Goal: Task Accomplishment & Management: Manage account settings

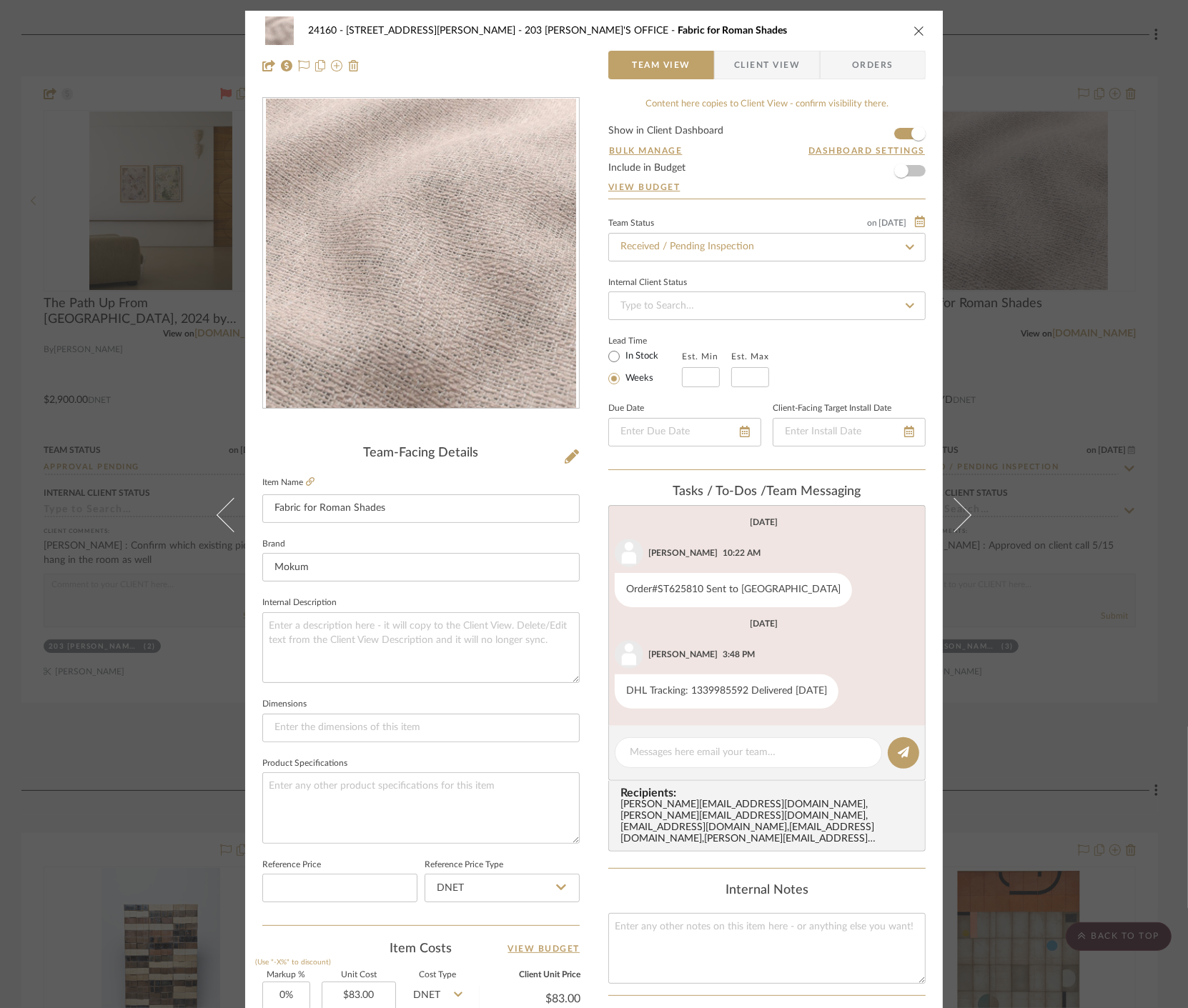
click at [1054, 334] on div "24160 - [STREET_ADDRESS] - [PERSON_NAME] 203 [PERSON_NAME]'S OFFICE Fabric for …" at bounding box center [594, 504] width 1188 height 1008
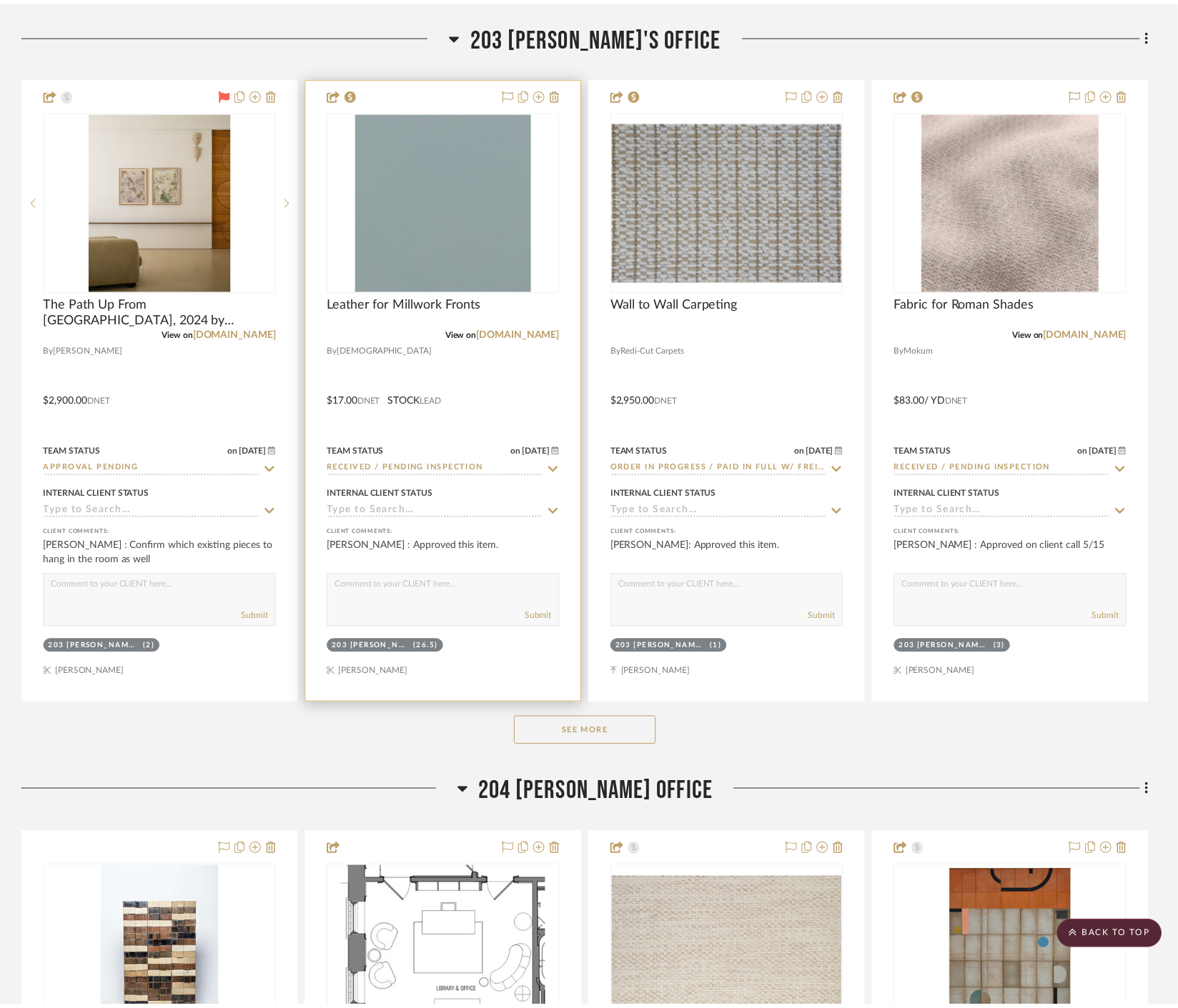
scroll to position [14688, 0]
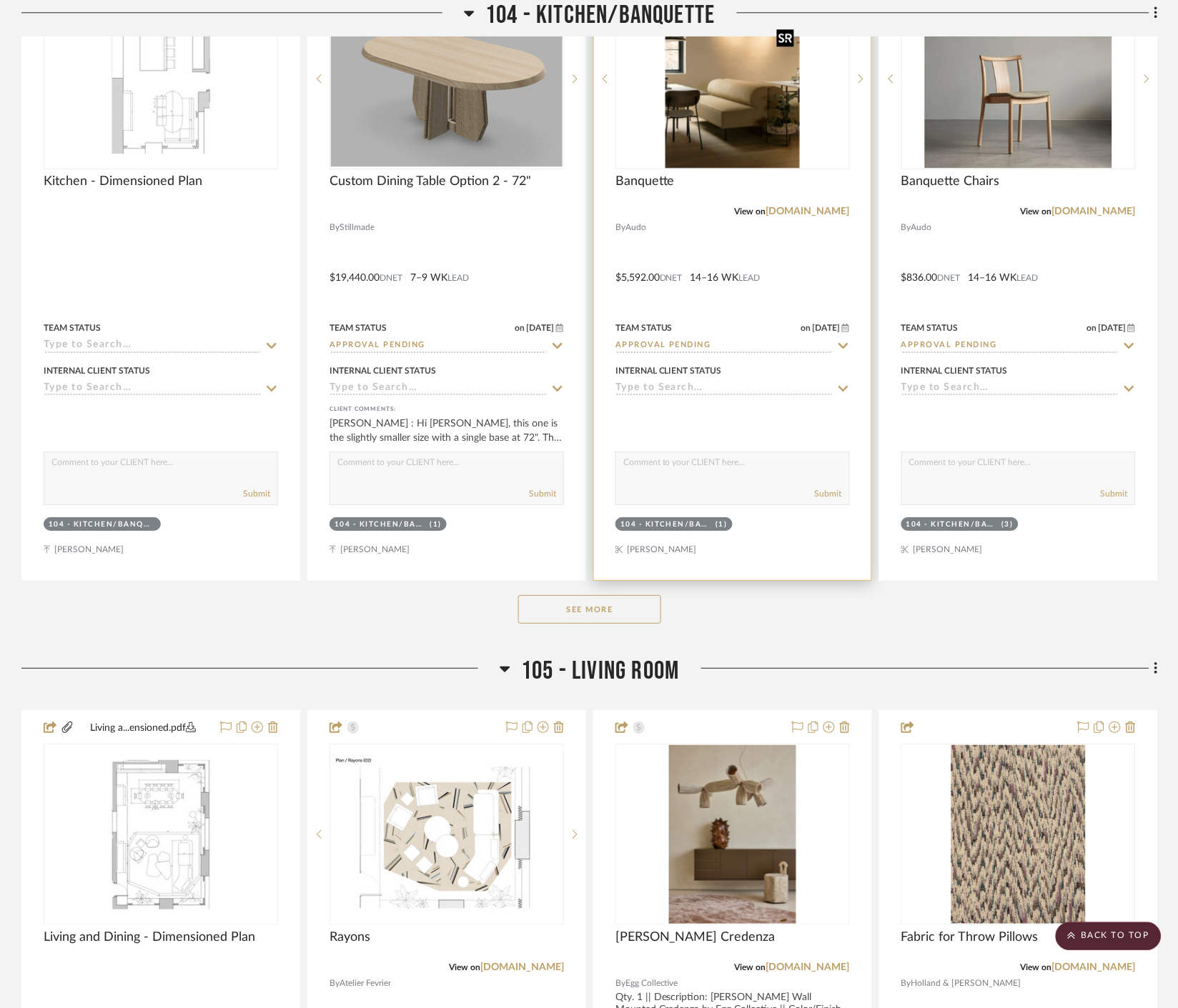
scroll to position [3732, 0]
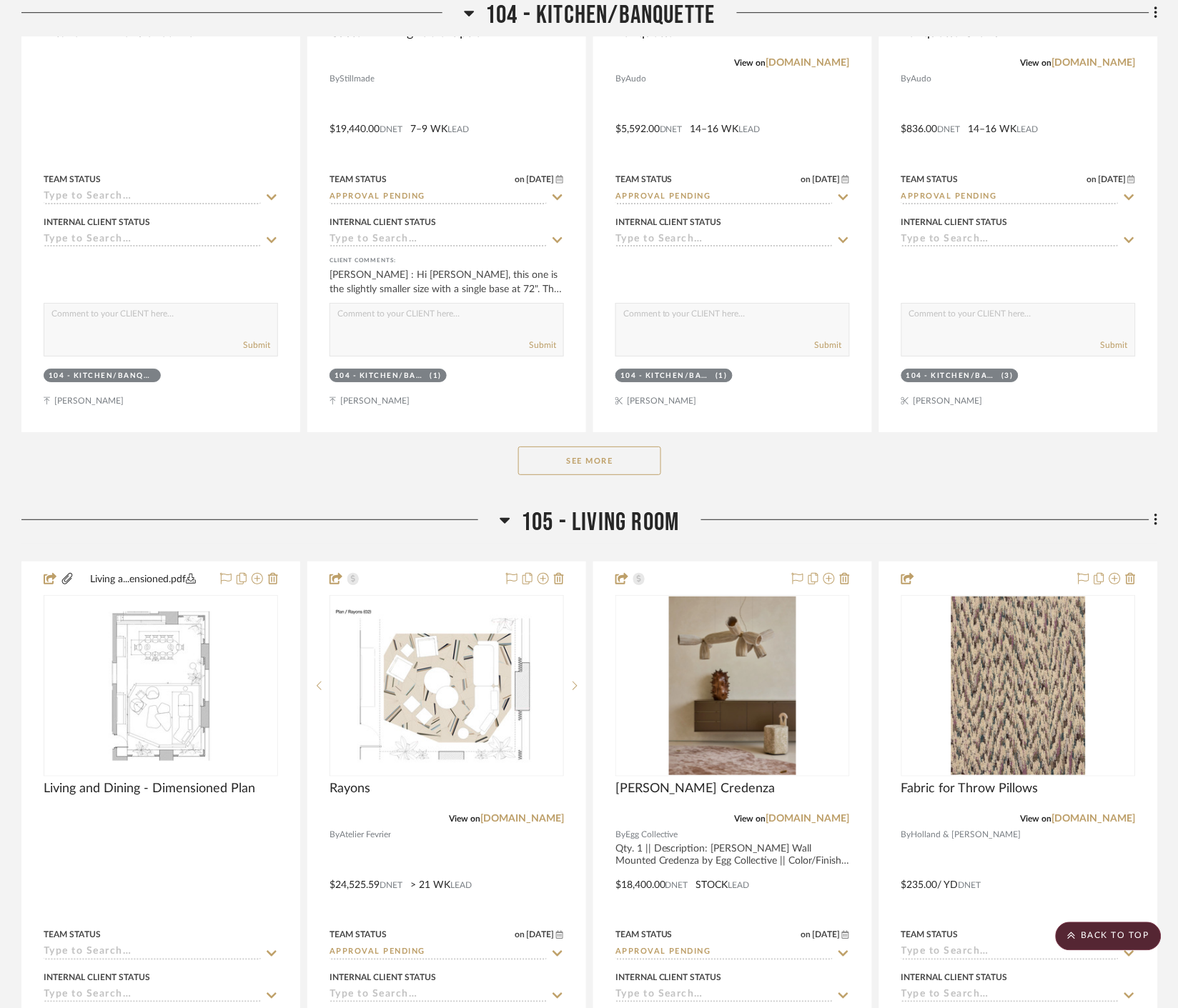
click at [610, 454] on button "See More" at bounding box center [590, 460] width 143 height 29
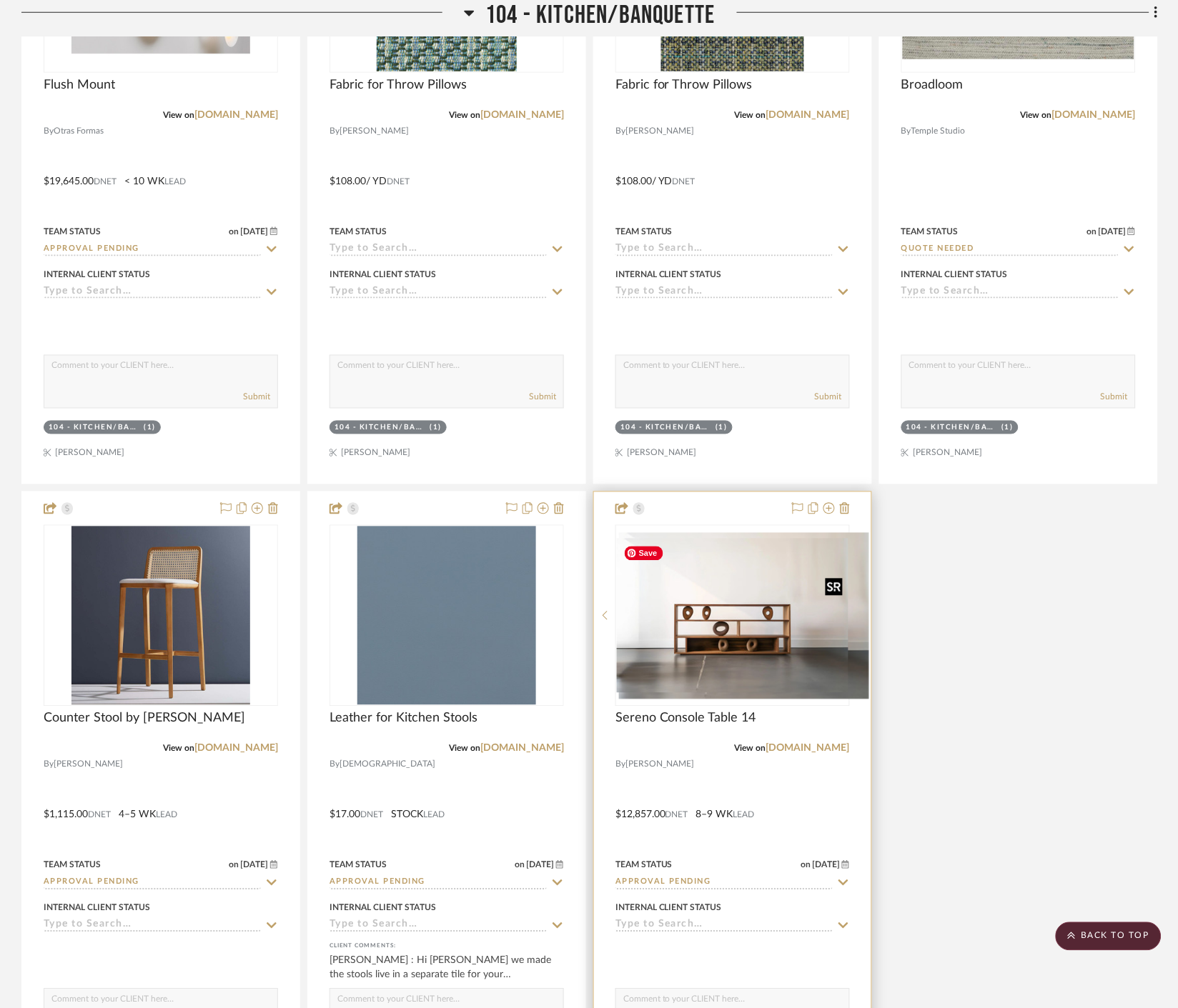
scroll to position [4446, 0]
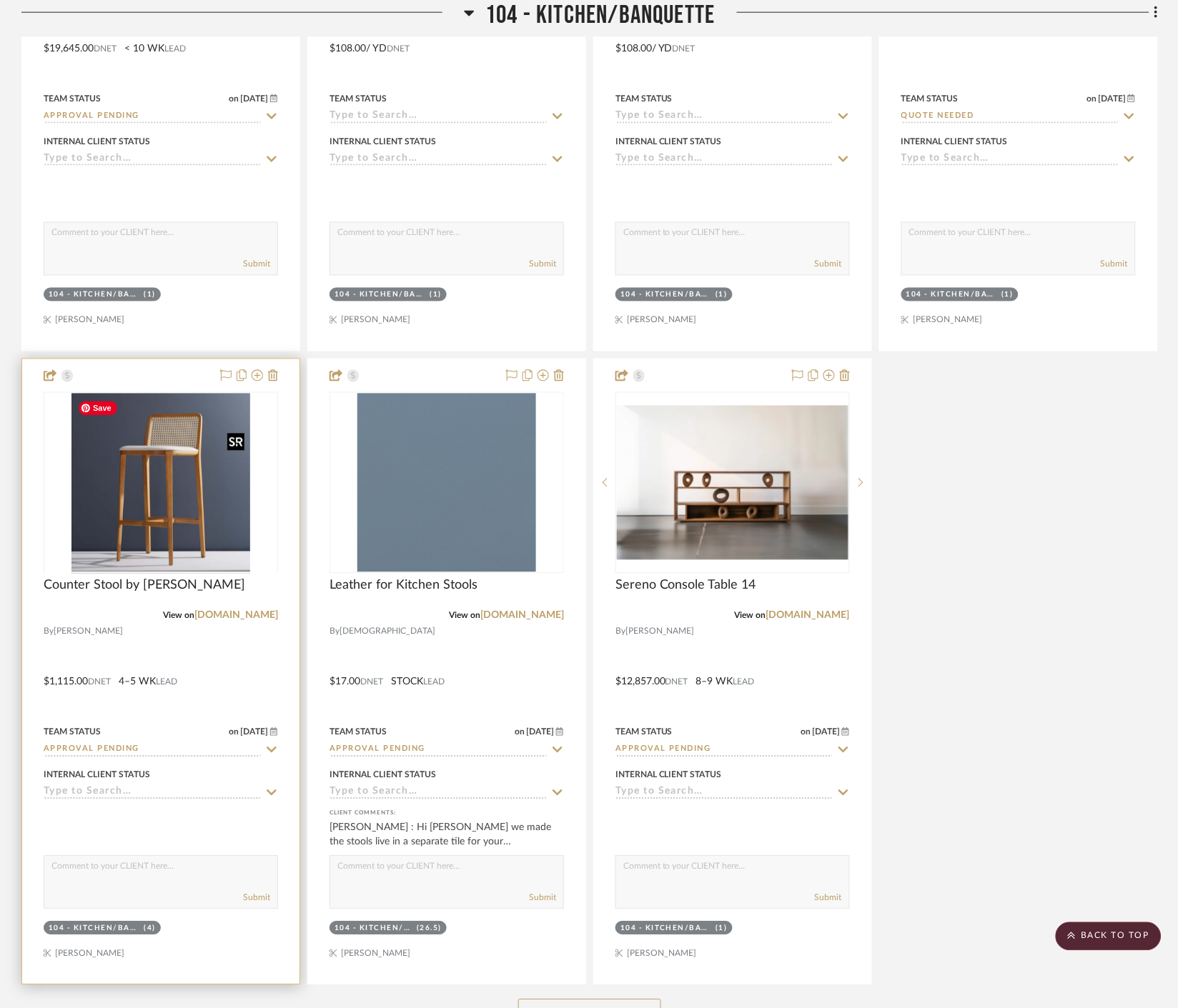
click at [174, 488] on div at bounding box center [160, 573] width 234 height 362
click at [212, 512] on img "0" at bounding box center [160, 482] width 178 height 178
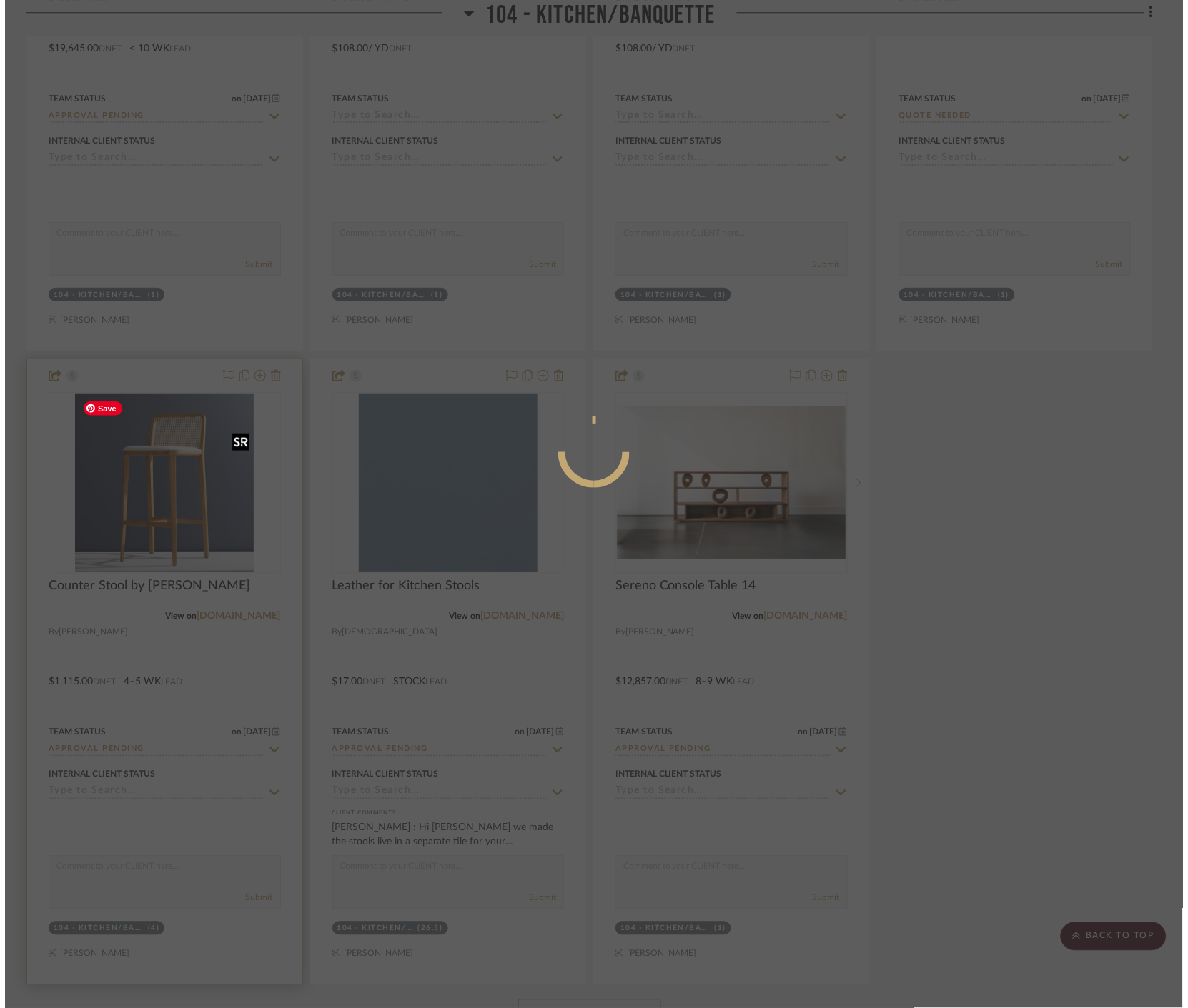
scroll to position [0, 0]
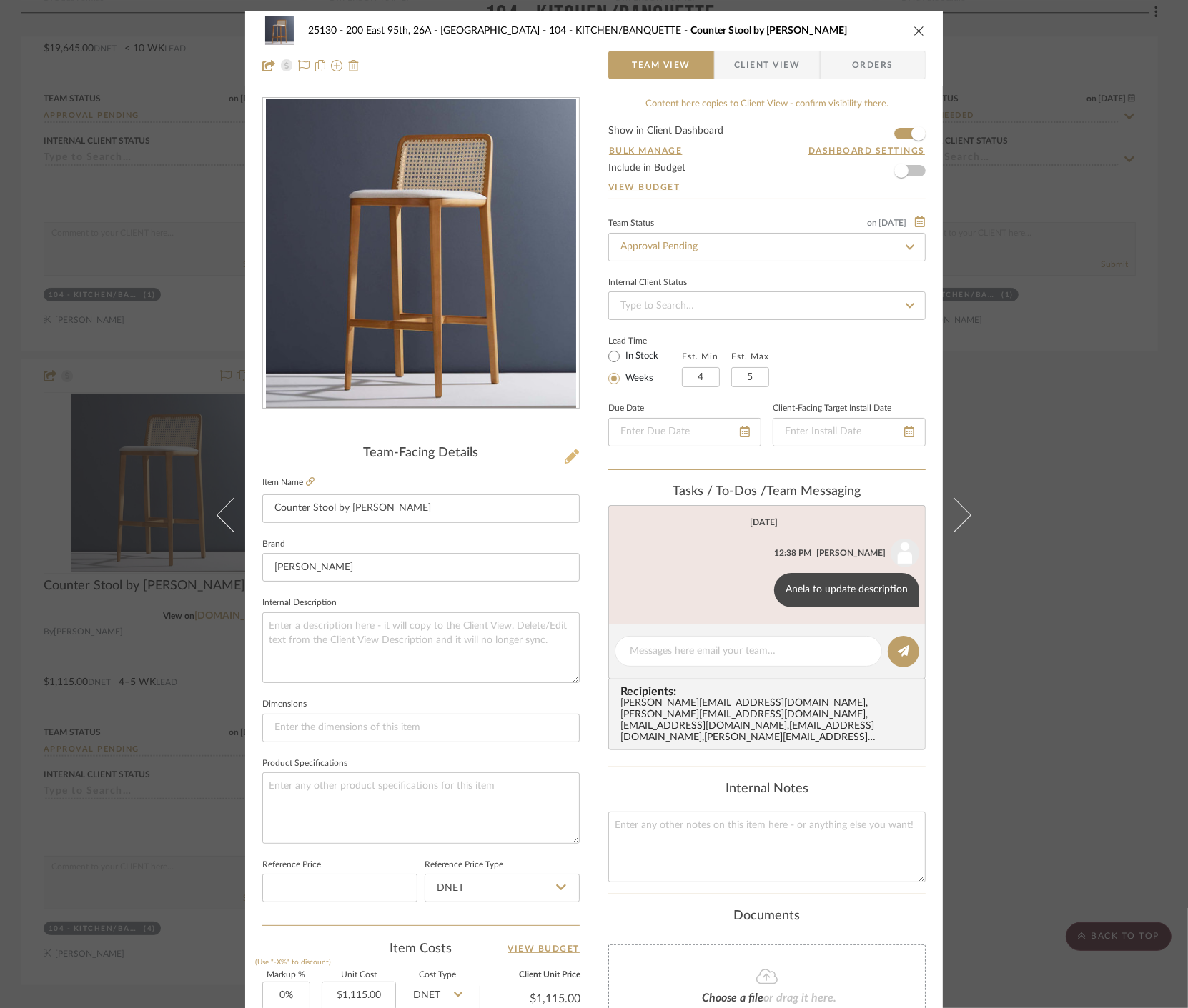
click at [565, 460] on icon at bounding box center [571, 456] width 14 height 14
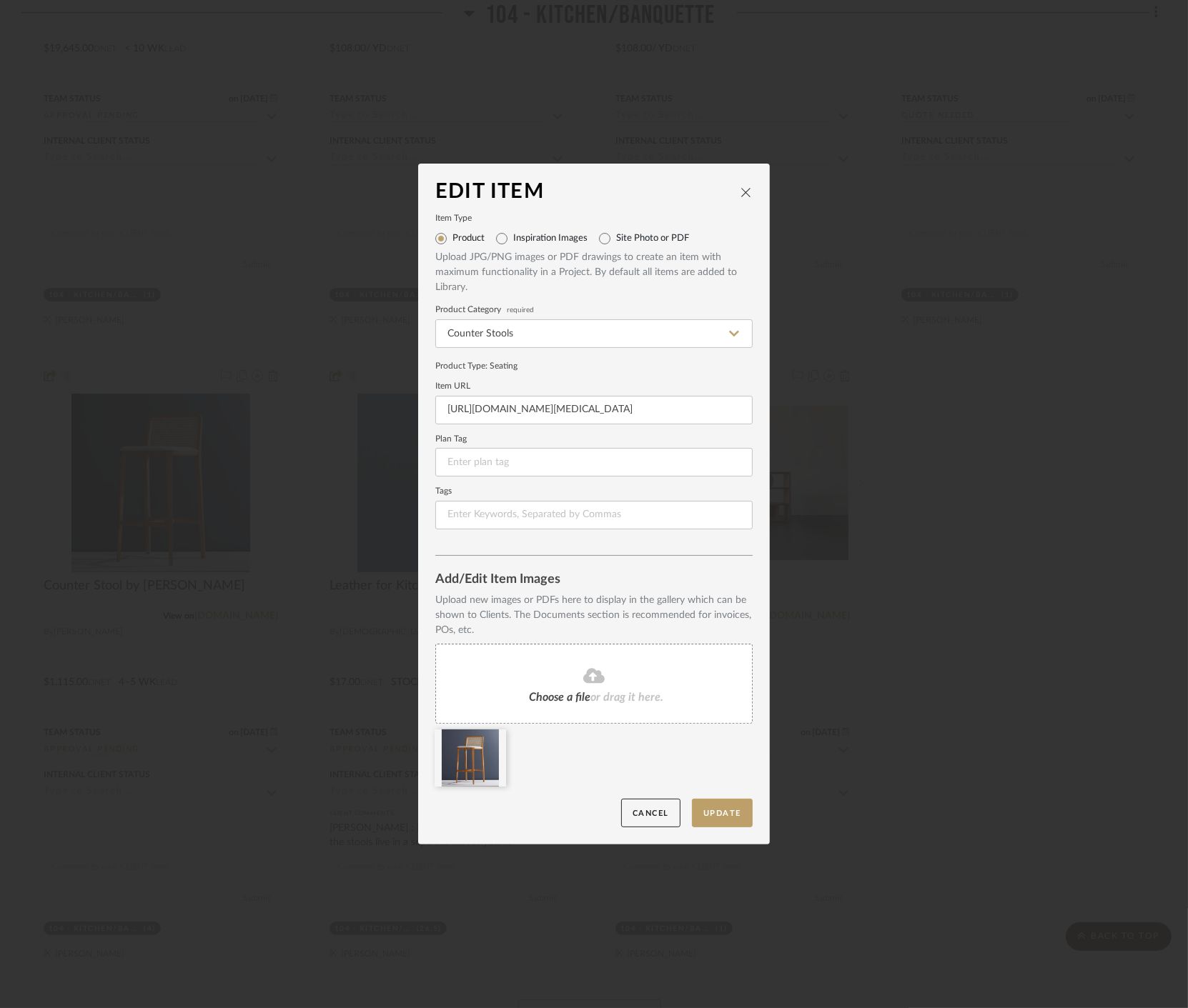
click at [659, 711] on div "Choose a file or drag it here." at bounding box center [594, 684] width 317 height 80
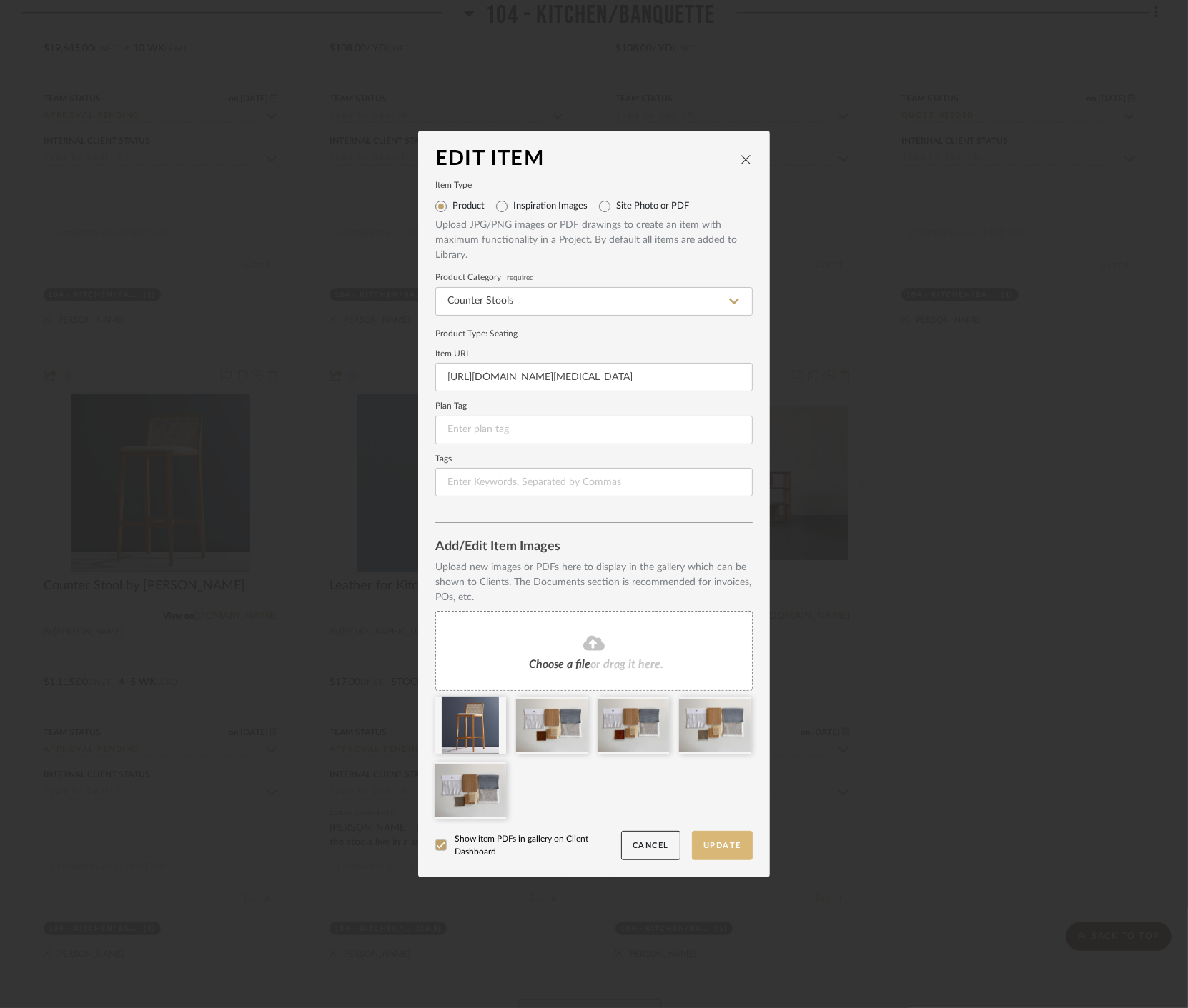
click at [722, 848] on button "Update" at bounding box center [722, 846] width 61 height 29
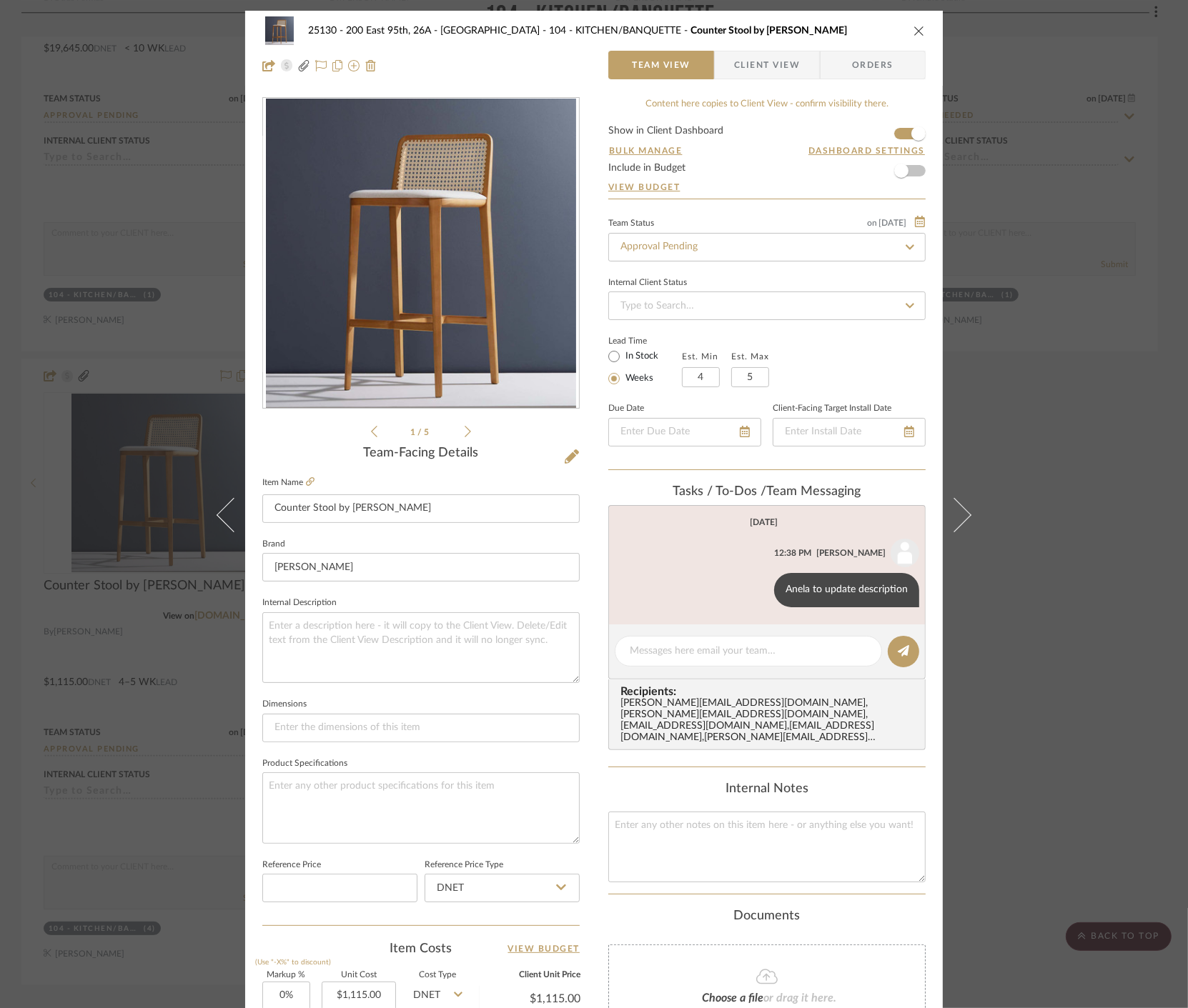
click at [751, 73] on span "Client View" at bounding box center [767, 65] width 66 height 29
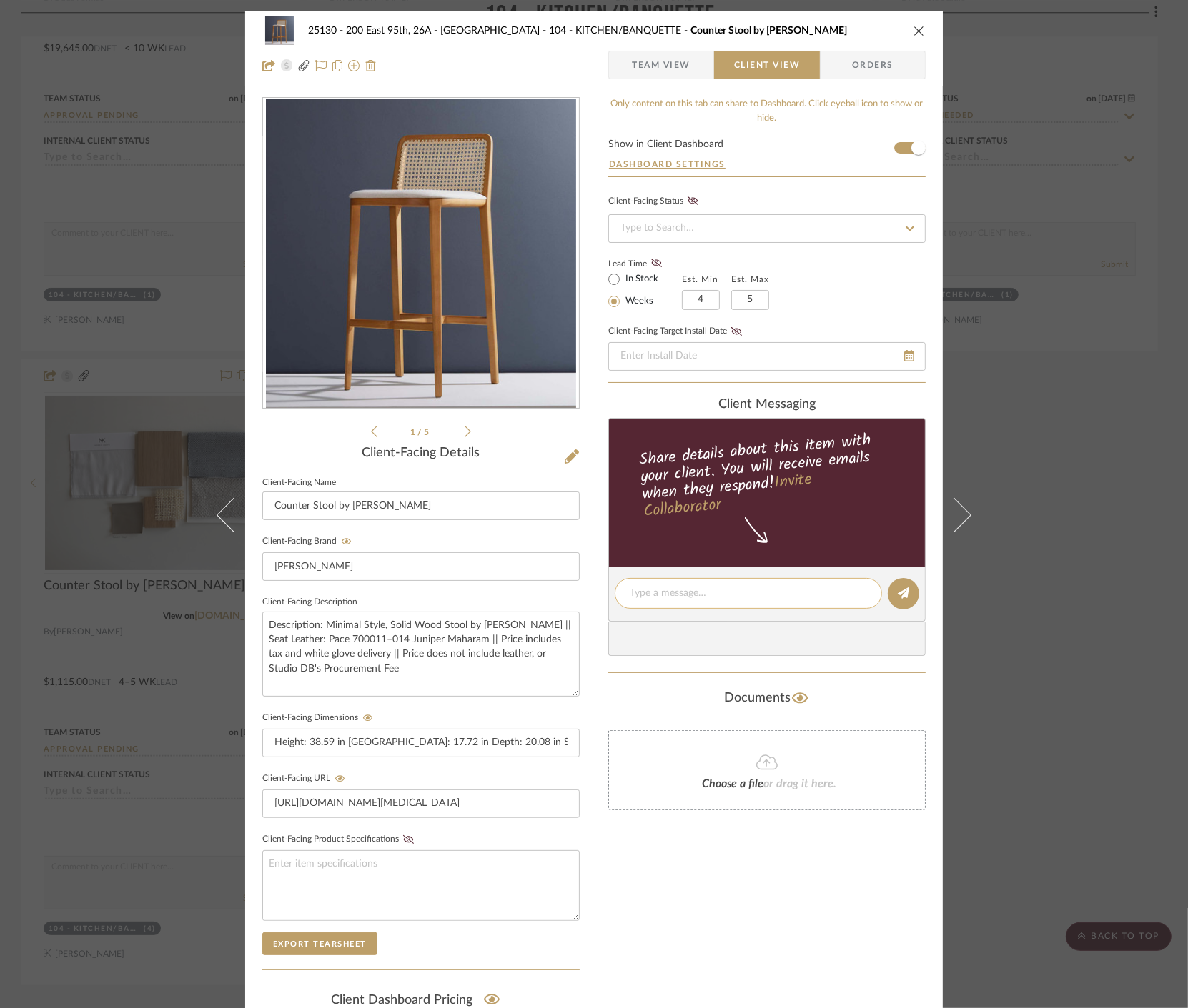
click at [673, 592] on textarea at bounding box center [747, 593] width 237 height 15
click at [739, 588] on textarea "Hi Marianna, we've added material images of the" at bounding box center [747, 593] width 237 height 15
click at [748, 594] on textarea "Hi Marianna, we've added lebled material images of the" at bounding box center [747, 601] width 237 height 30
click at [684, 612] on textarea "Hi Marianna, we've added labled material images of the" at bounding box center [747, 601] width 237 height 30
click at [686, 612] on textarea "Hi Marianna, we've added labeled material images of the" at bounding box center [747, 601] width 237 height 30
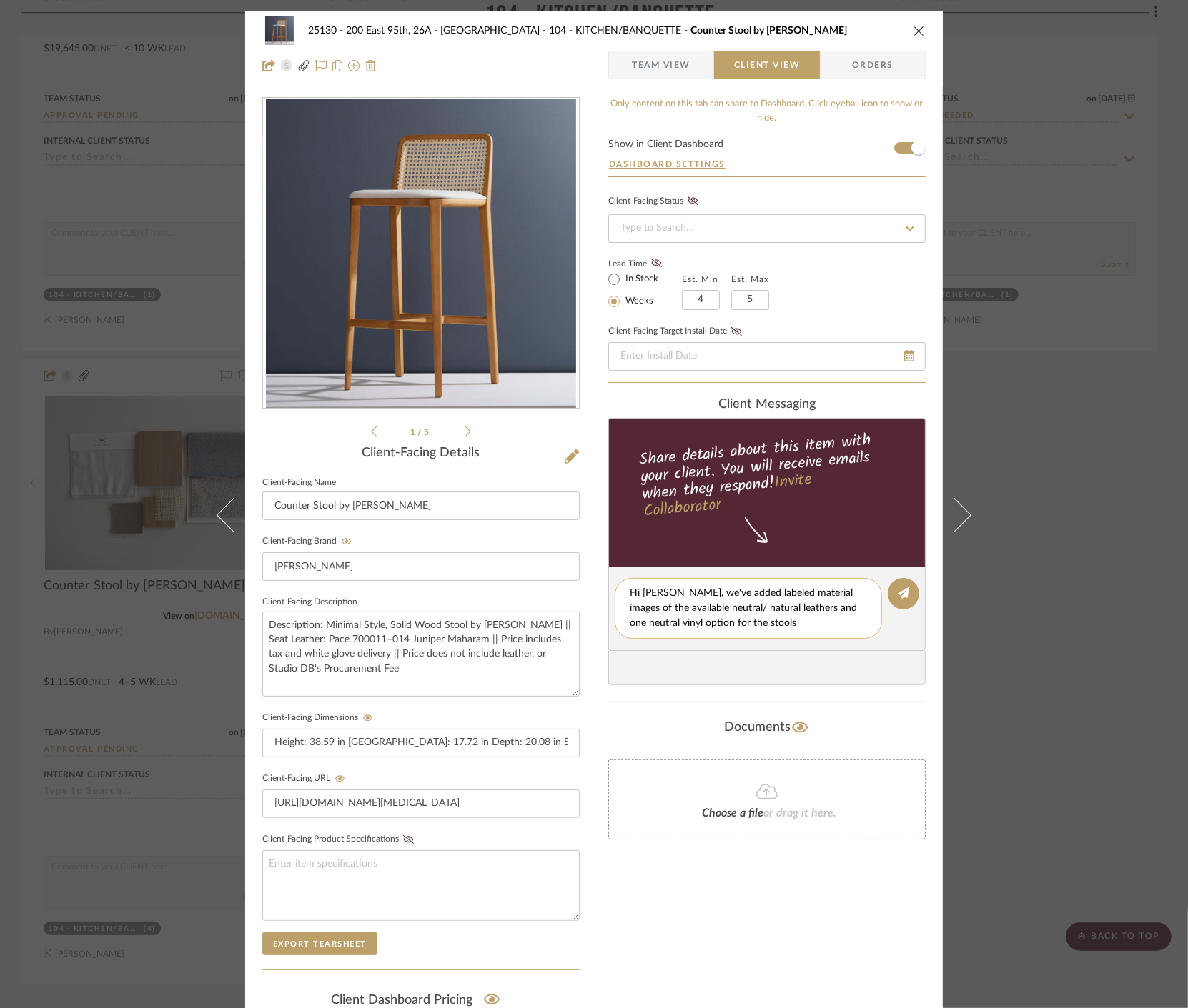
click at [763, 625] on textarea "Hi Marianna, we've added labeled material images of the available neutral/ natu…" at bounding box center [747, 608] width 237 height 45
click at [684, 593] on textarea "Hi Marianna, we've added labeled material images of the available neutral/ natu…" at bounding box center [753, 616] width 248 height 60
click at [787, 595] on textarea "Hi Marianna, we've added labeled material images of the available neutral/ natu…" at bounding box center [753, 616] width 248 height 60
click at [791, 618] on textarea "Hi Marianna, we've added labeled material images of the available neutral/ natu…" at bounding box center [753, 616] width 248 height 60
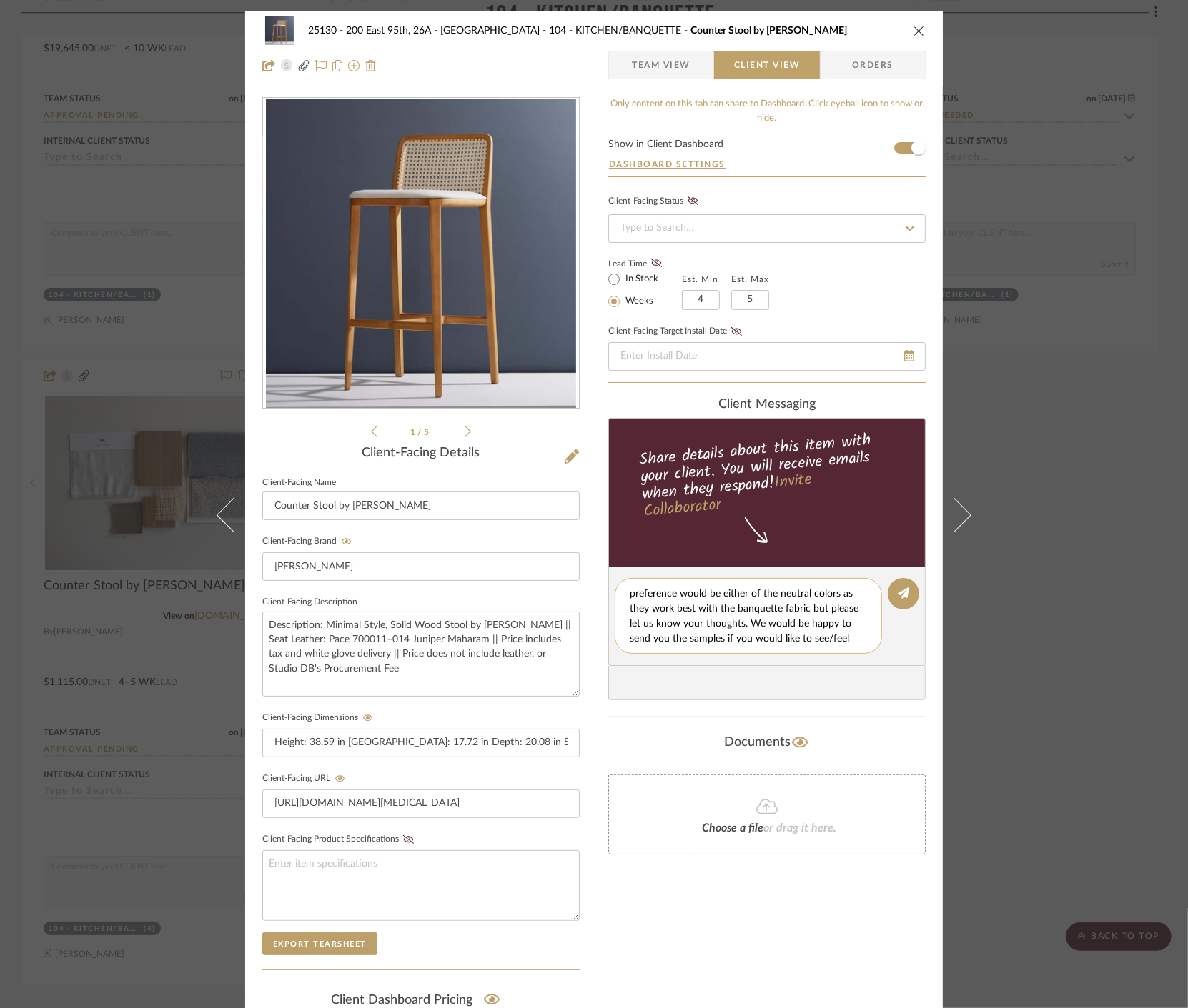
click at [791, 617] on textarea "Hi Marianna, we've added labeled material images of the available neutral/ natu…" at bounding box center [753, 616] width 248 height 60
type textarea "Hi Marianna, we've added labeled material images of the available neutral/ natu…"
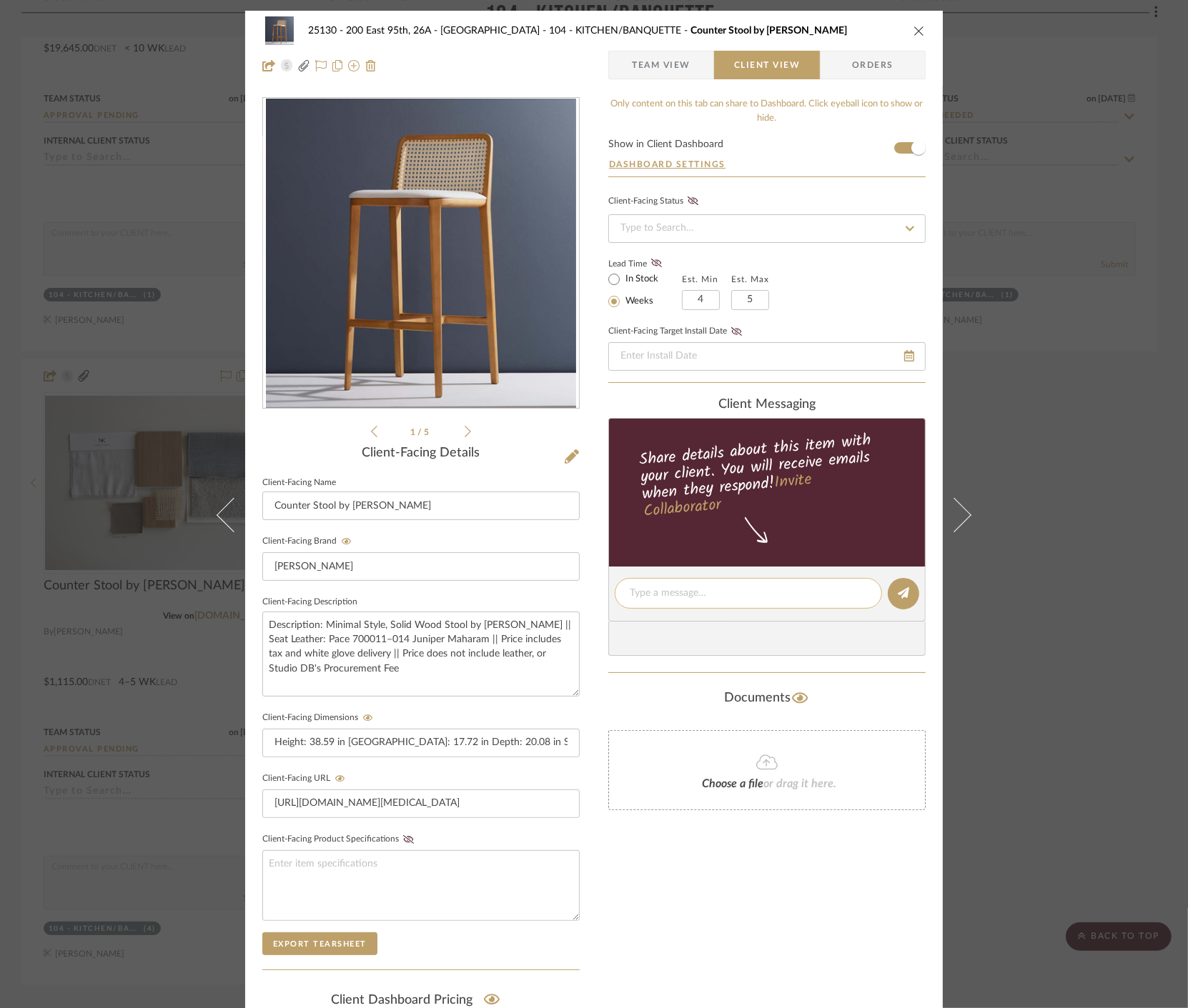
scroll to position [0, 0]
click at [734, 601] on textarea at bounding box center [747, 593] width 237 height 15
paste textarea "Hi Marianna - We've added labeled material images of the available neutral/natu…"
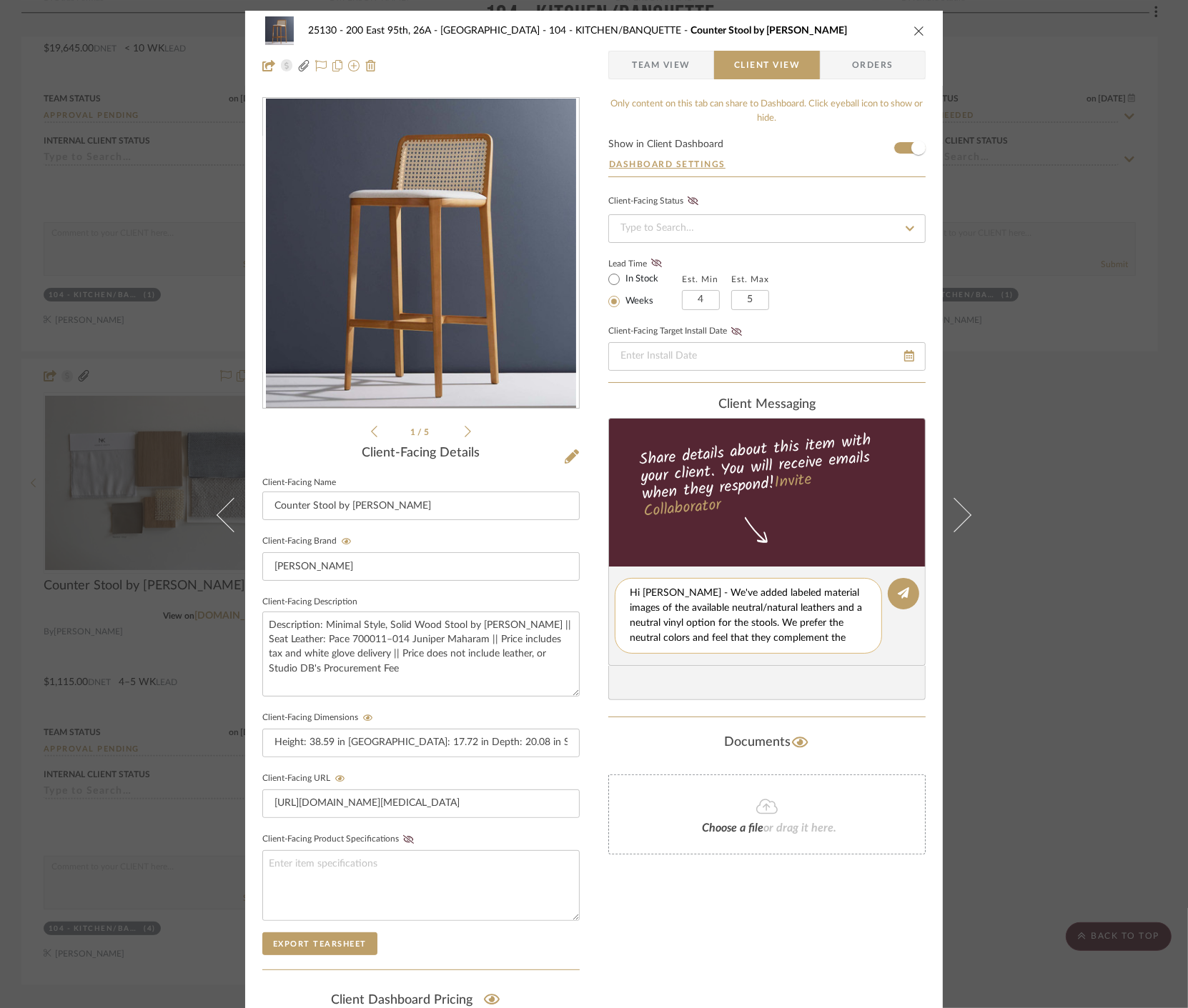
scroll to position [44, 0]
type textarea "Hi Marianna - We've added labeled material images of the available neutral/natu…"
click at [897, 593] on icon at bounding box center [903, 593] width 12 height 12
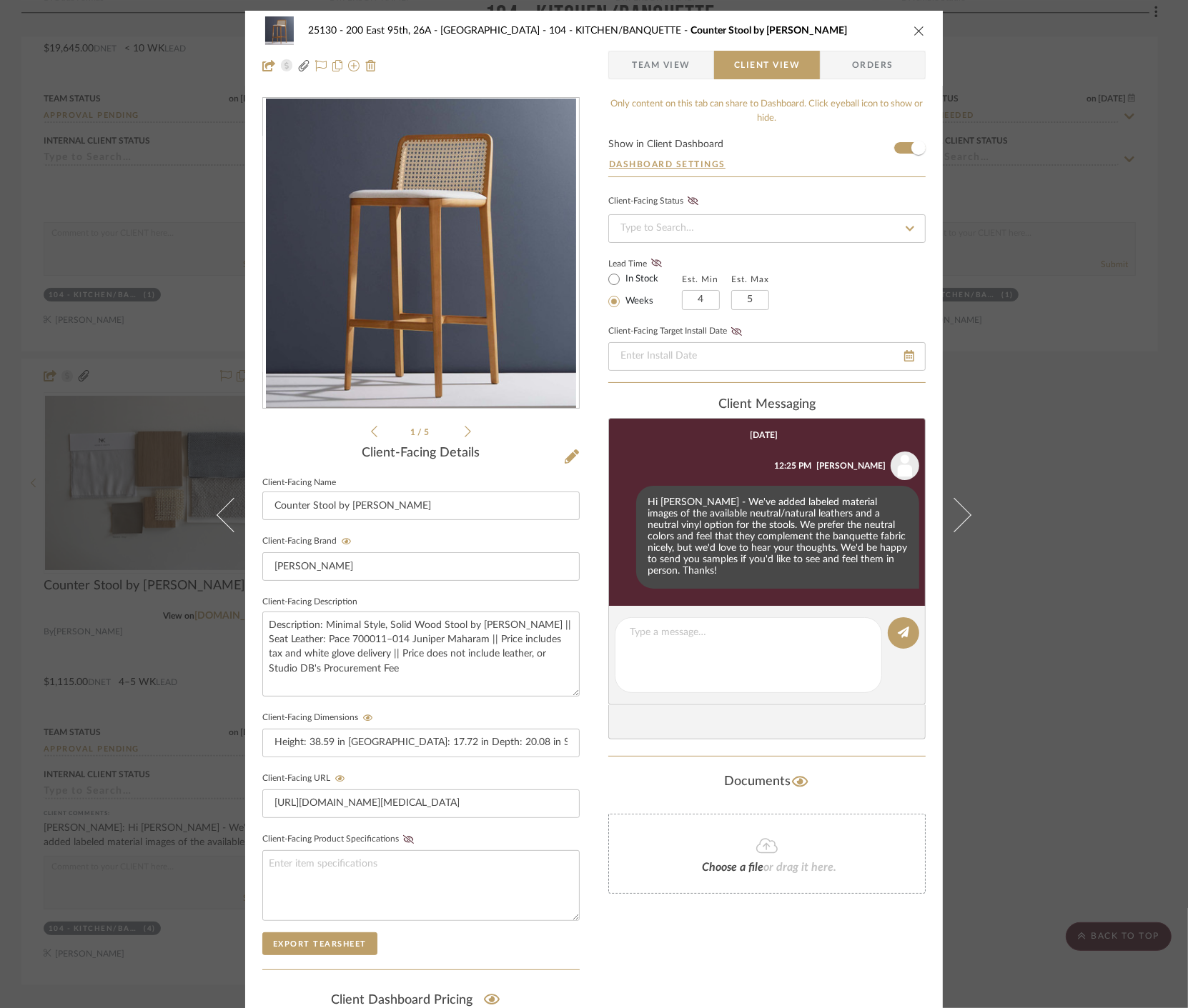
drag, startPoint x: 1130, startPoint y: 432, endPoint x: 690, endPoint y: 356, distance: 446.5
click at [1128, 432] on div "25130 - 200 East 95th, 26A - Kosheleva 104 - KITCHEN/BANQUETTE Counter Stool by…" at bounding box center [594, 504] width 1188 height 1008
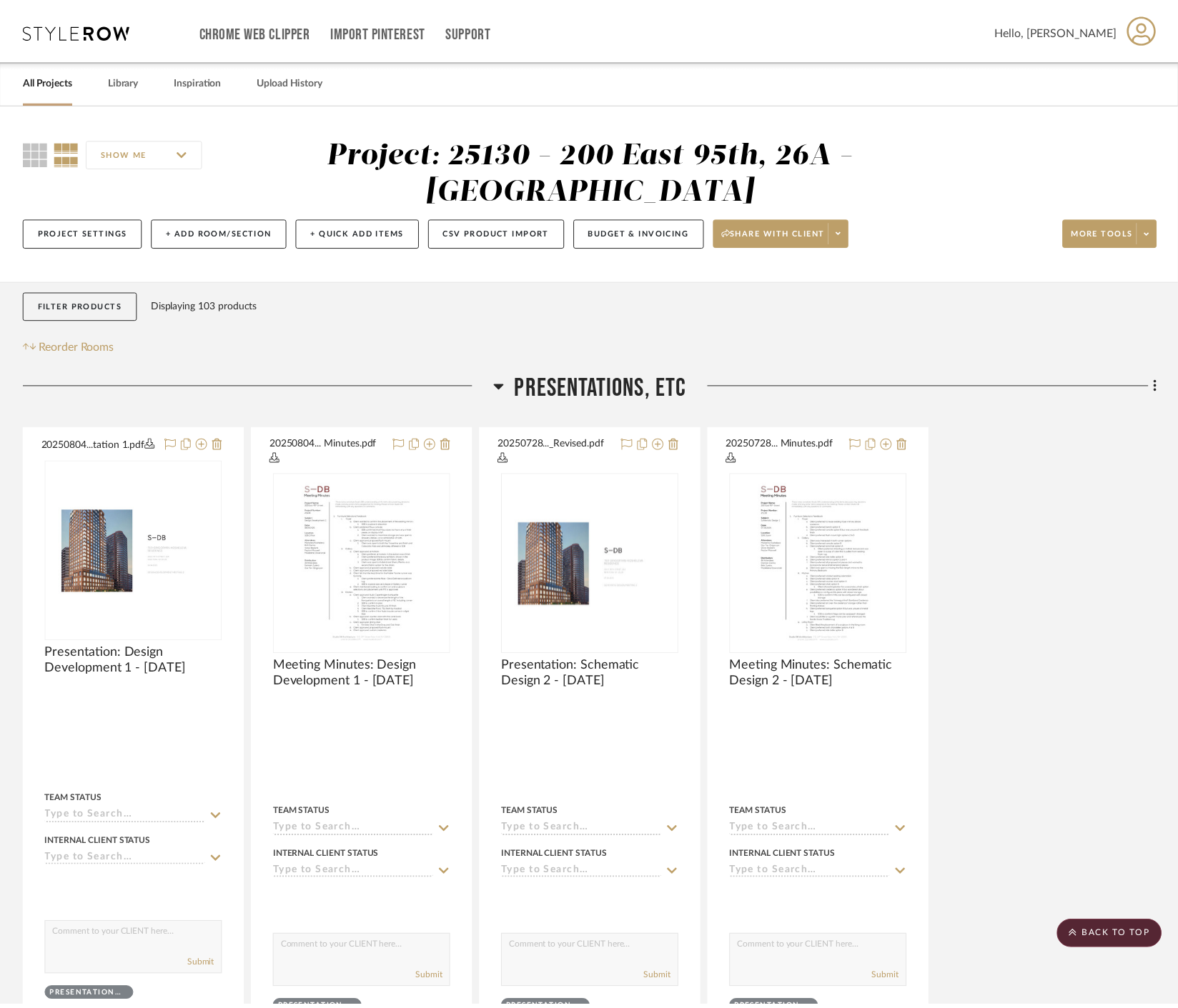
scroll to position [4446, 0]
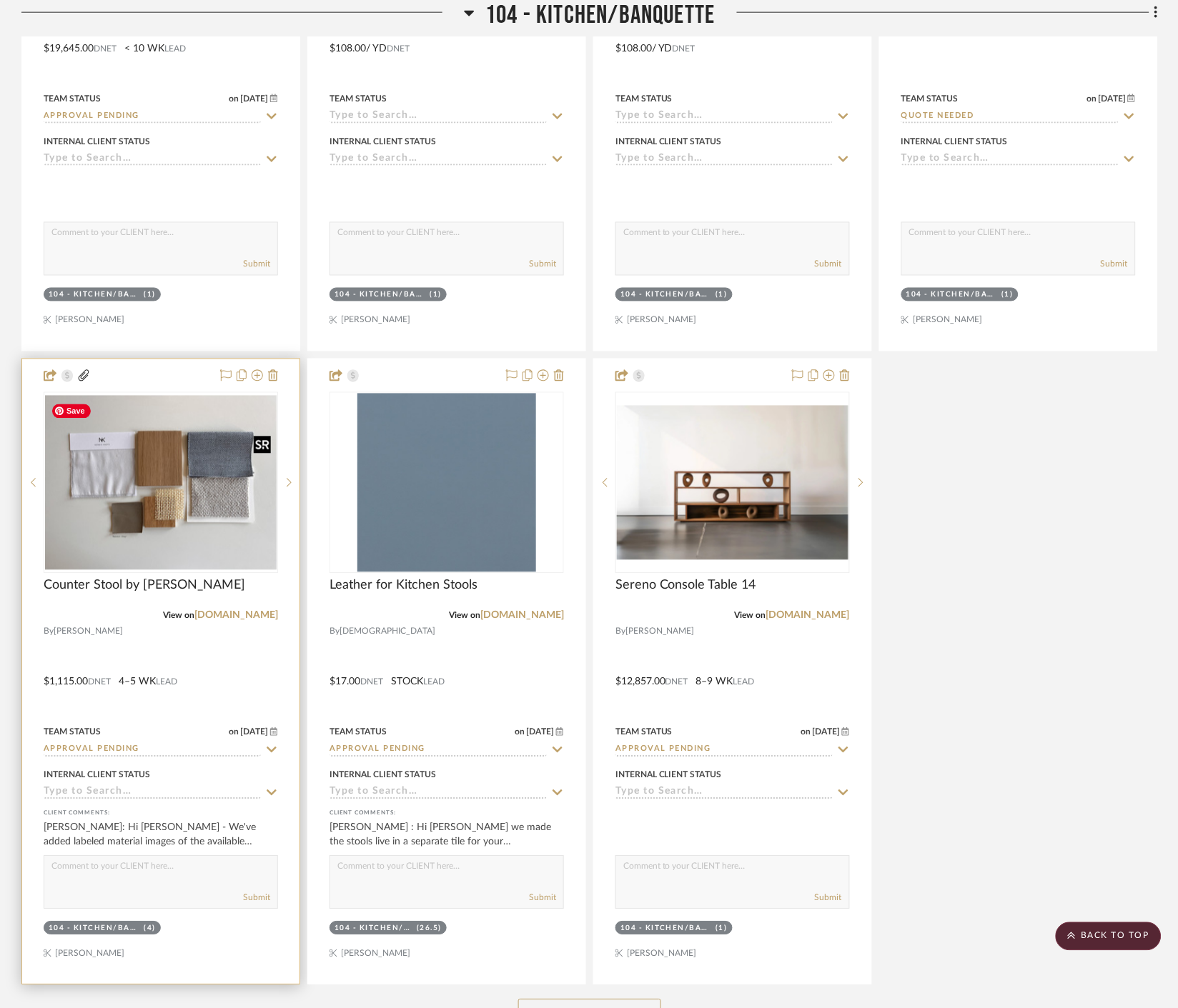
click at [184, 537] on img "0" at bounding box center [160, 482] width 231 height 174
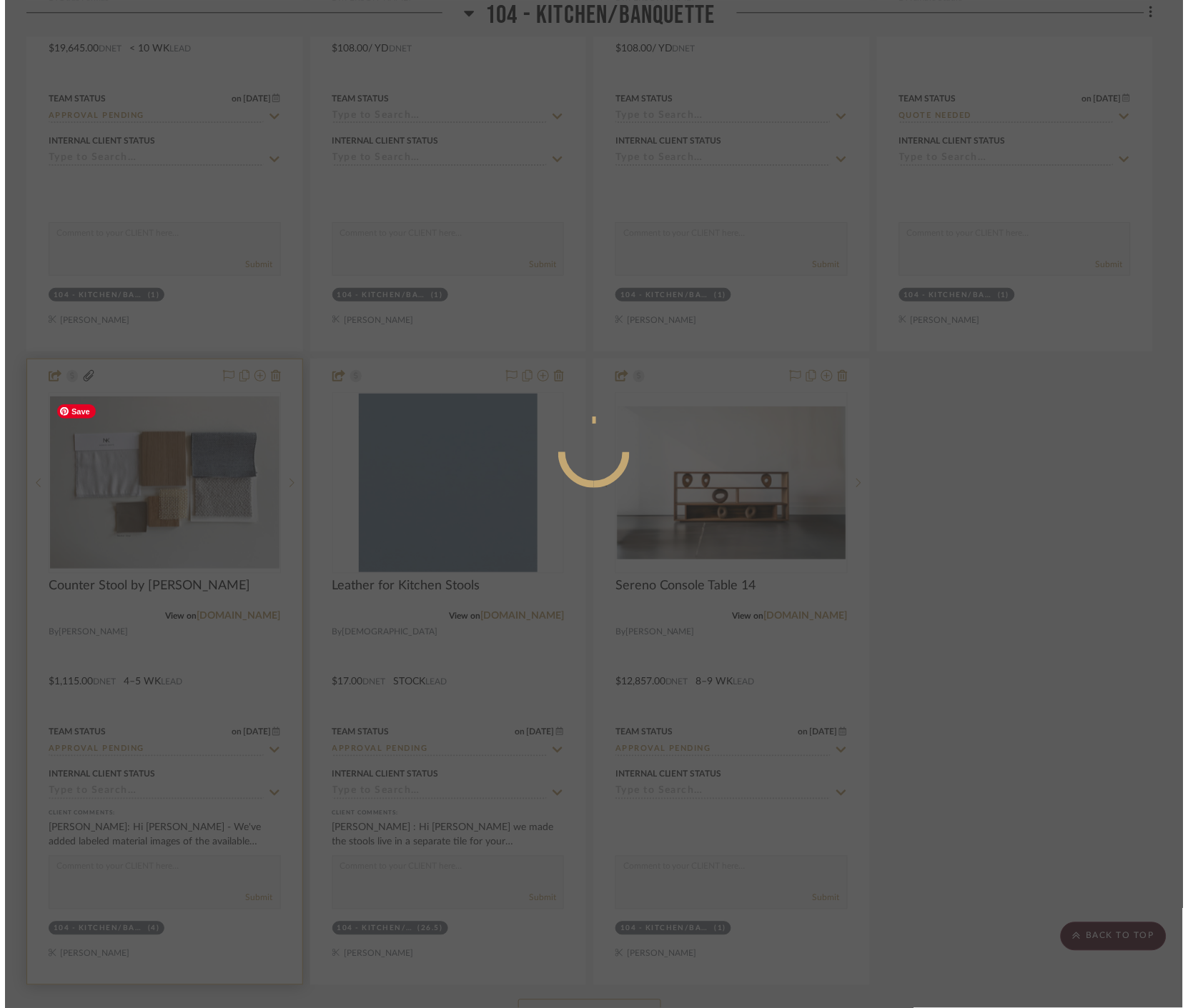
scroll to position [0, 0]
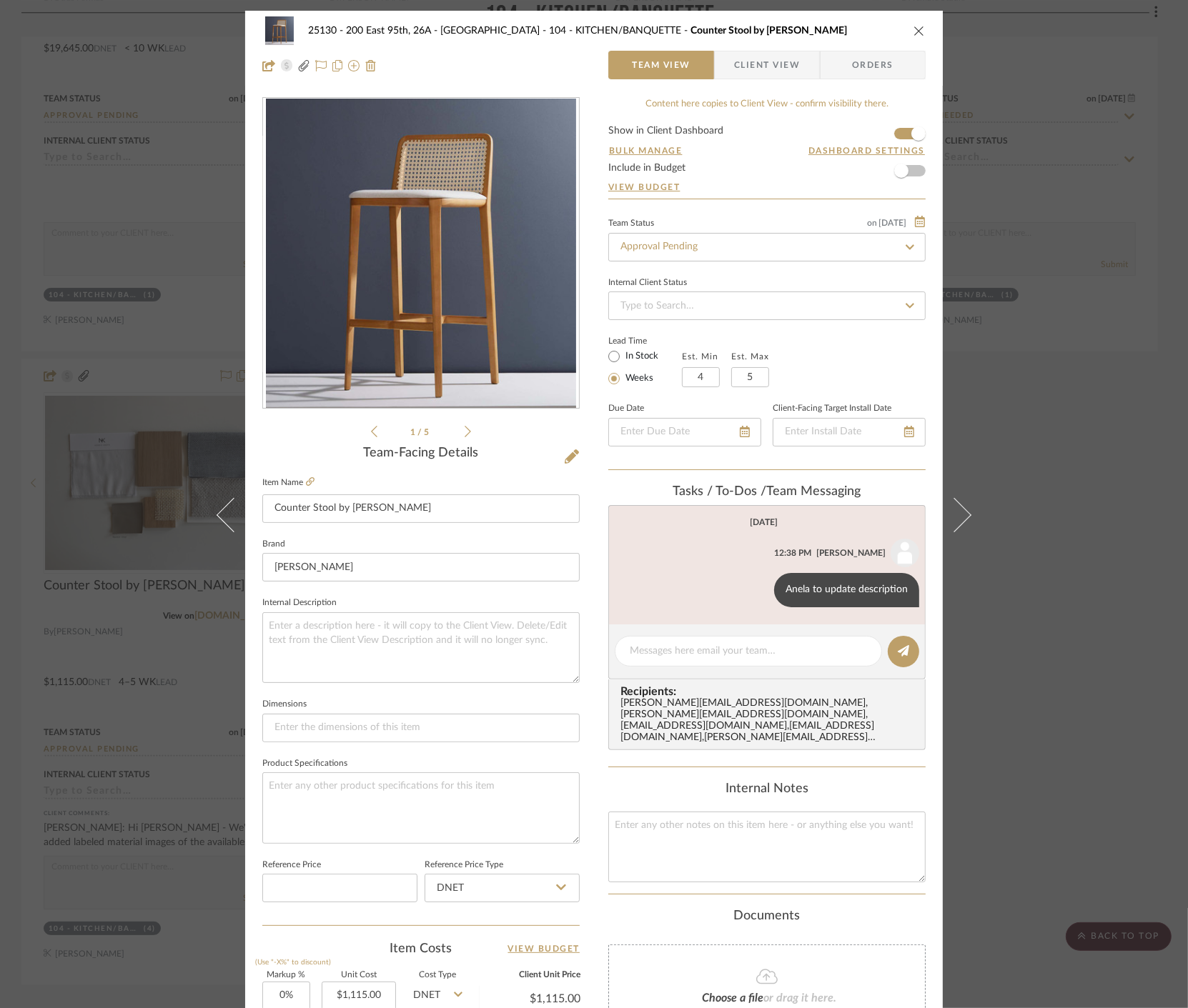
click at [462, 438] on div "Neutral Vinyl.pdf Natural ...Option 1.pdf Natural ...Option 2.pdf Neutral Leath…" at bounding box center [421, 685] width 317 height 1176
click at [465, 437] on icon at bounding box center [468, 432] width 7 height 13
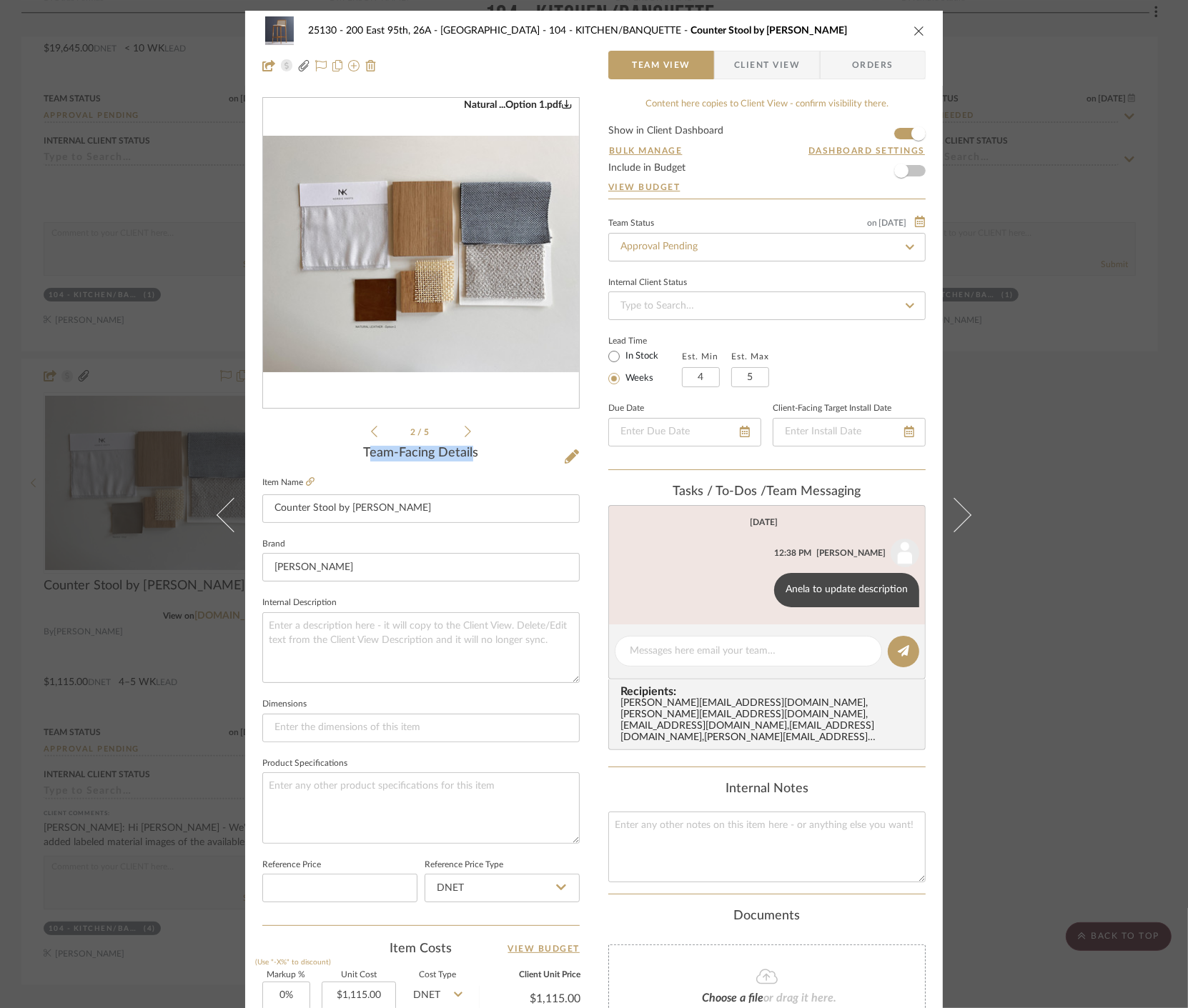
click at [451, 324] on img "1" at bounding box center [421, 254] width 316 height 236
click at [426, 322] on img "1" at bounding box center [421, 254] width 316 height 236
click at [371, 429] on icon at bounding box center [374, 432] width 7 height 13
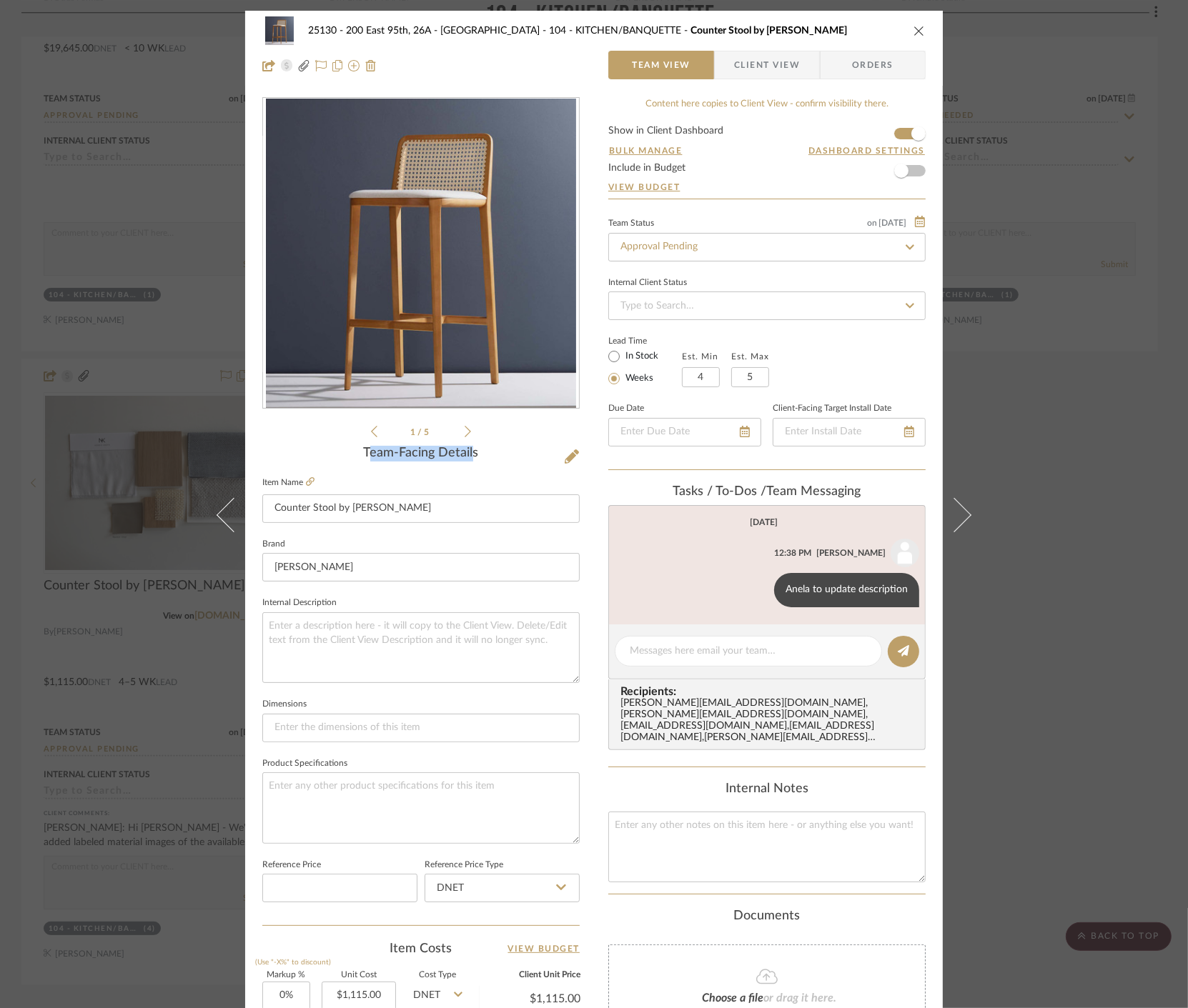
click at [465, 432] on icon at bounding box center [468, 432] width 7 height 13
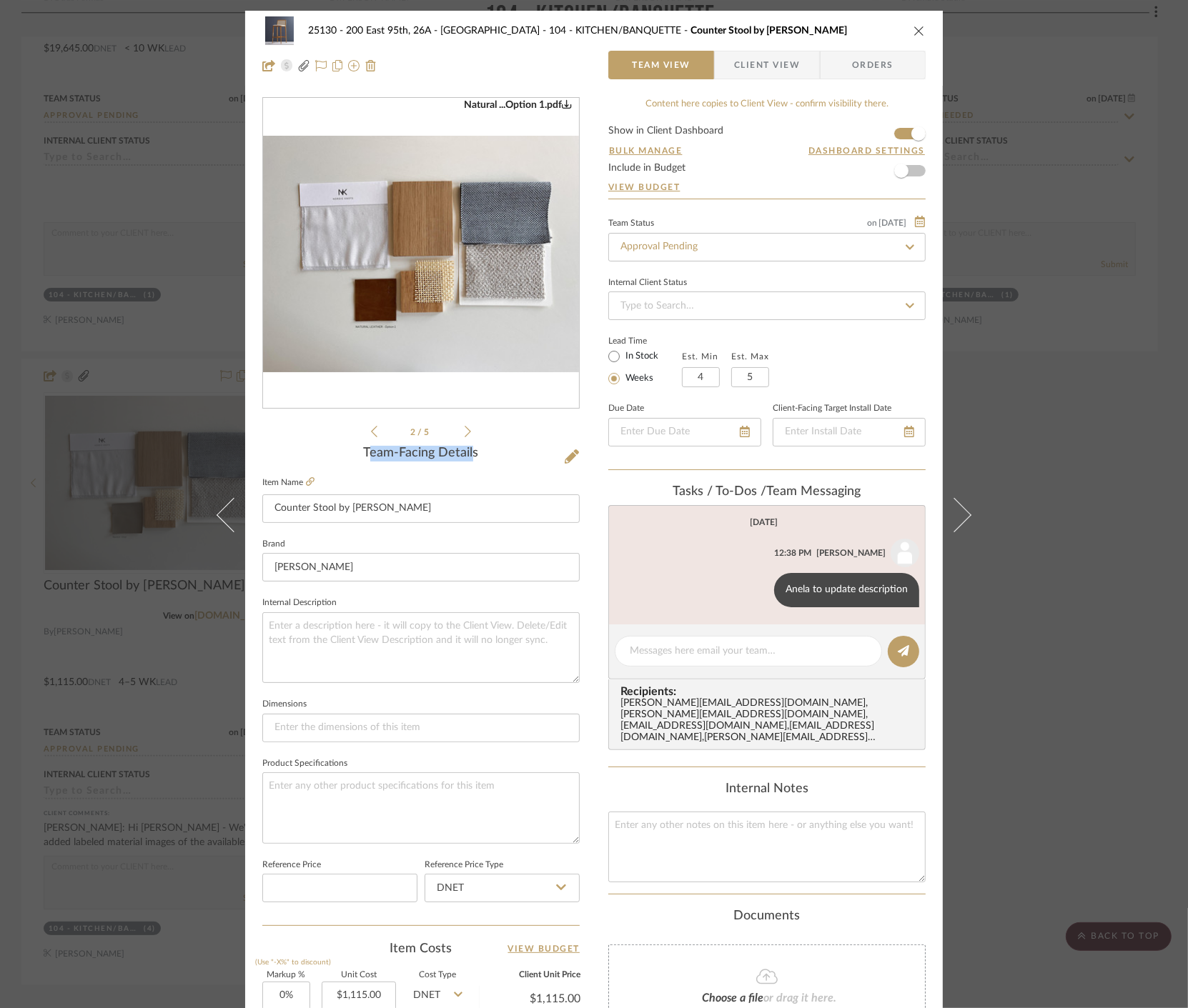
click at [465, 431] on icon at bounding box center [468, 432] width 7 height 12
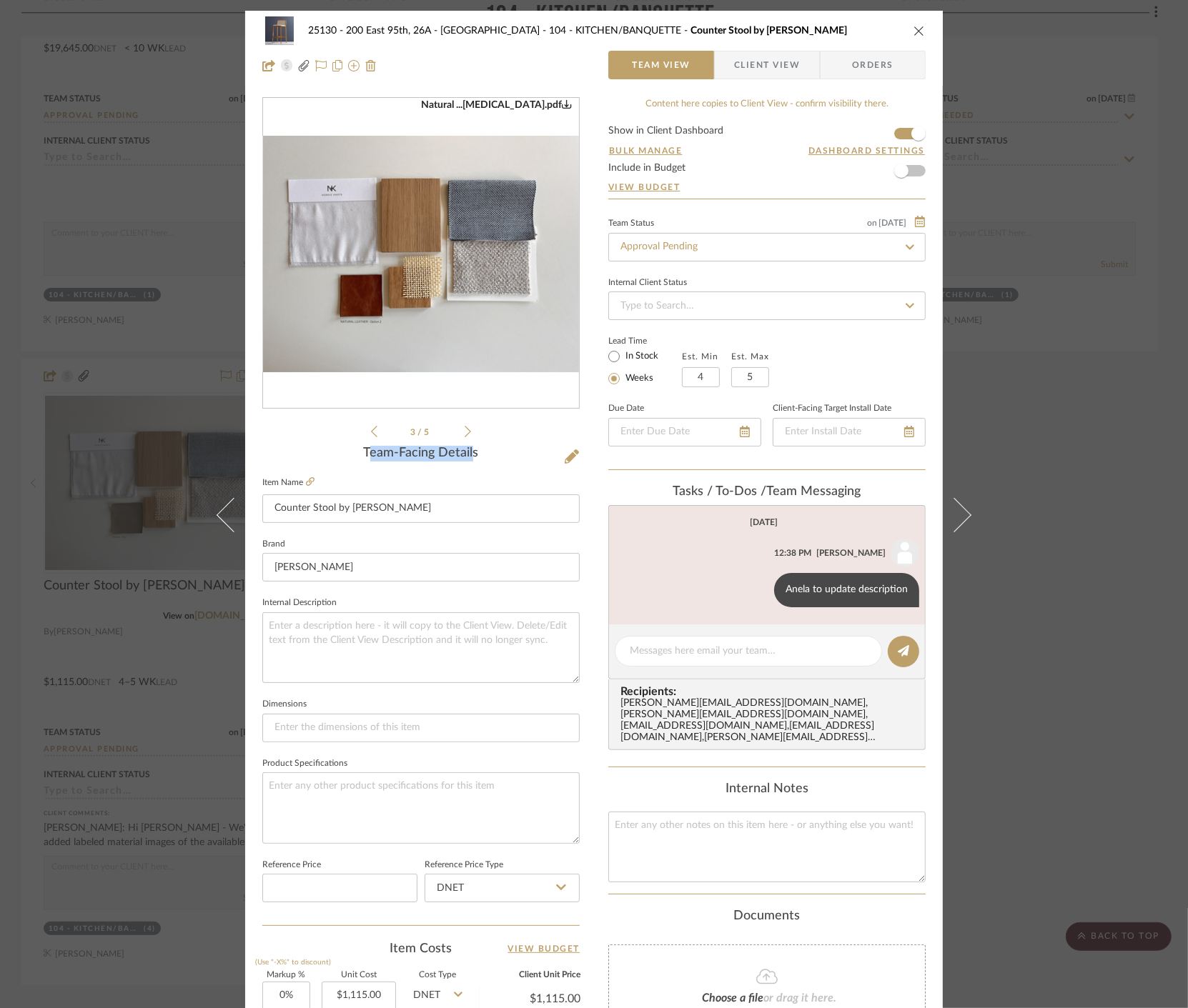
click at [465, 431] on icon at bounding box center [468, 432] width 7 height 12
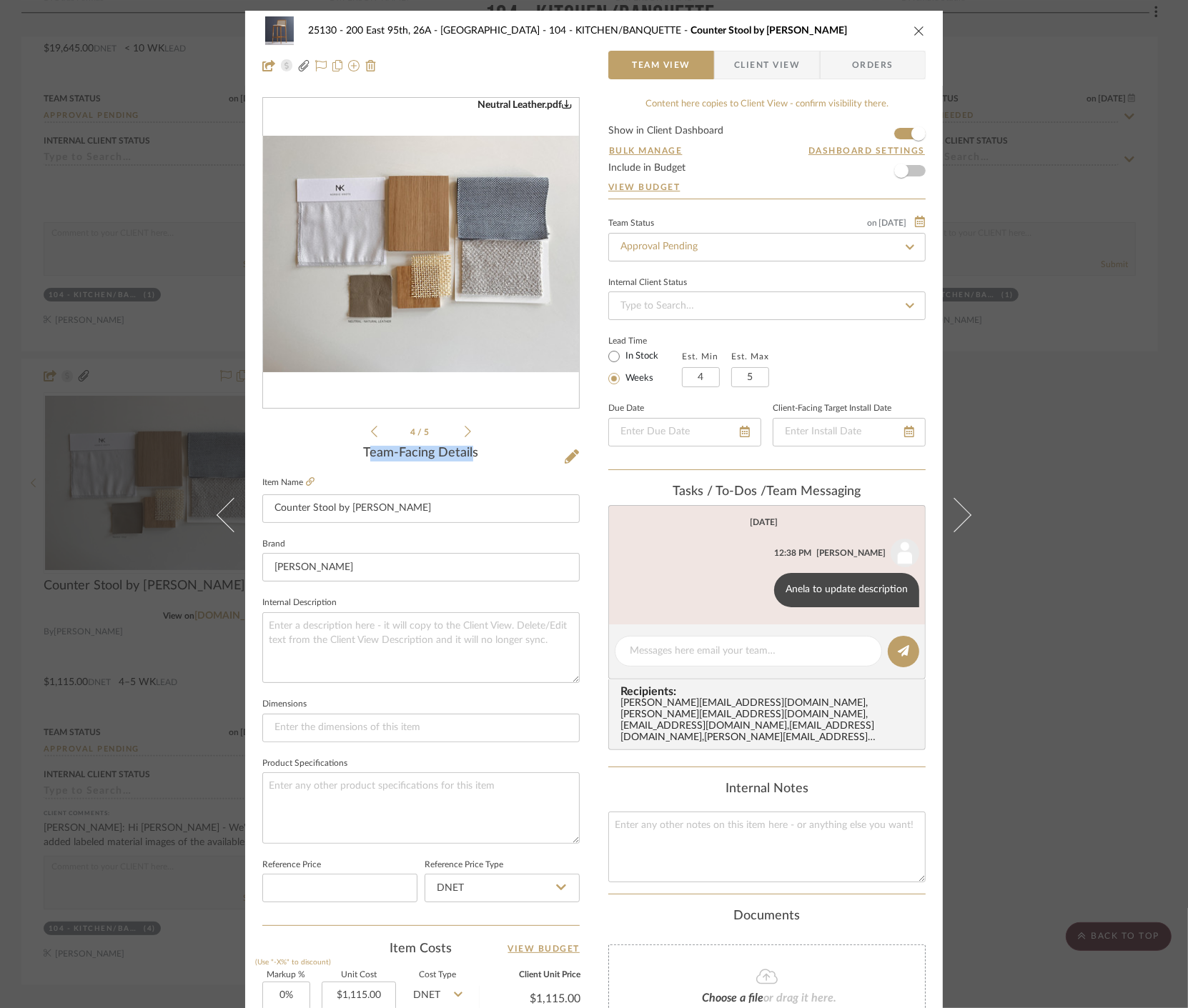
click at [465, 430] on icon at bounding box center [468, 432] width 7 height 12
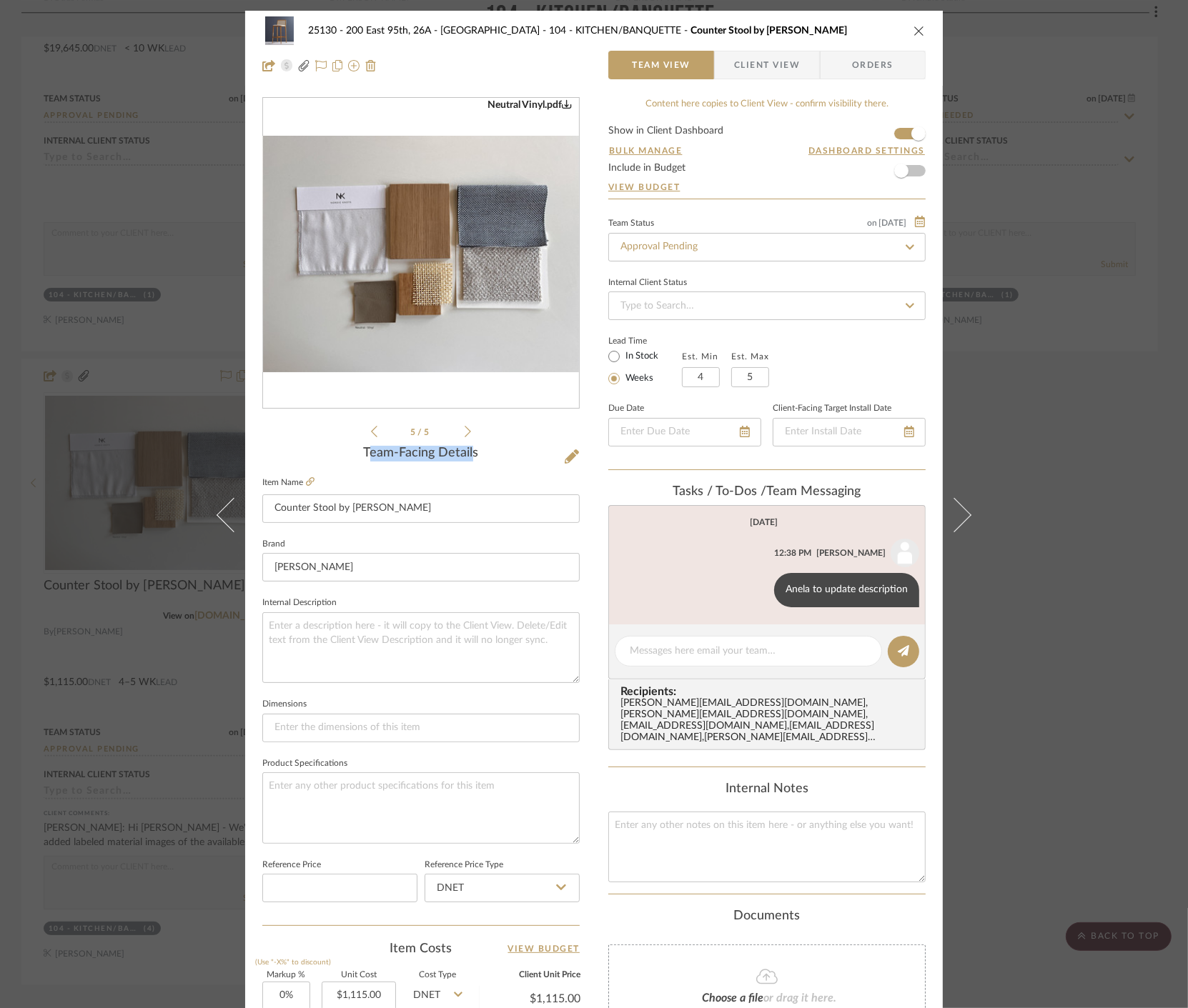
drag, startPoint x: 910, startPoint y: 31, endPoint x: 803, endPoint y: 215, distance: 212.8
click at [913, 32] on icon "close" at bounding box center [919, 31] width 12 height 12
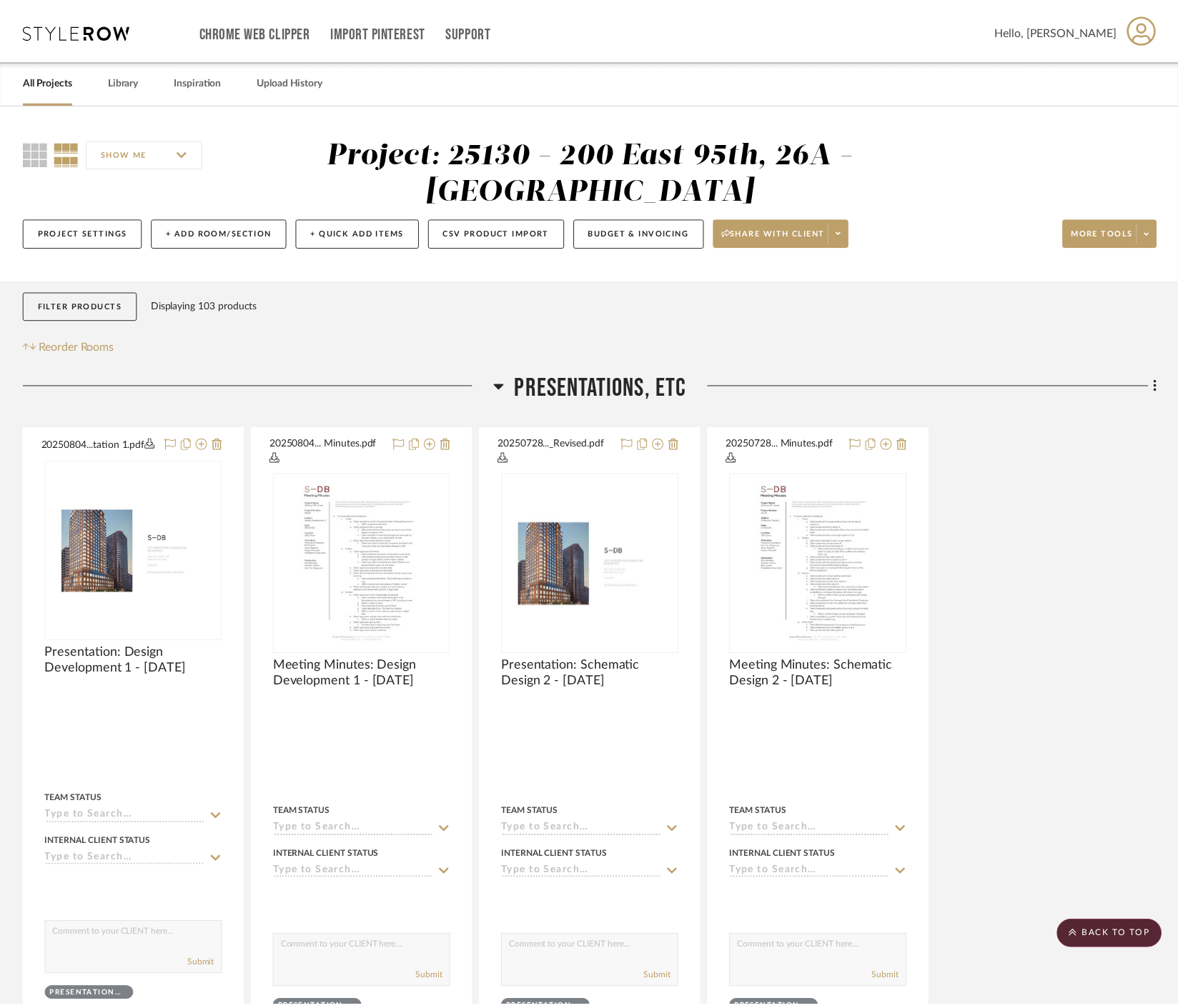
scroll to position [4446, 0]
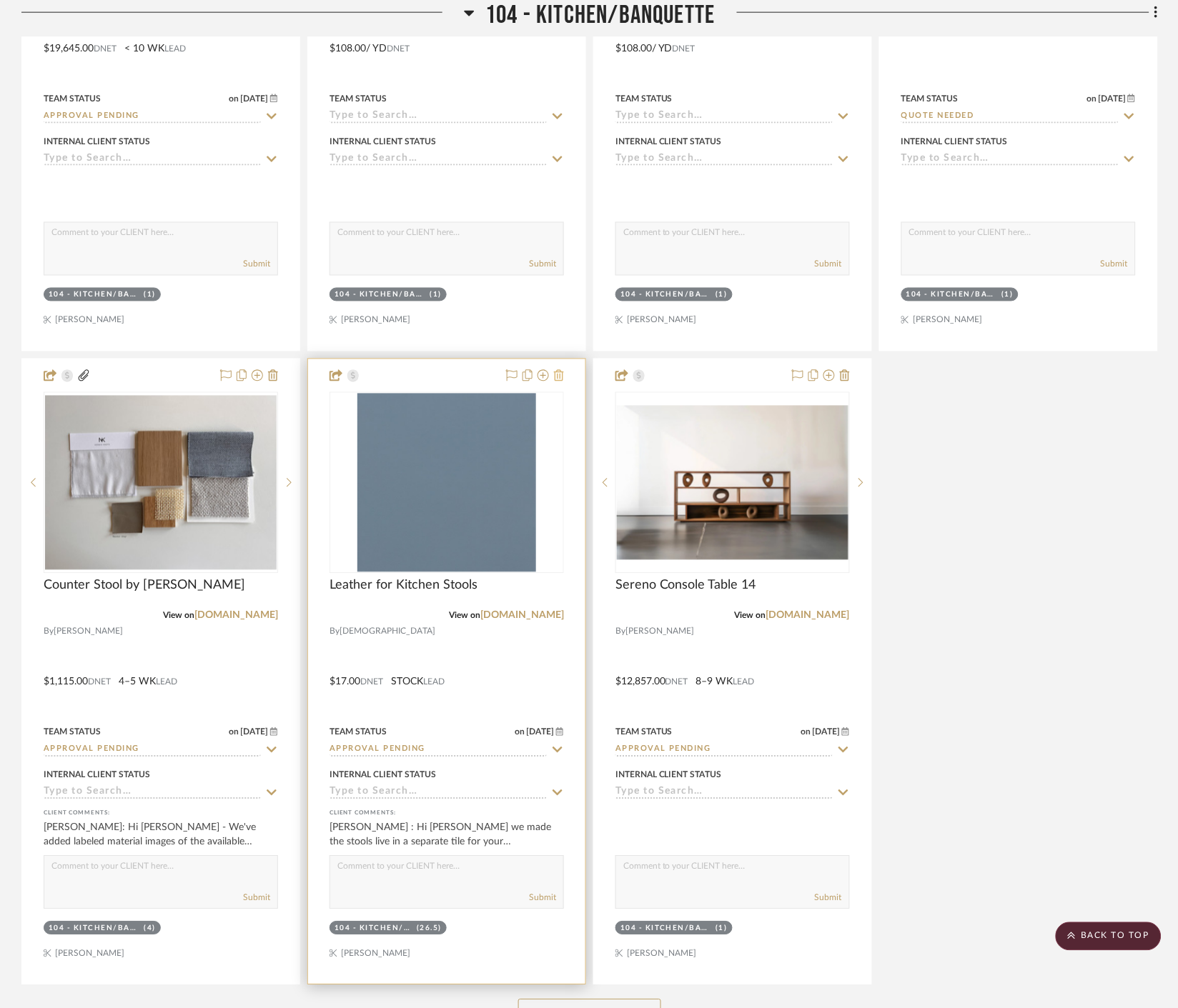
click at [559, 379] on icon at bounding box center [559, 376] width 10 height 12
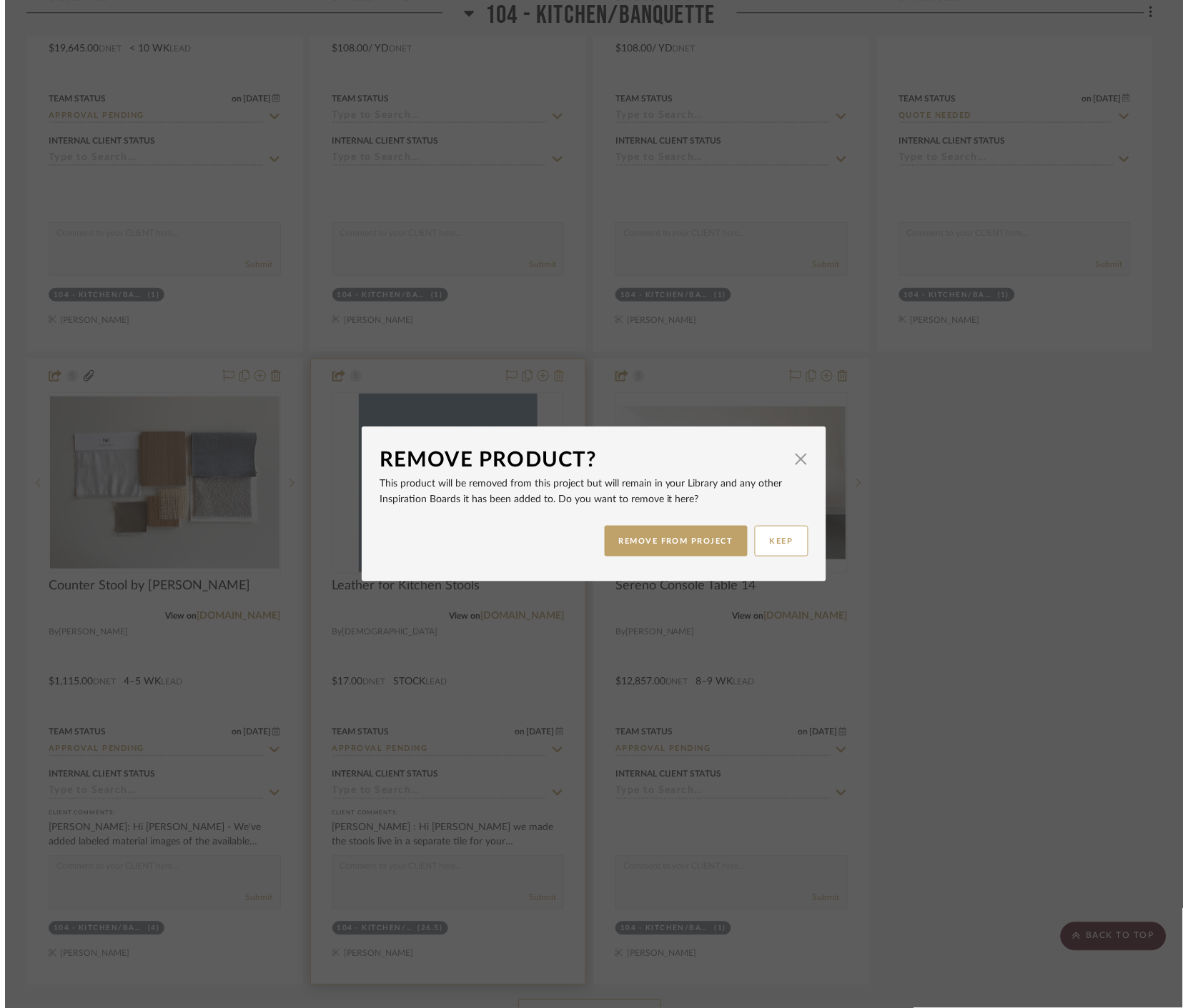
scroll to position [0, 0]
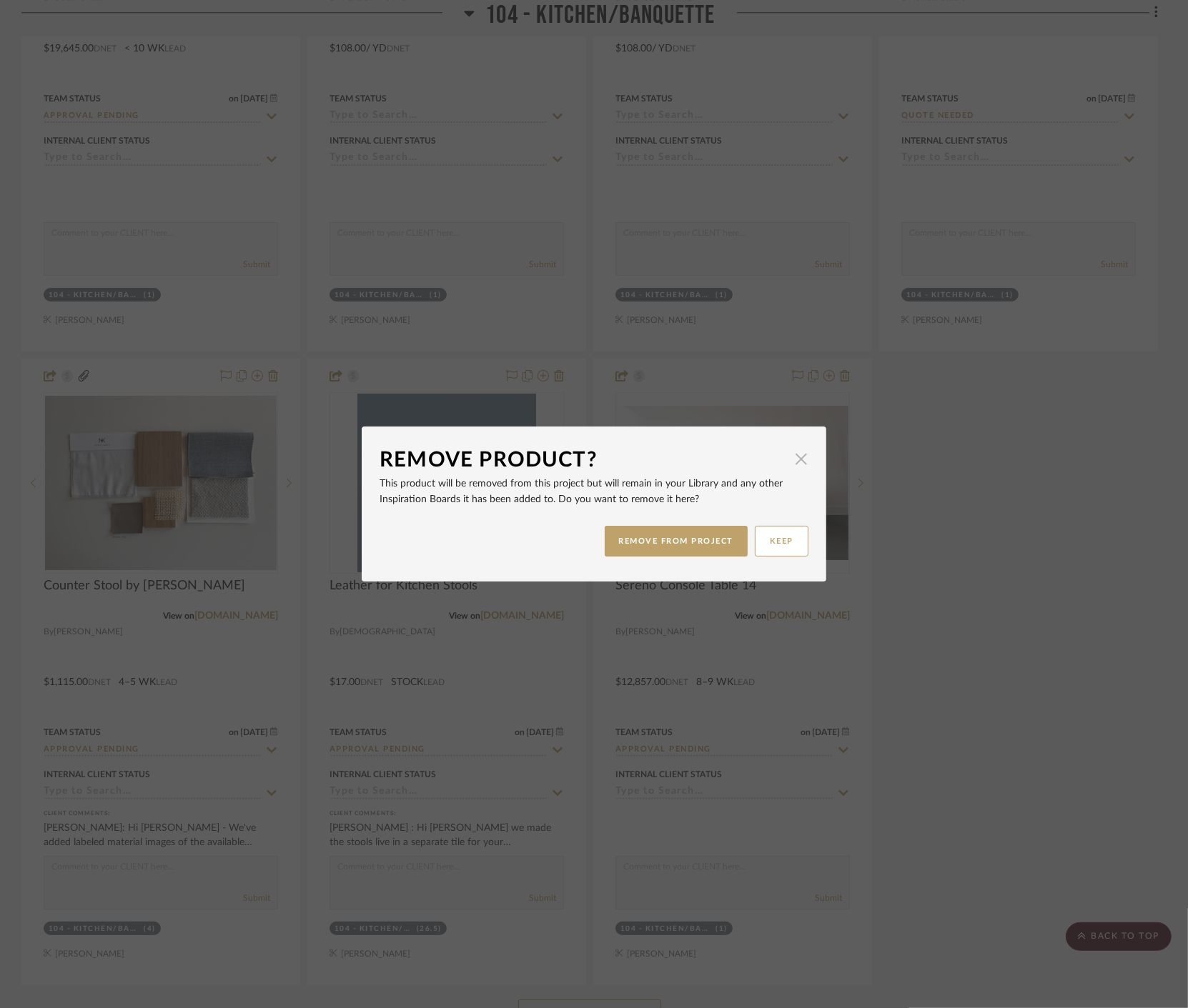
click at [789, 463] on span "button" at bounding box center [801, 458] width 29 height 29
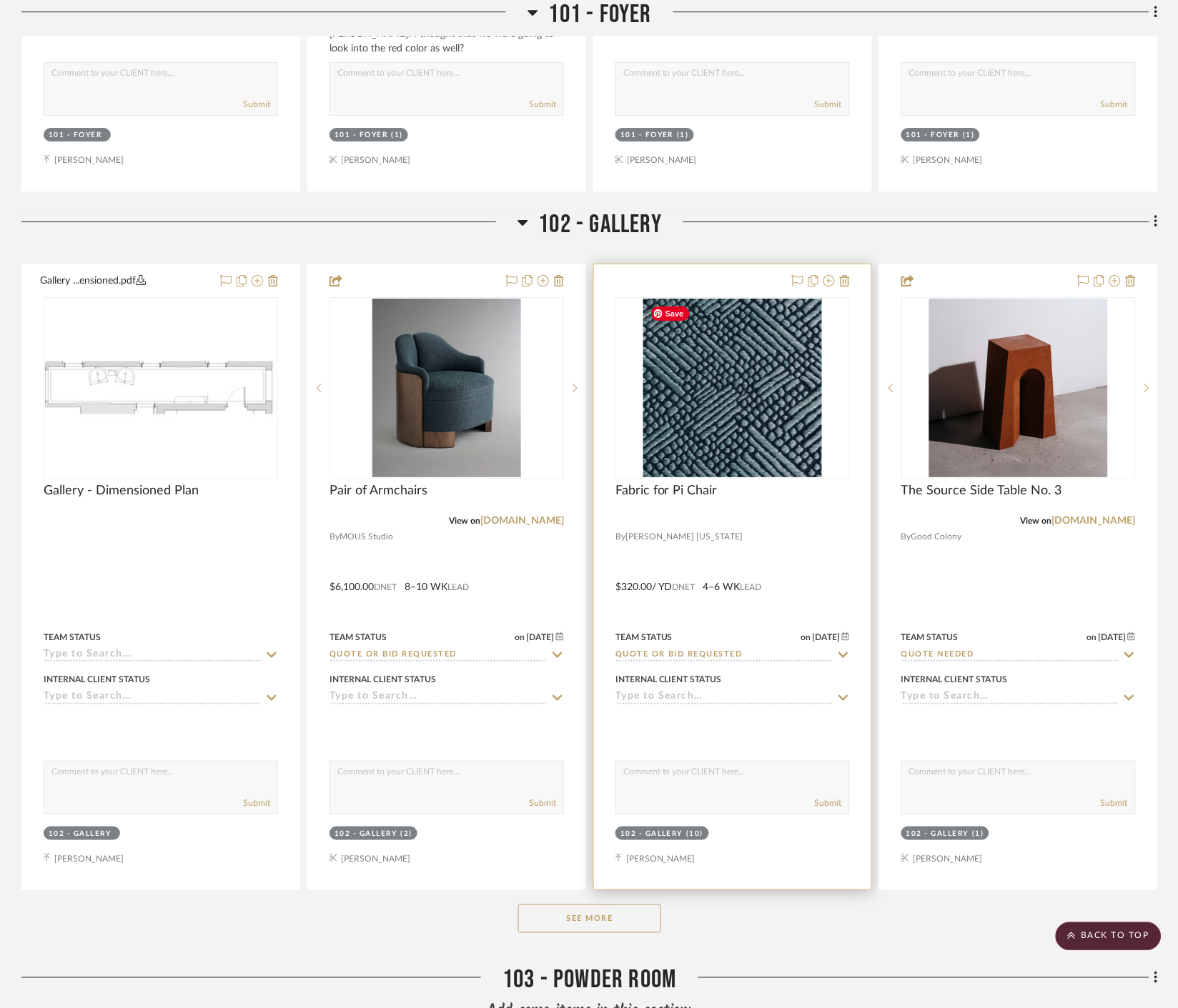
scroll to position [2461, 0]
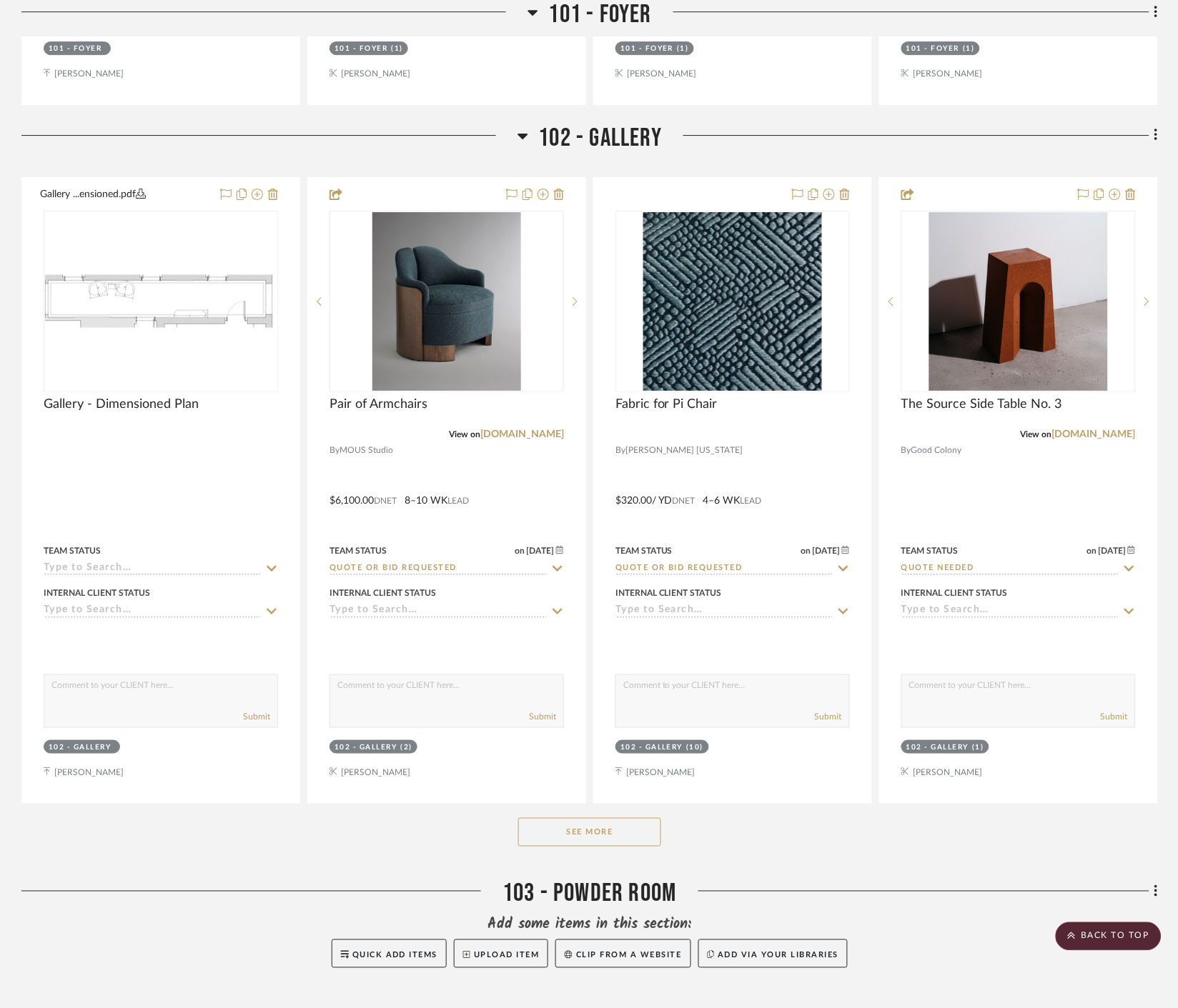
click at [606, 841] on button "See More" at bounding box center [590, 832] width 143 height 29
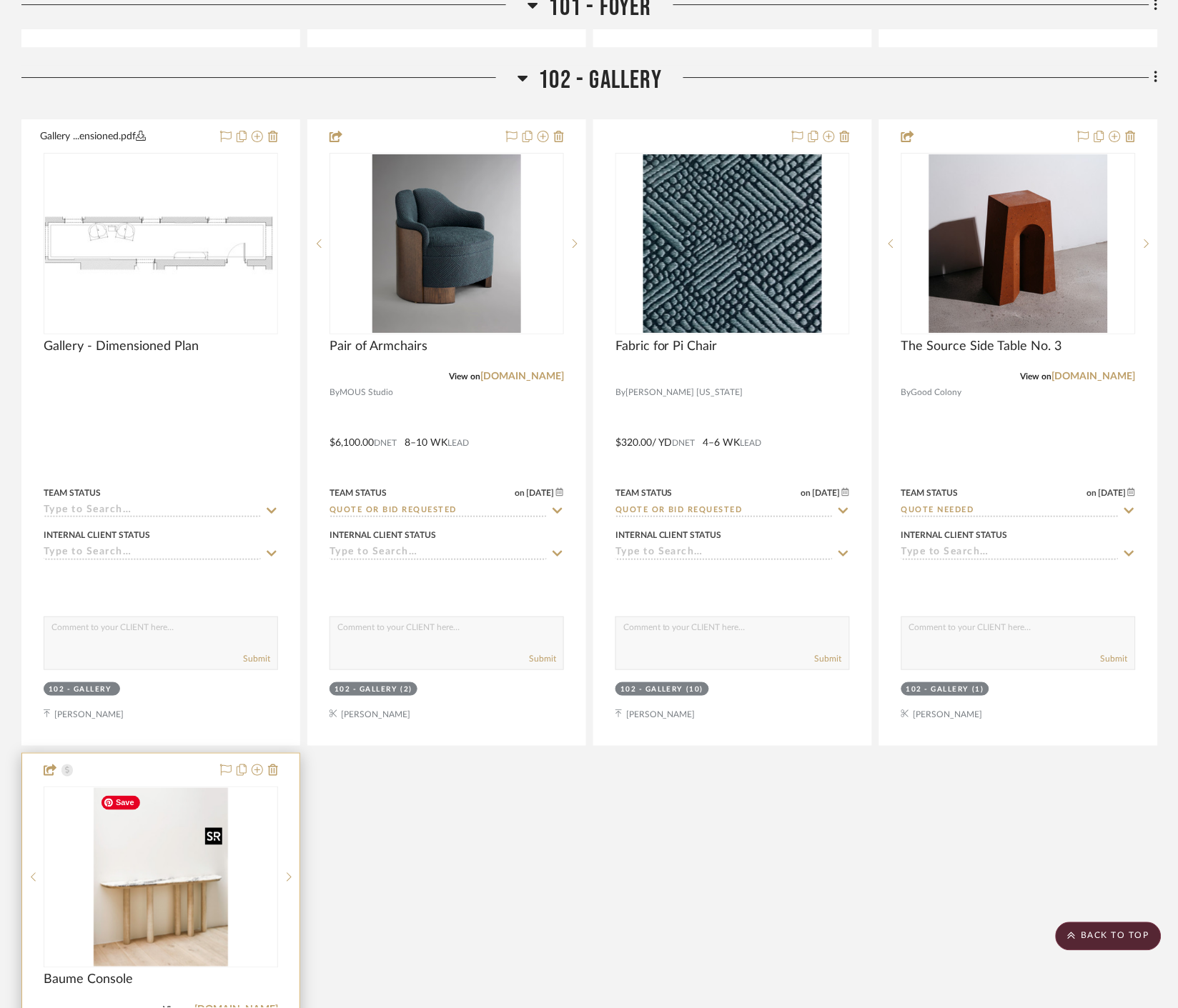
scroll to position [2540, 0]
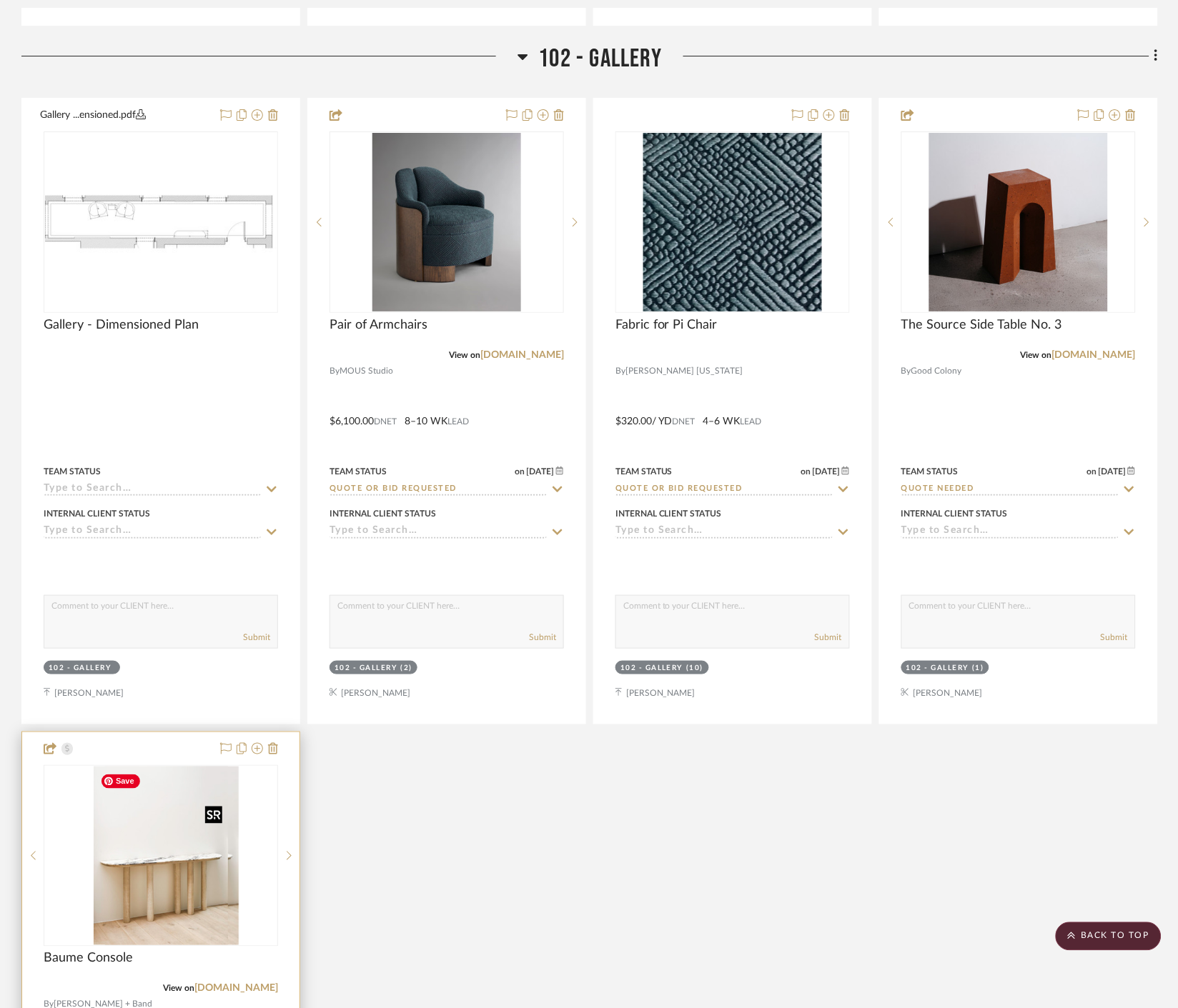
click at [133, 900] on img "0" at bounding box center [172, 855] width 134 height 178
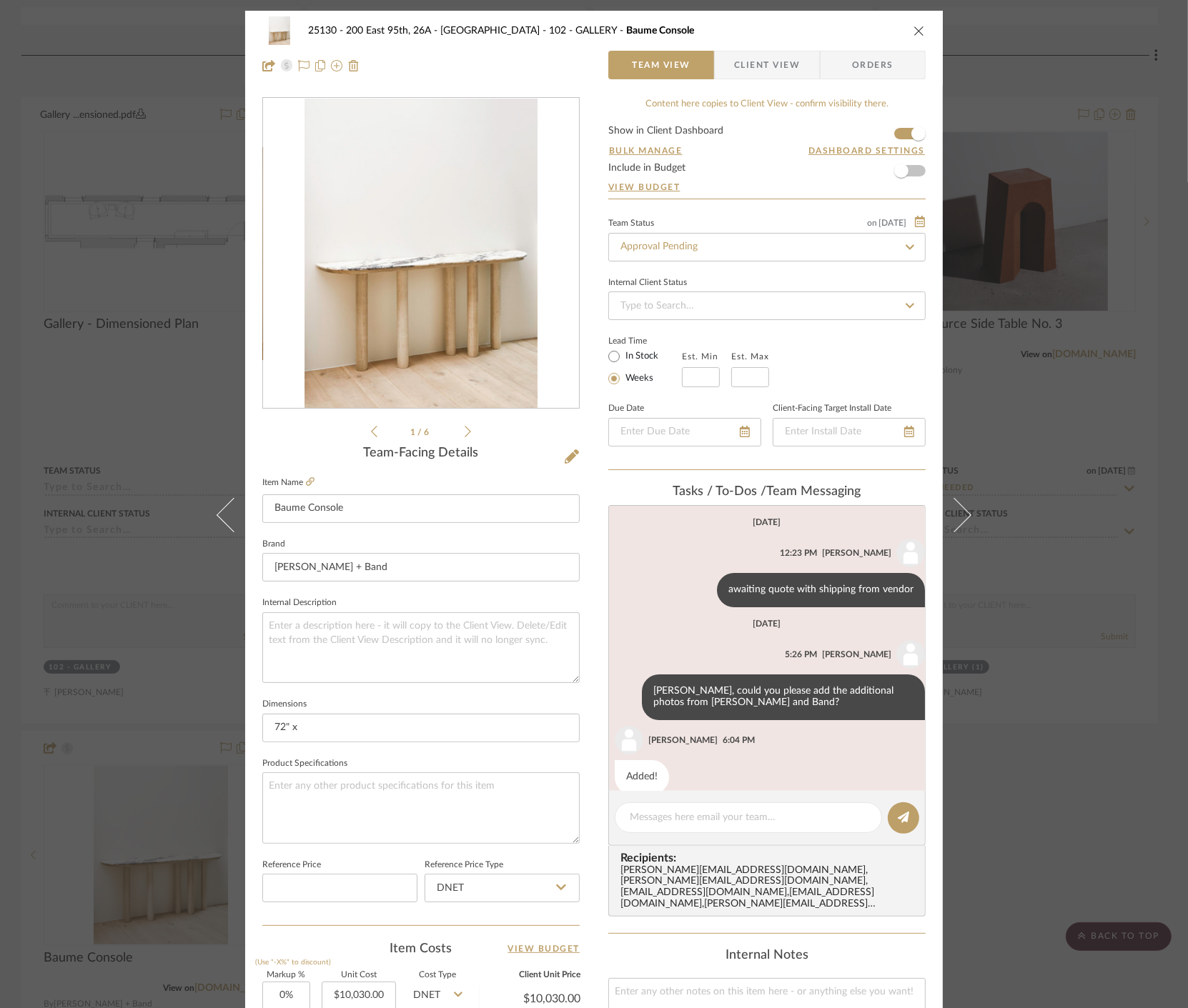
scroll to position [20, 0]
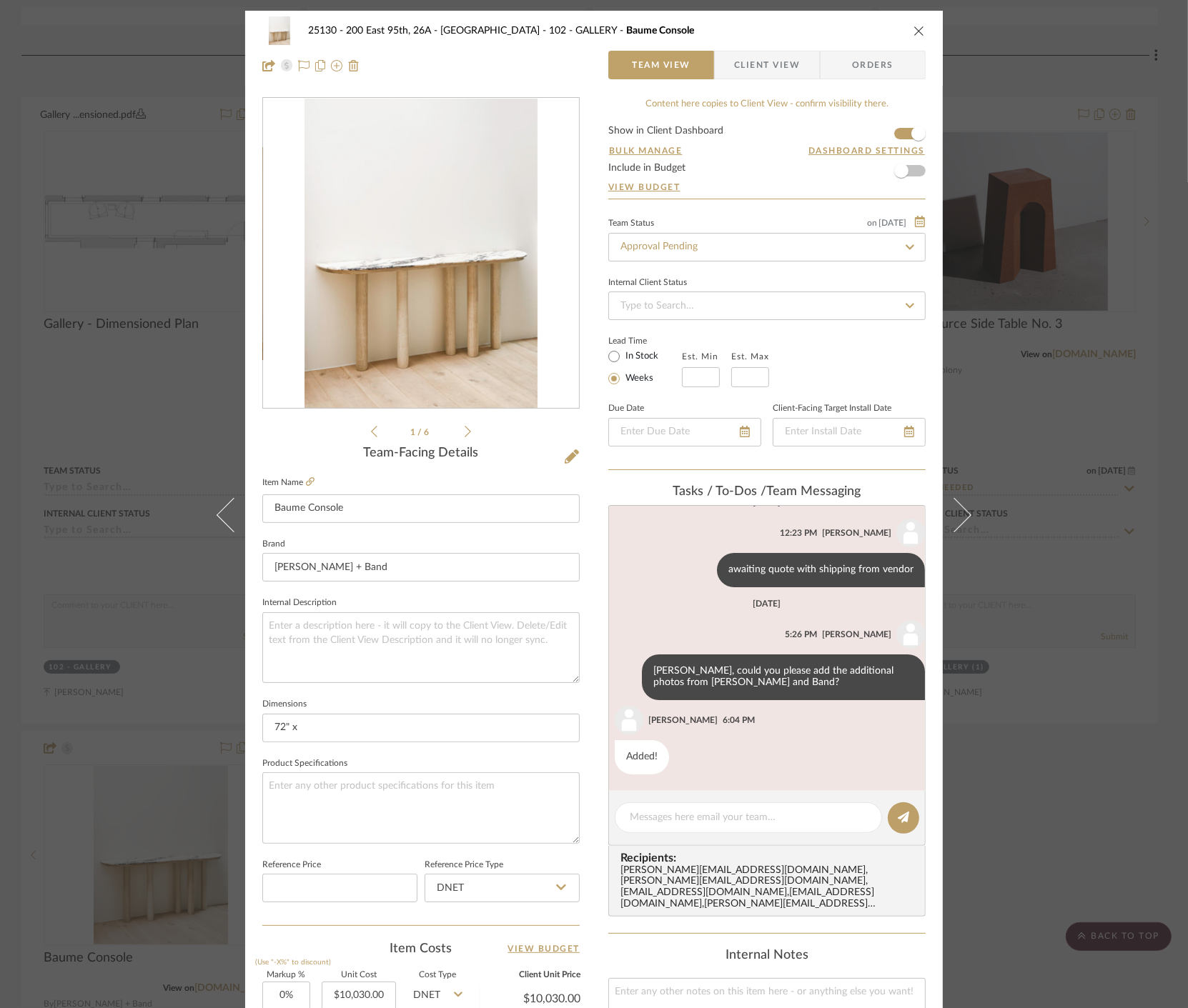
click at [1029, 266] on div "25130 - 200 East 95th, 26A - Kosheleva 102 - GALLERY Baume Console Team View Cl…" at bounding box center [594, 504] width 1188 height 1008
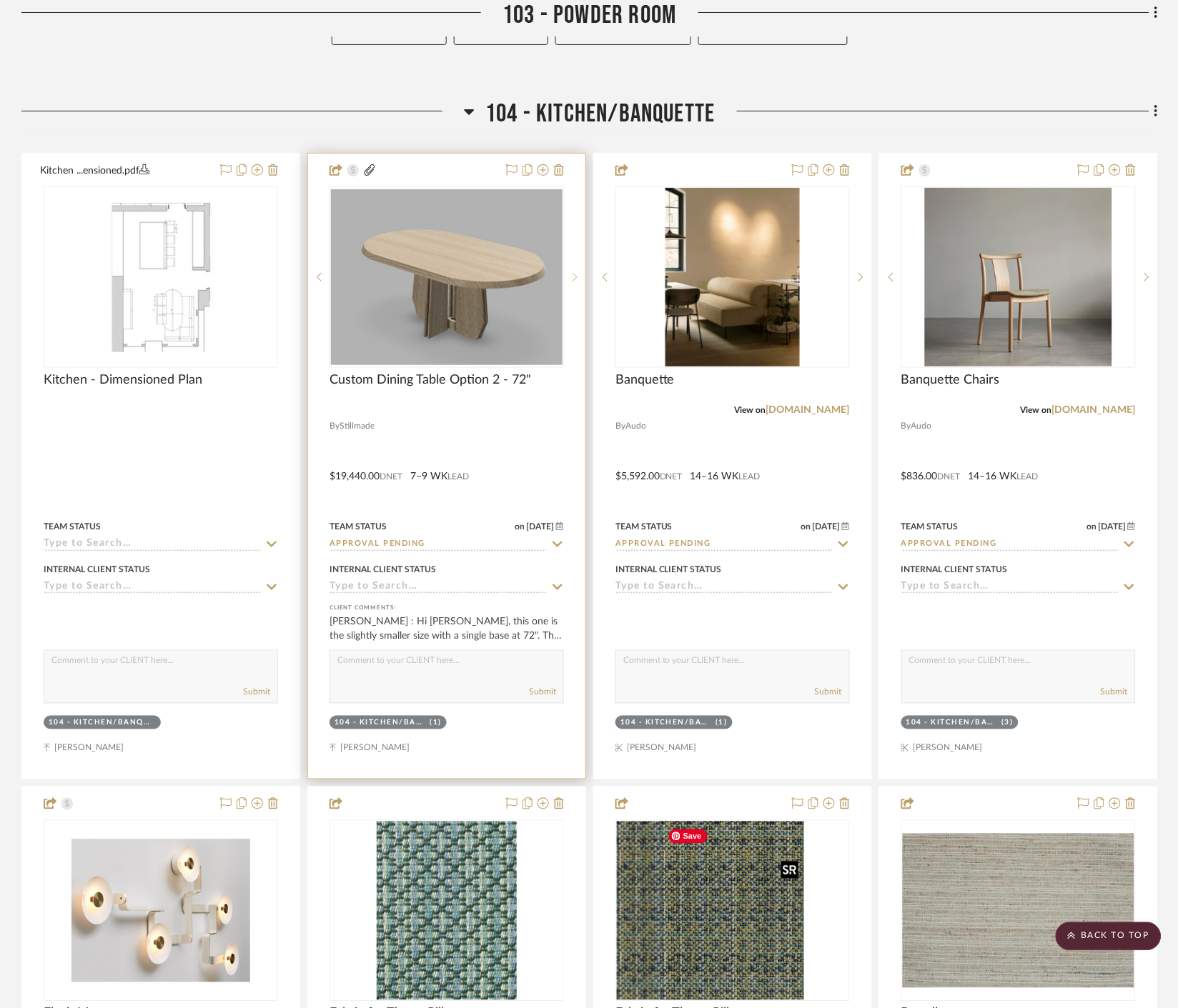
scroll to position [3732, 0]
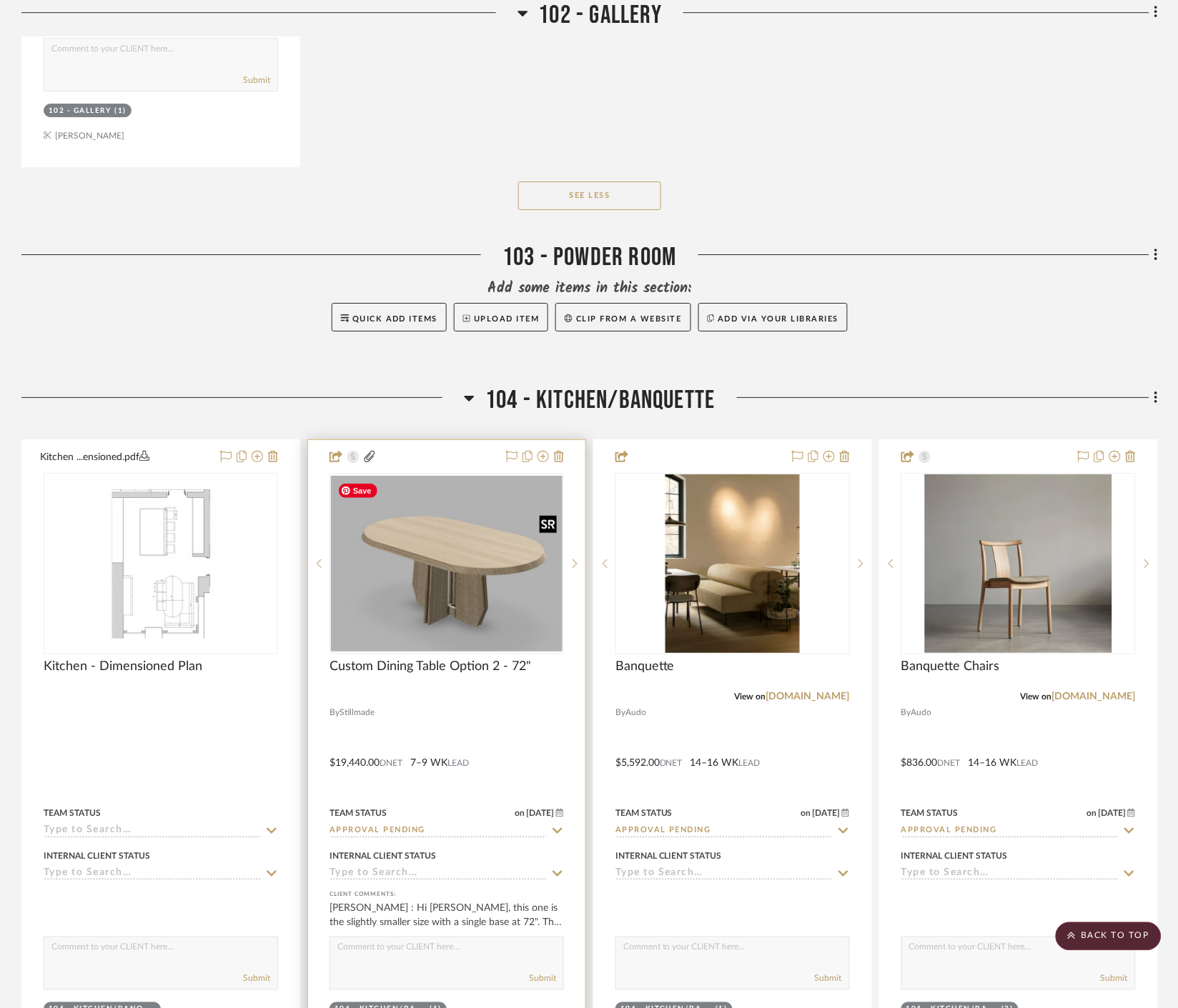
click at [467, 606] on div at bounding box center [447, 563] width 234 height 181
click at [484, 551] on img "0" at bounding box center [447, 563] width 231 height 175
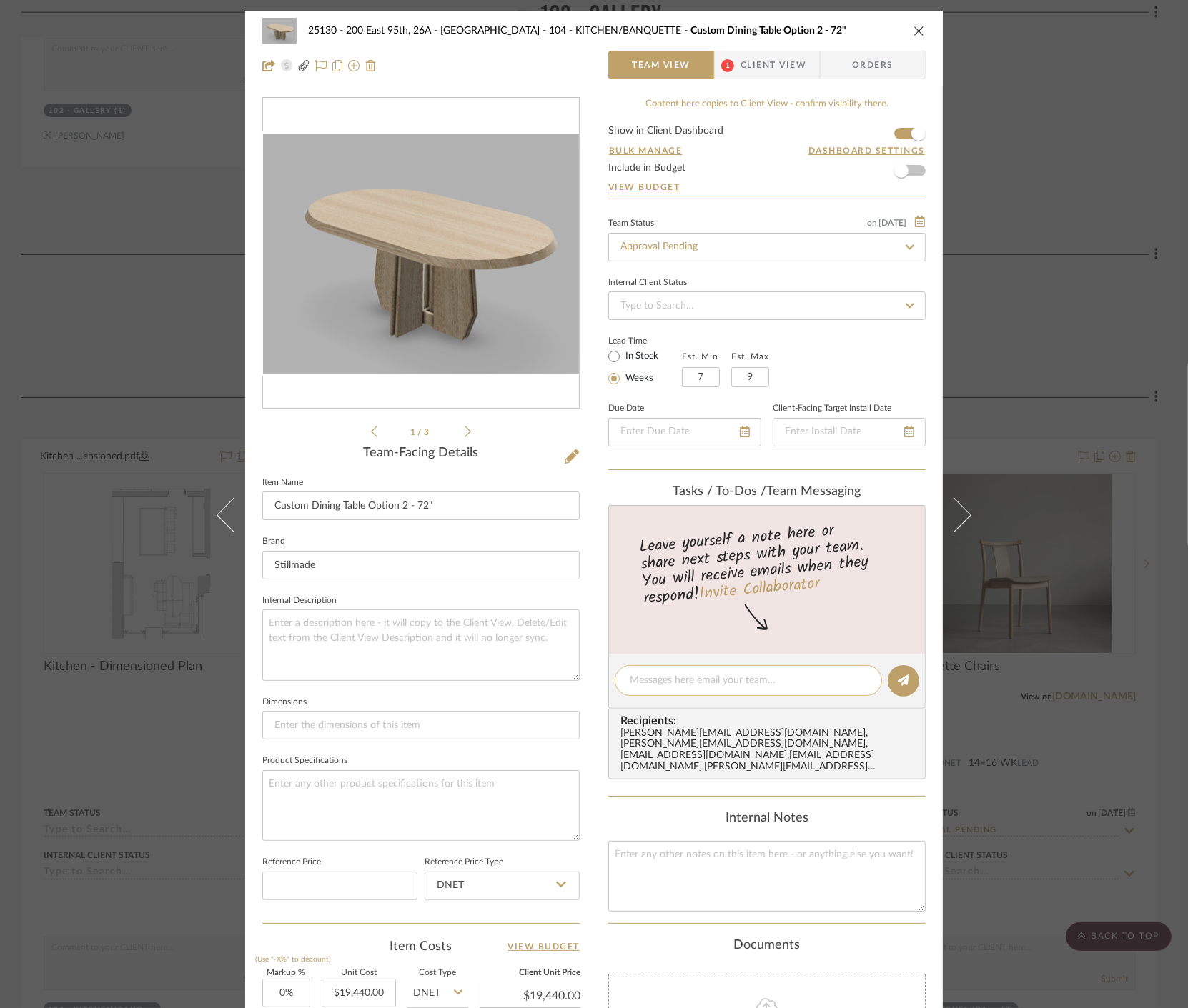
click at [690, 669] on div at bounding box center [748, 681] width 267 height 31
click at [693, 684] on textarea at bounding box center [747, 681] width 237 height 15
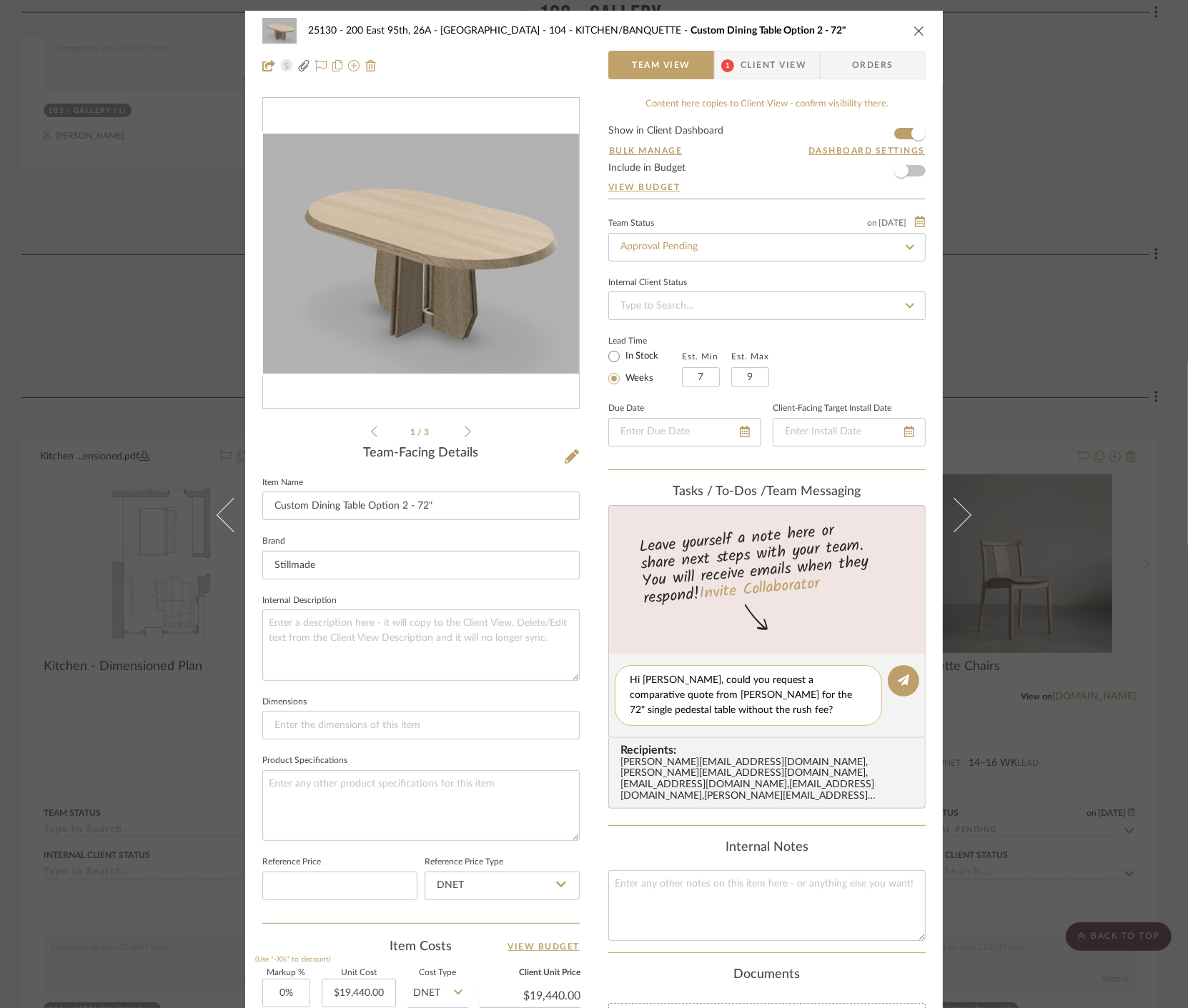
click at [716, 710] on textarea "Hi Madeleine, could you request a comparative quote from paul for the 72" singl…" at bounding box center [747, 695] width 237 height 45
type textarea "Hi Madeleine, could you request a comparative quote from paul for the 72" singl…"
click at [744, 74] on span "Client View" at bounding box center [773, 65] width 66 height 29
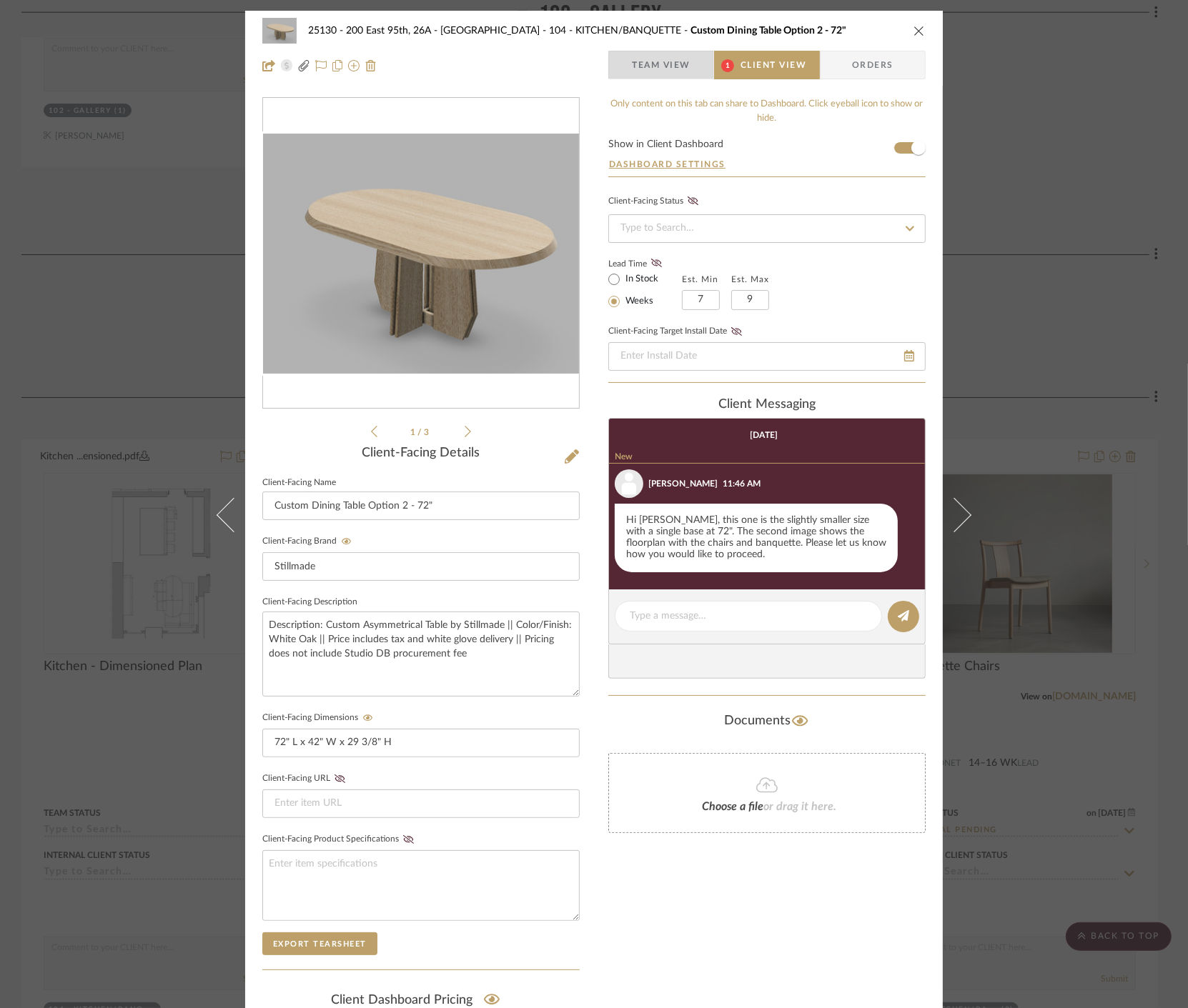
click at [655, 58] on span "Team View" at bounding box center [661, 65] width 59 height 29
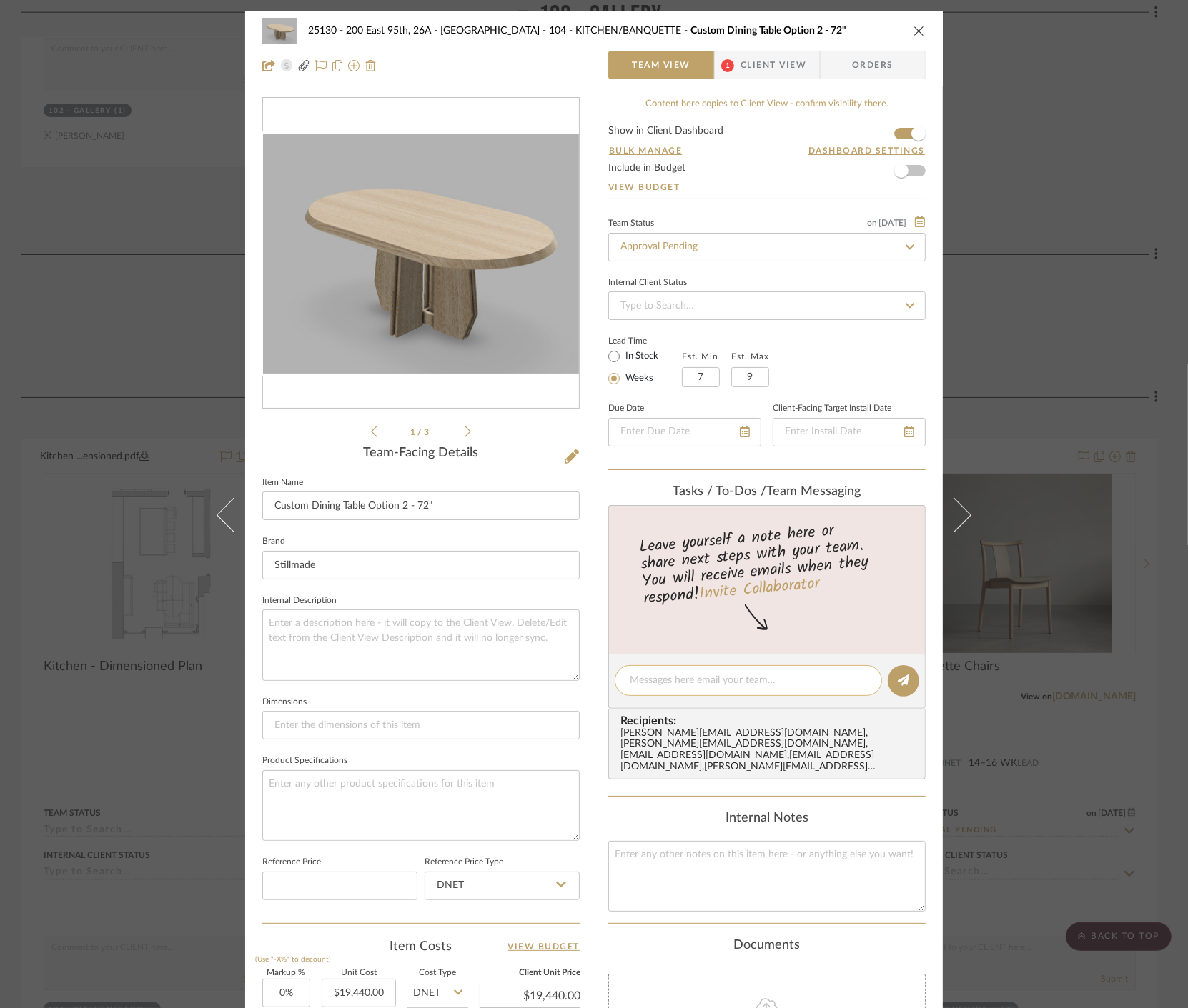
click at [703, 670] on div at bounding box center [748, 681] width 267 height 31
click at [703, 677] on textarea at bounding box center [747, 681] width 237 height 15
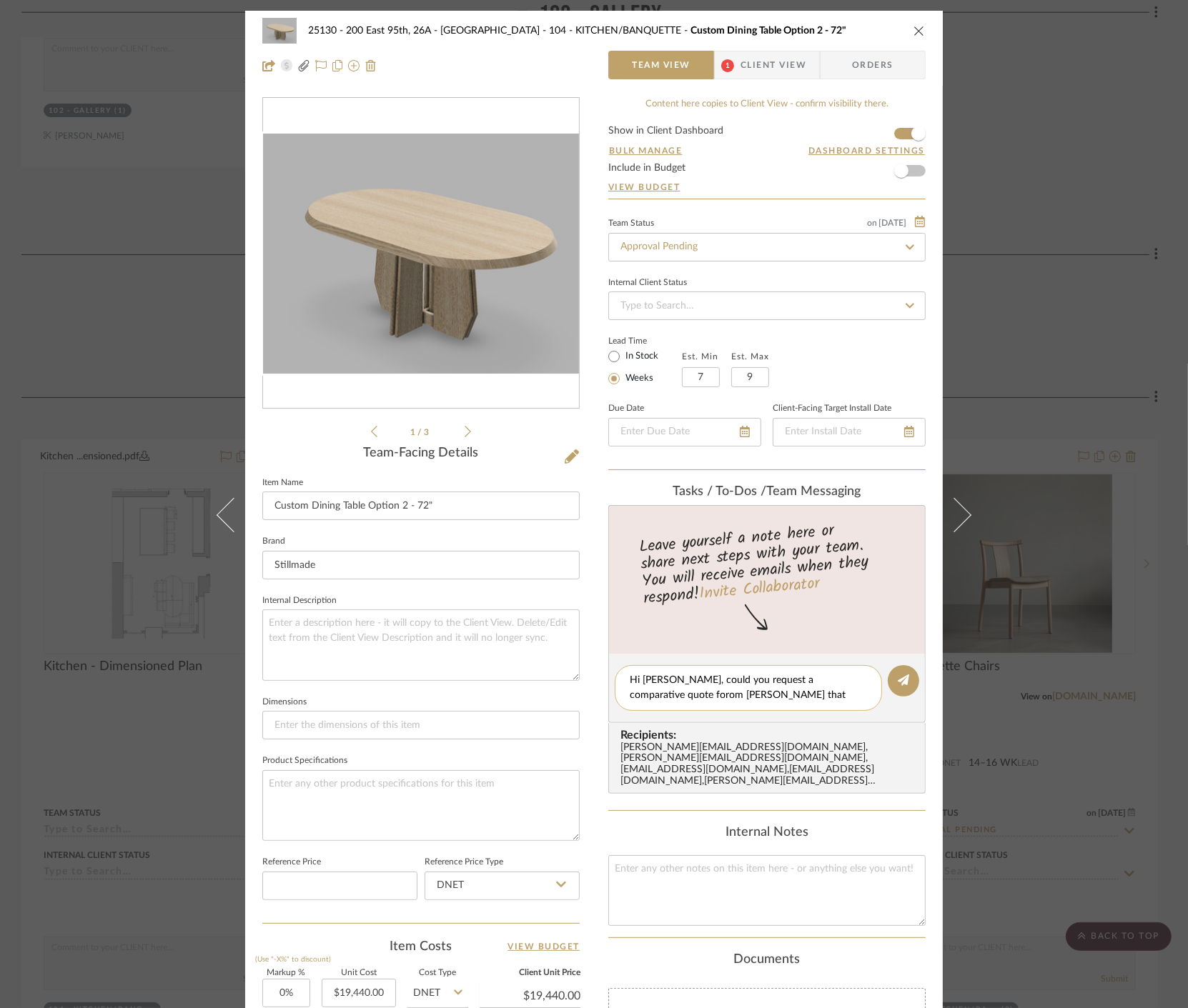
type textarea "Hi Madeleine, could you request a comparative quote from Paul that does not inc…"
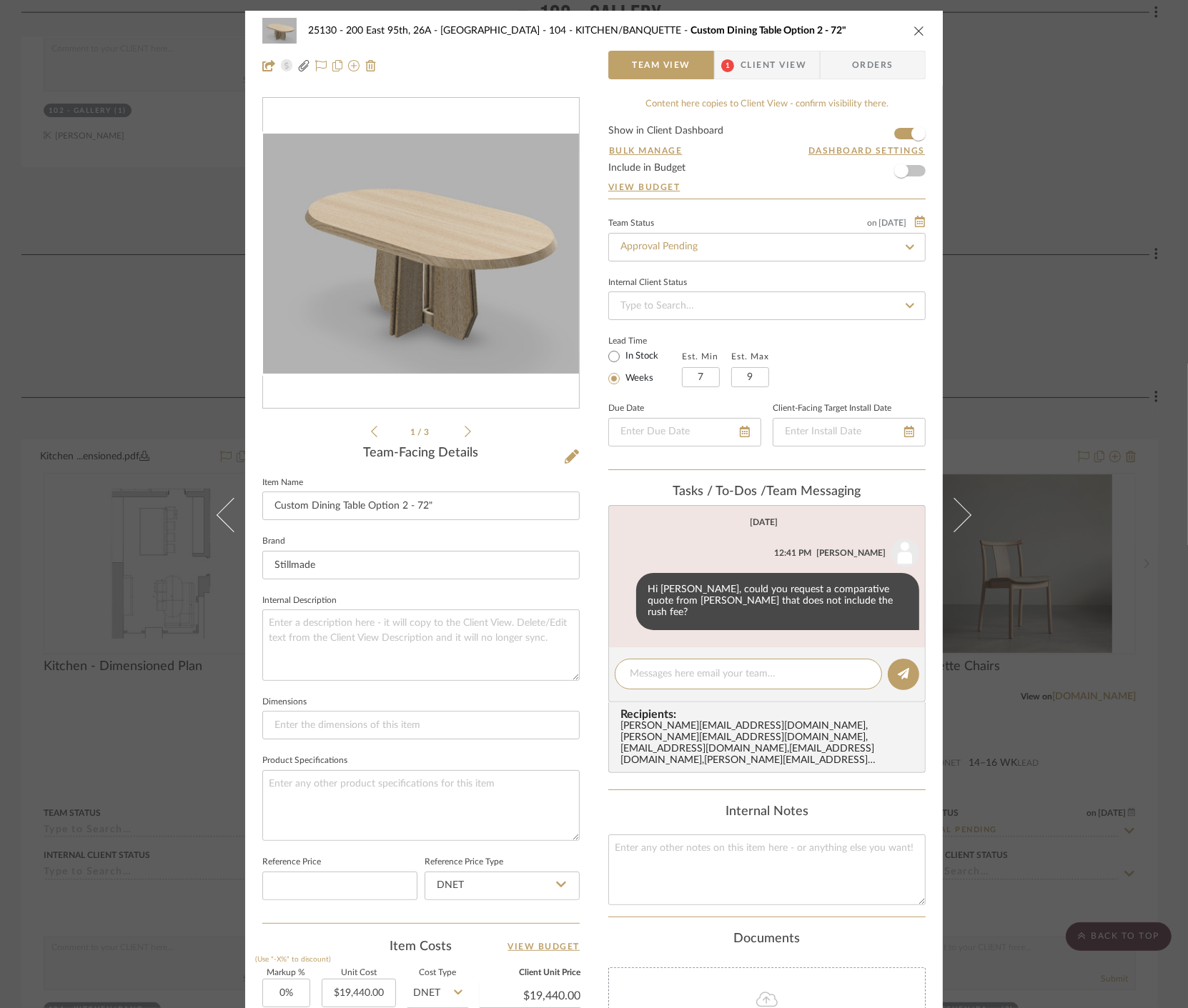
click at [1013, 297] on div "25130 - 200 East 95th, 26A - Kosheleva 104 - KITCHEN/BANQUETTE Custom Dining Ta…" at bounding box center [594, 504] width 1188 height 1008
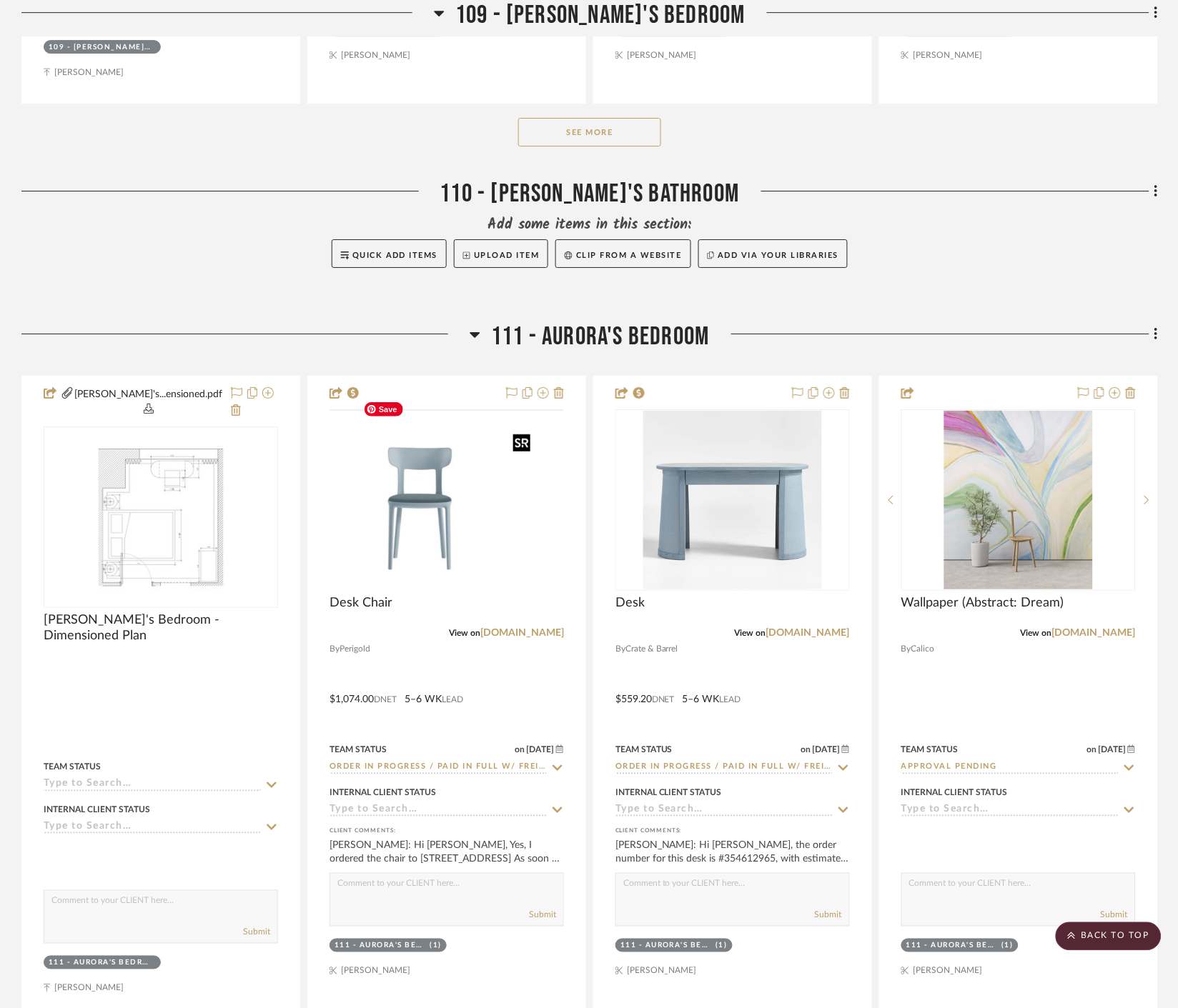
scroll to position [8654, 0]
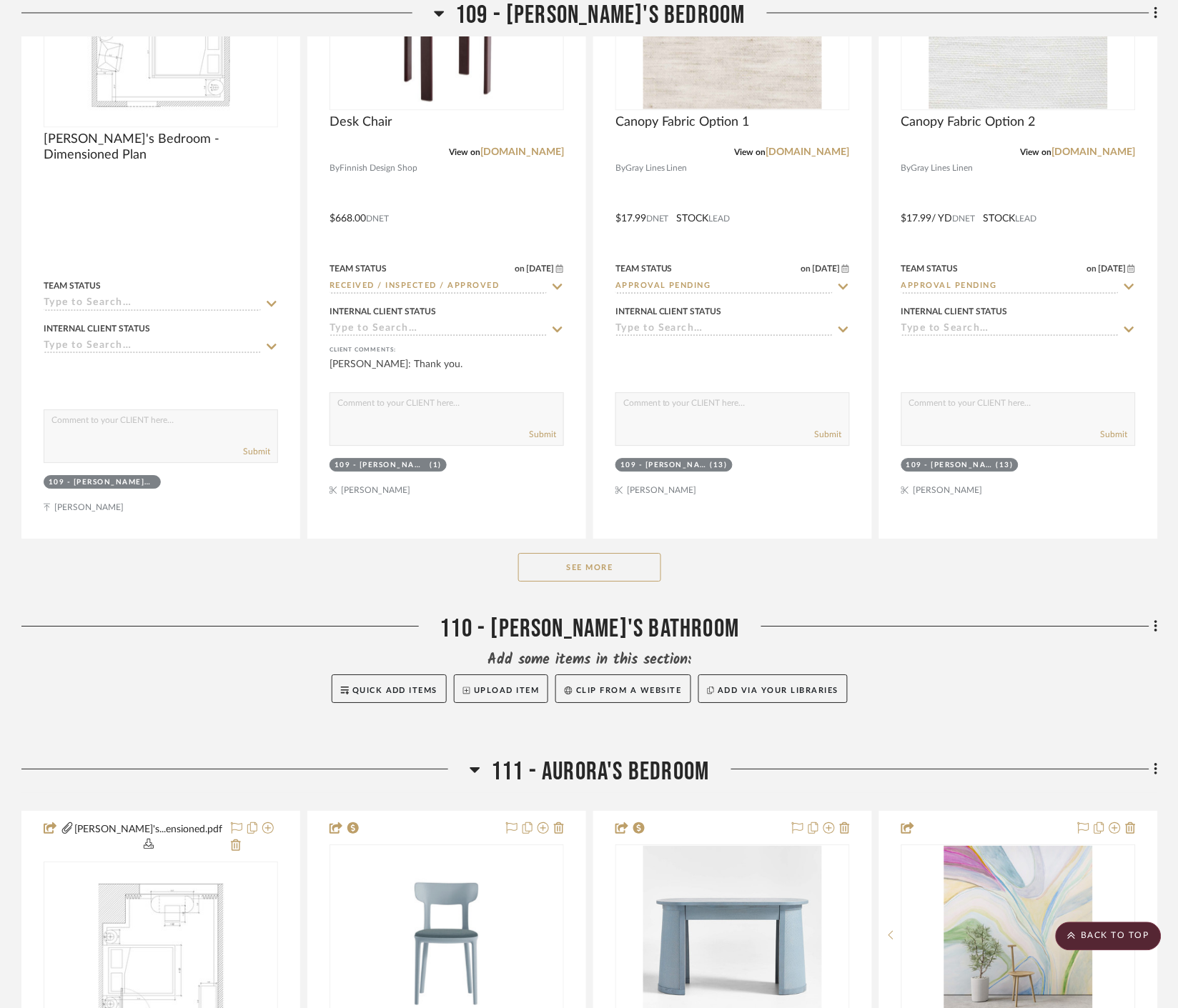
click at [580, 565] on div "See More" at bounding box center [590, 568] width 1137 height 57
click at [583, 553] on button "See More" at bounding box center [590, 567] width 143 height 29
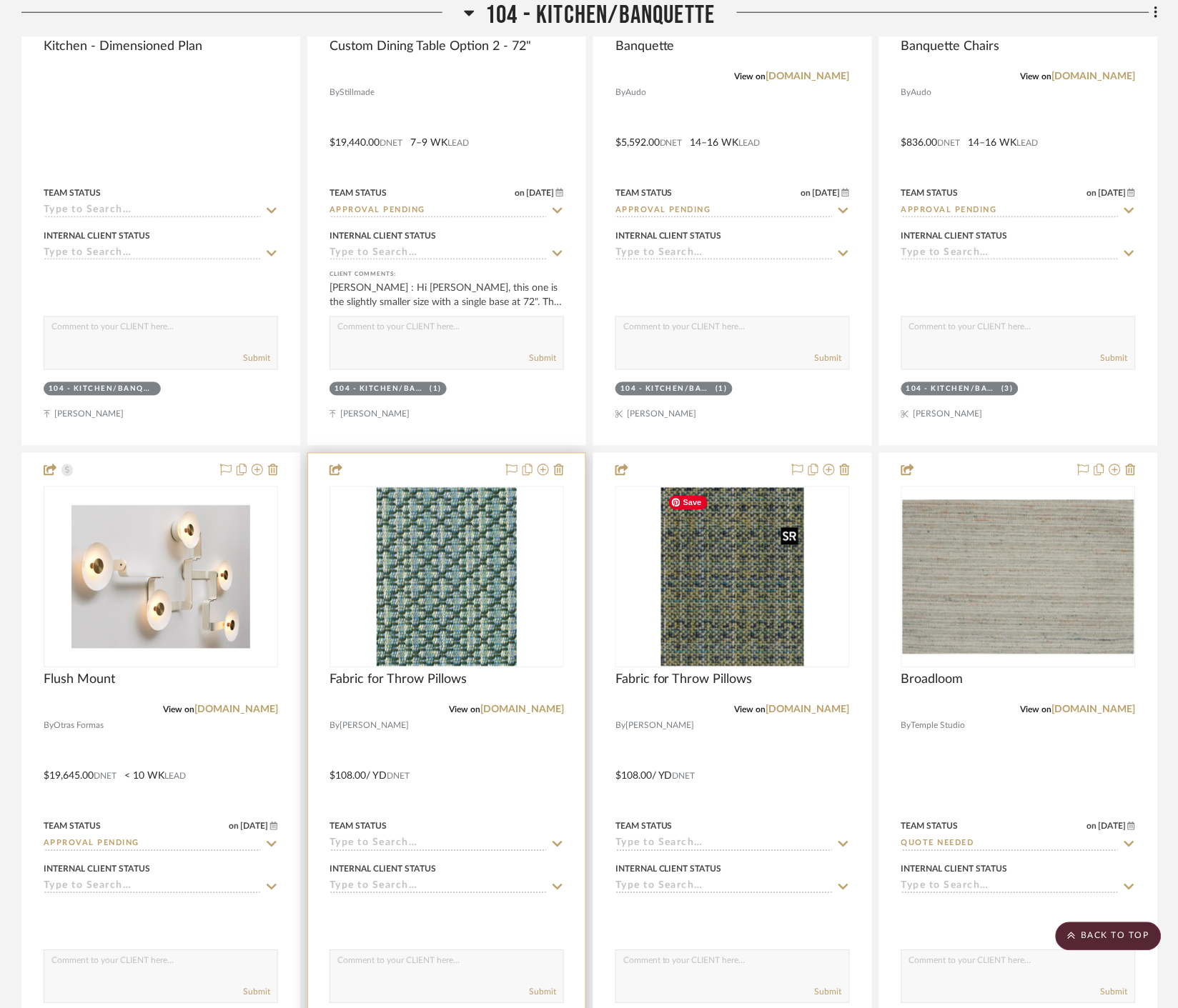
scroll to position [4367, 0]
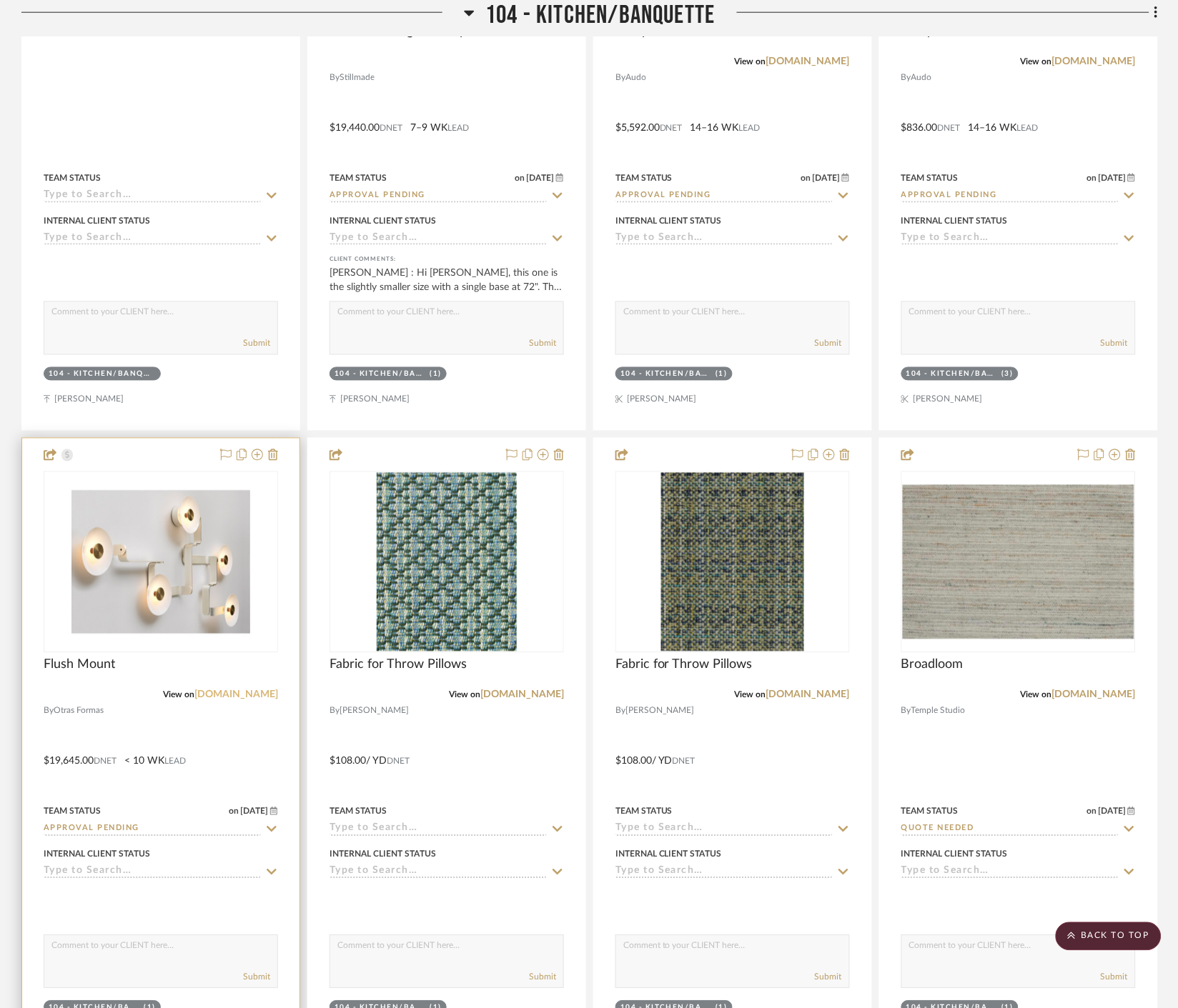
click at [262, 692] on link "otrasformas.co" at bounding box center [236, 695] width 84 height 10
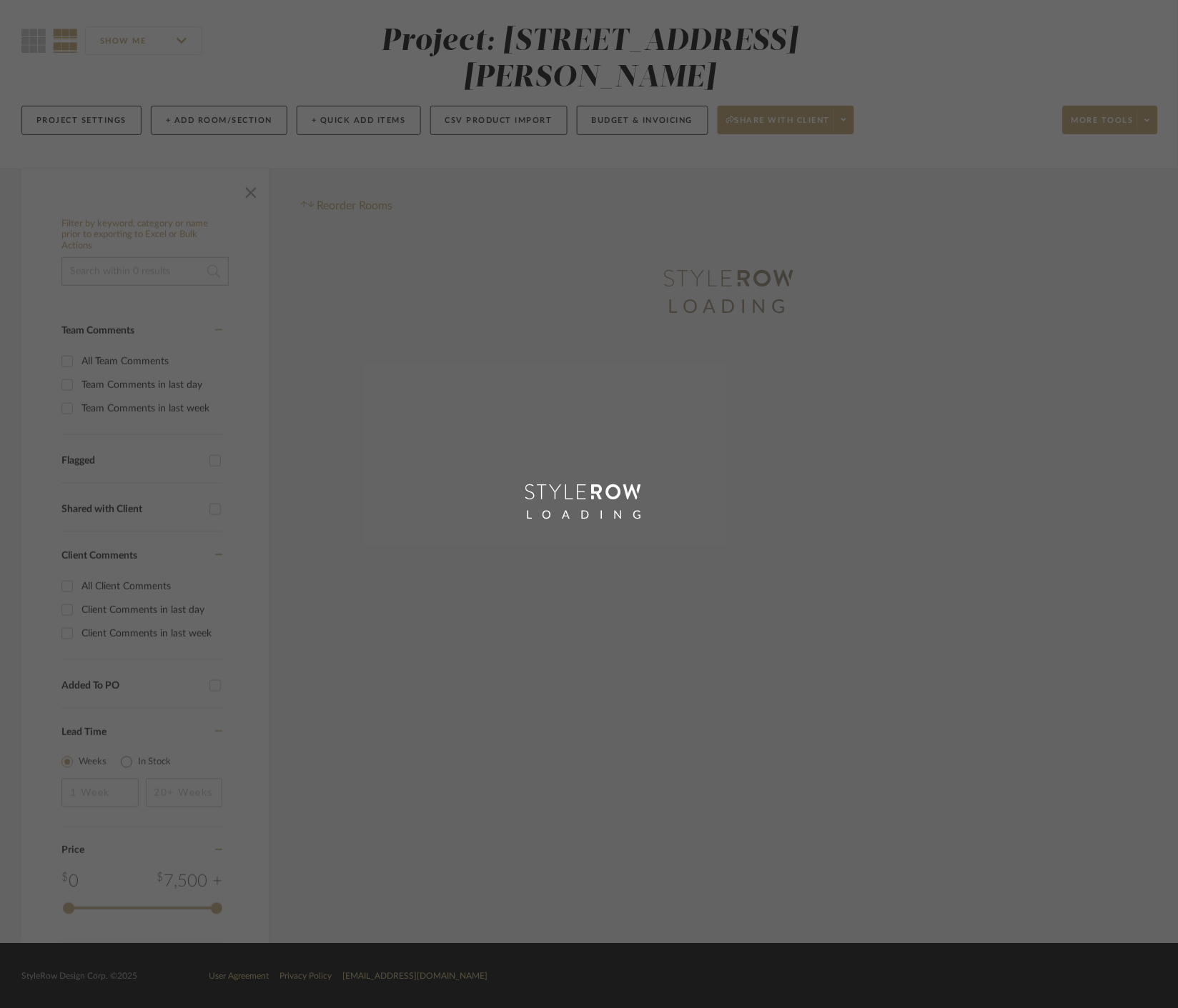
scroll to position [113, 0]
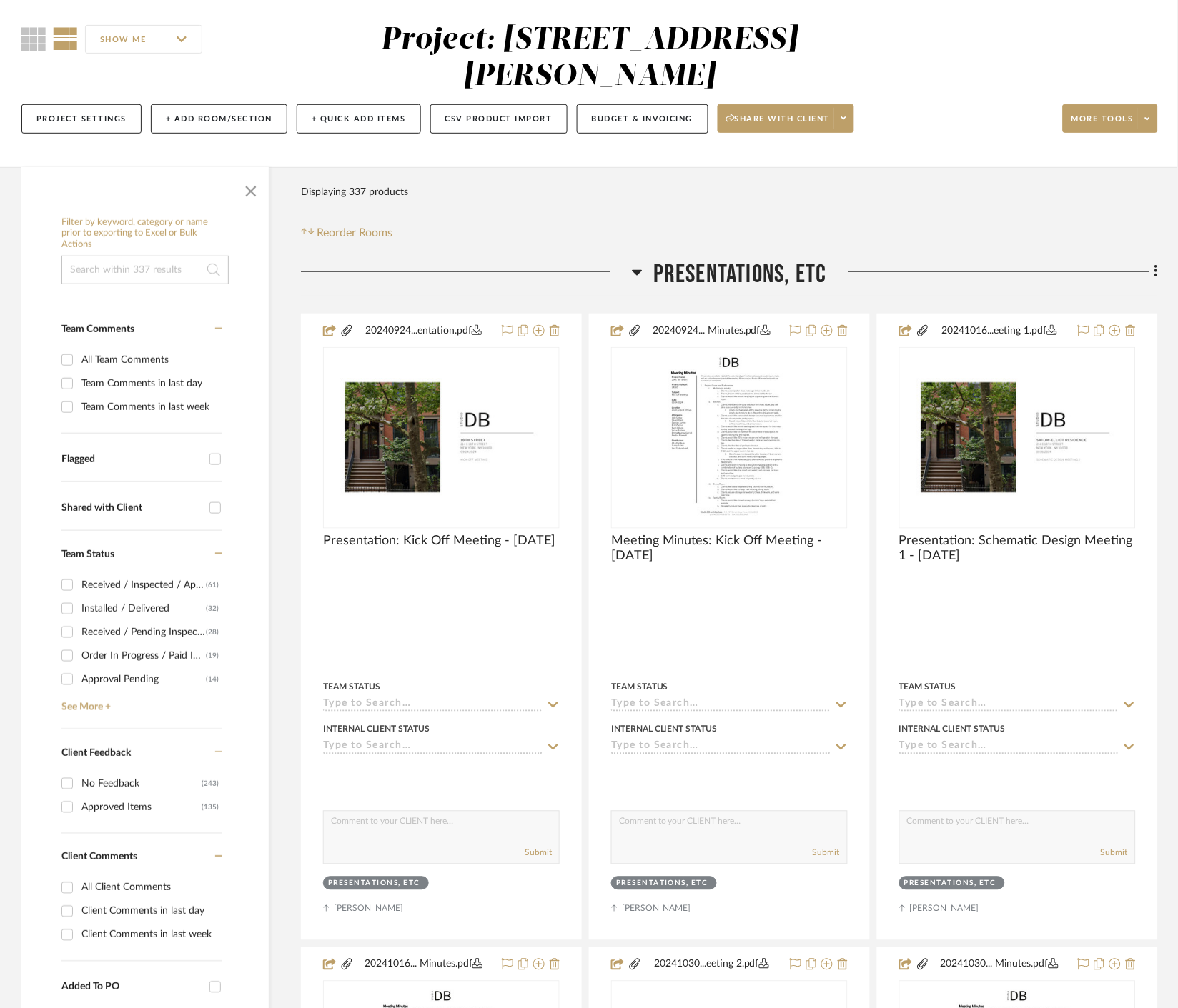
drag, startPoint x: 253, startPoint y: 189, endPoint x: 272, endPoint y: 210, distance: 28.3
click at [252, 188] on span "button" at bounding box center [250, 189] width 35 height 35
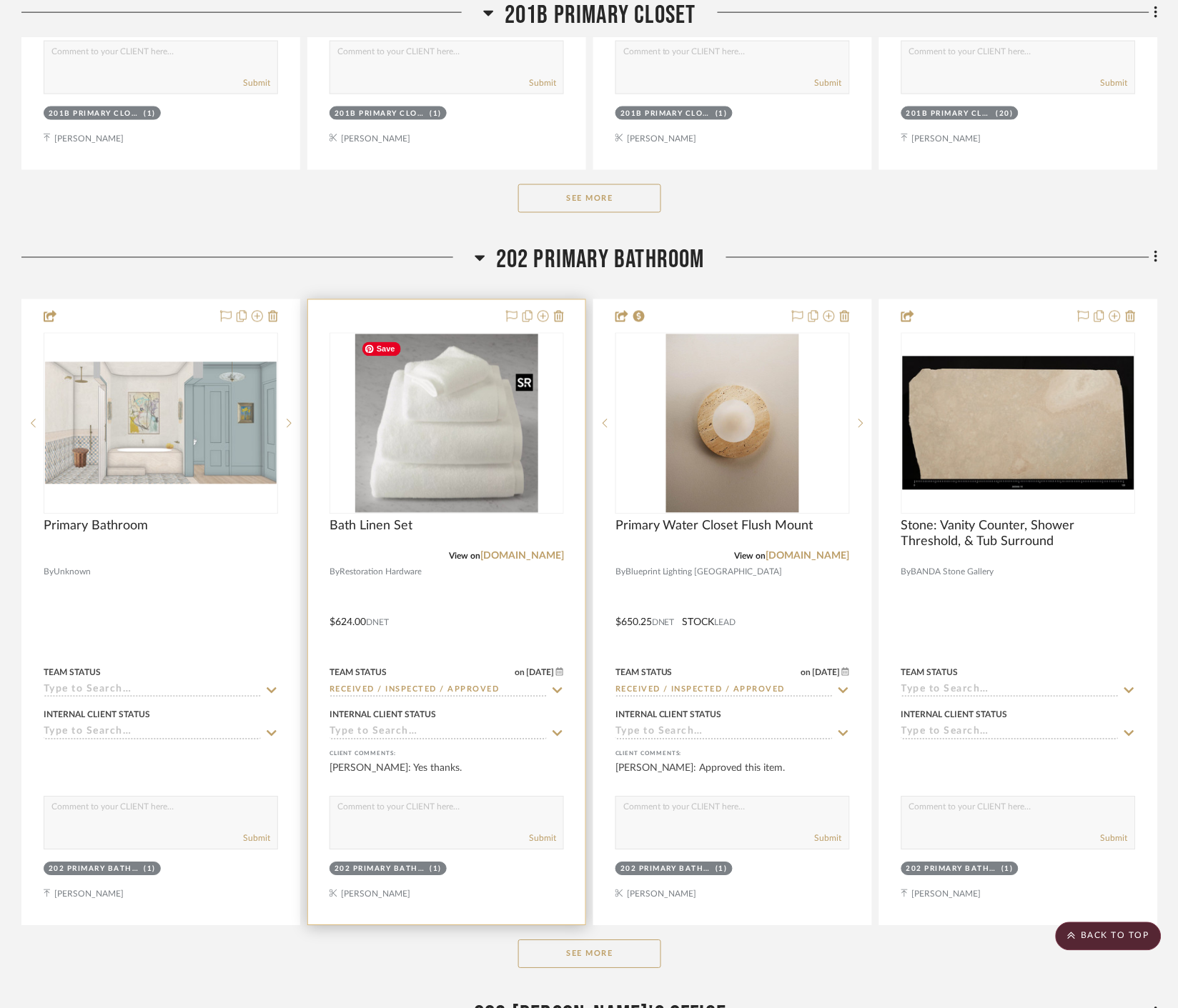
scroll to position [13849, 0]
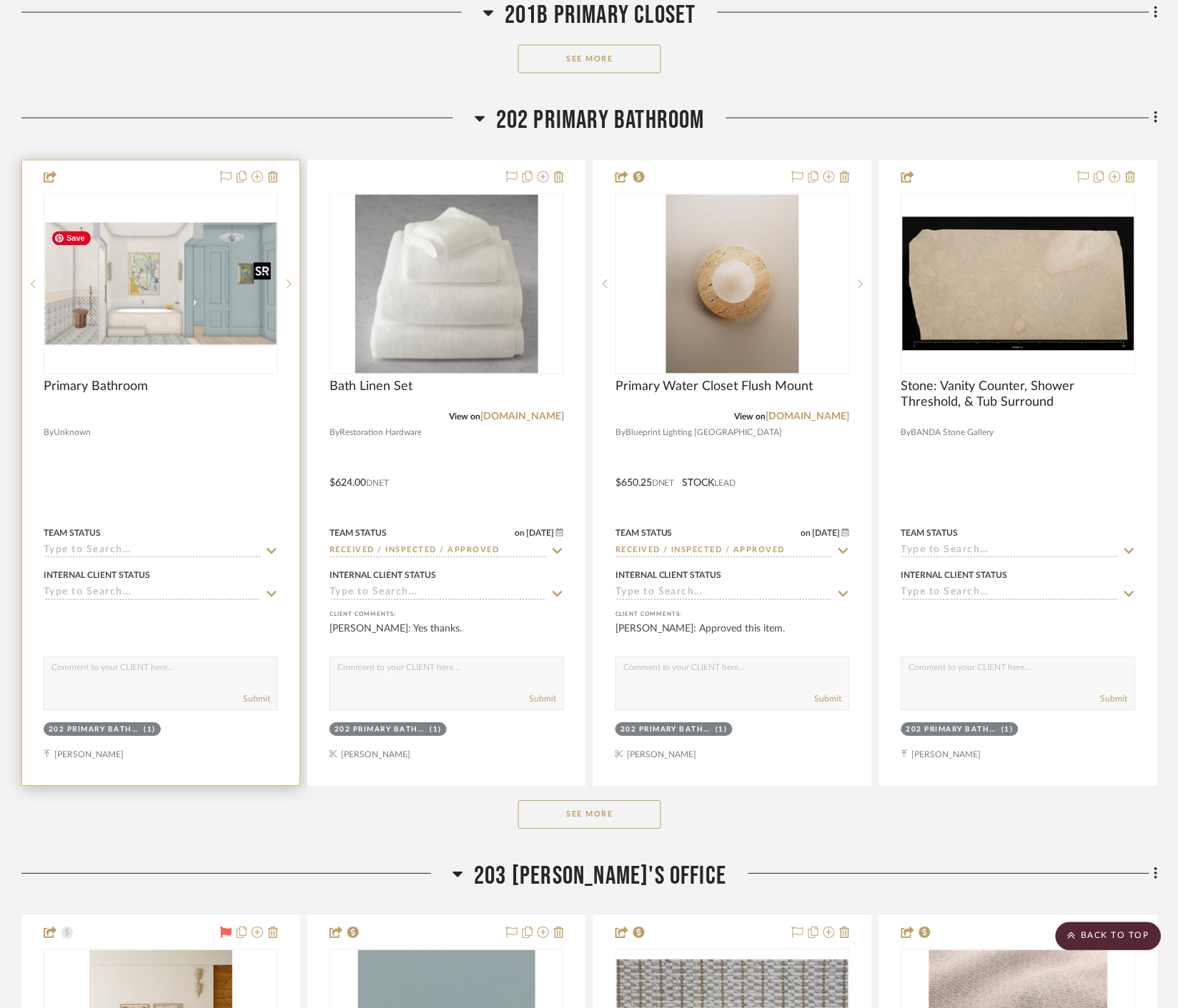
click at [0, 0] on img at bounding box center [0, 0] width 0 height 0
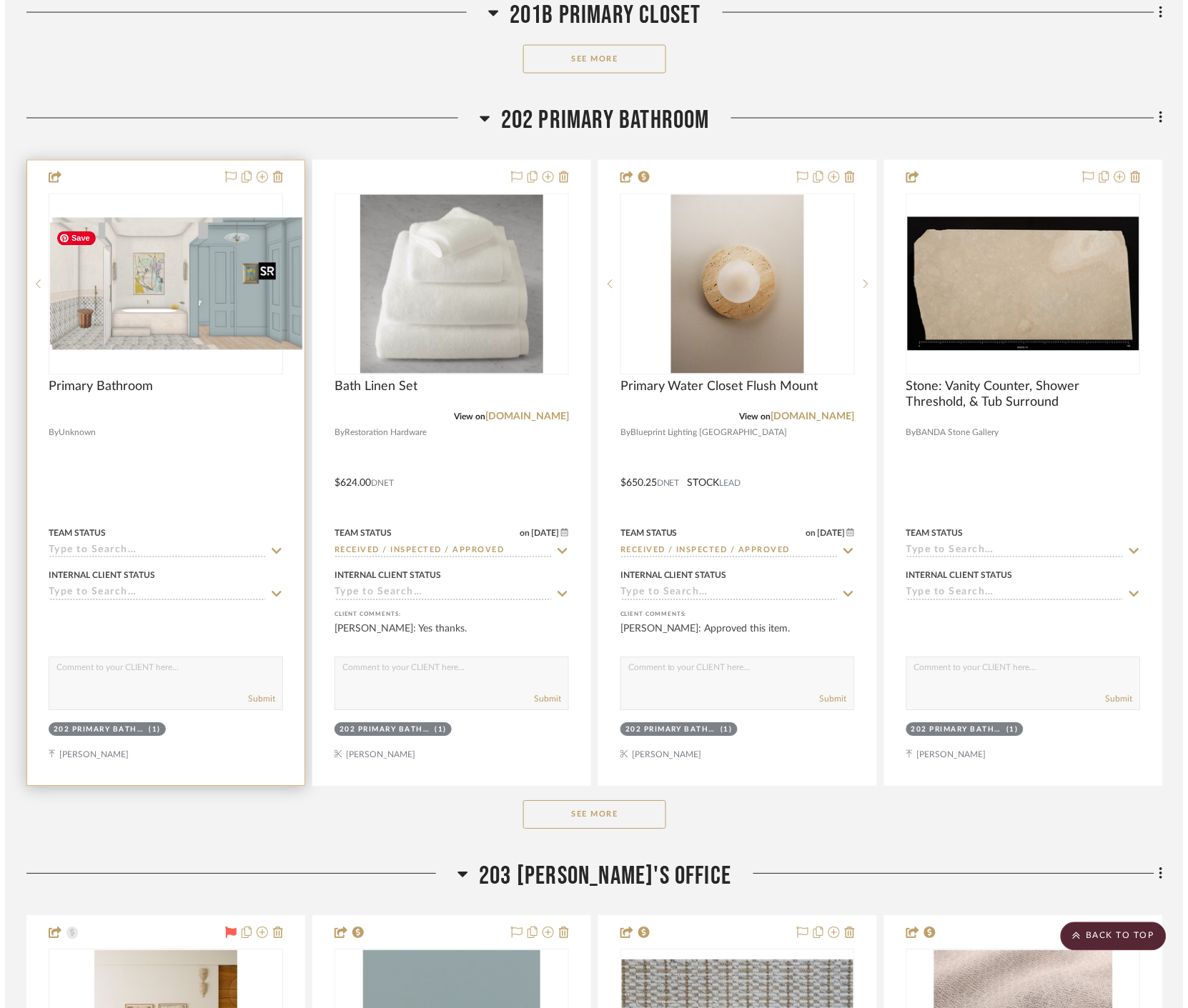
scroll to position [0, 0]
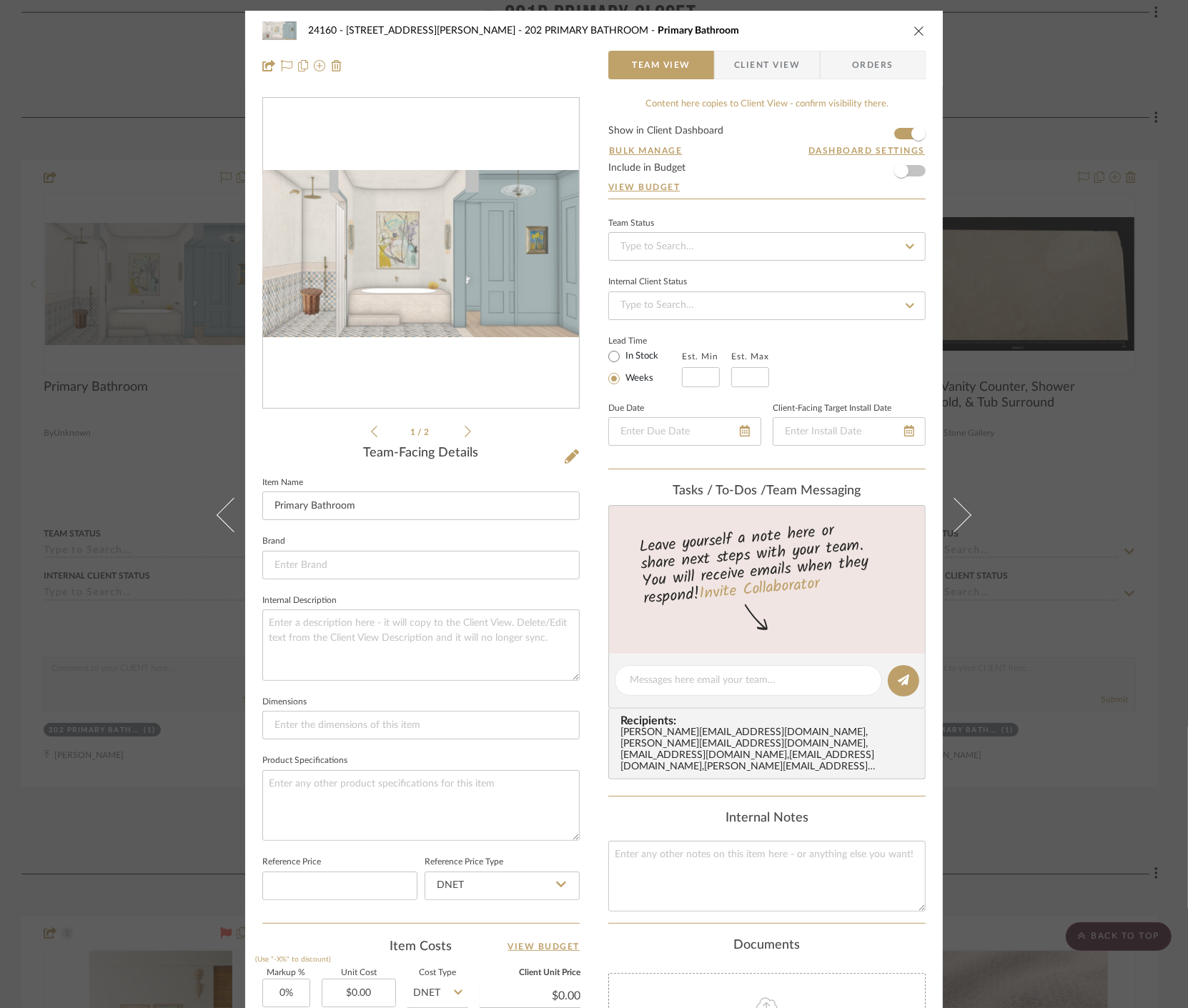
click at [455, 431] on li "1 / 2" at bounding box center [421, 431] width 87 height 17
click at [465, 431] on icon at bounding box center [468, 432] width 7 height 13
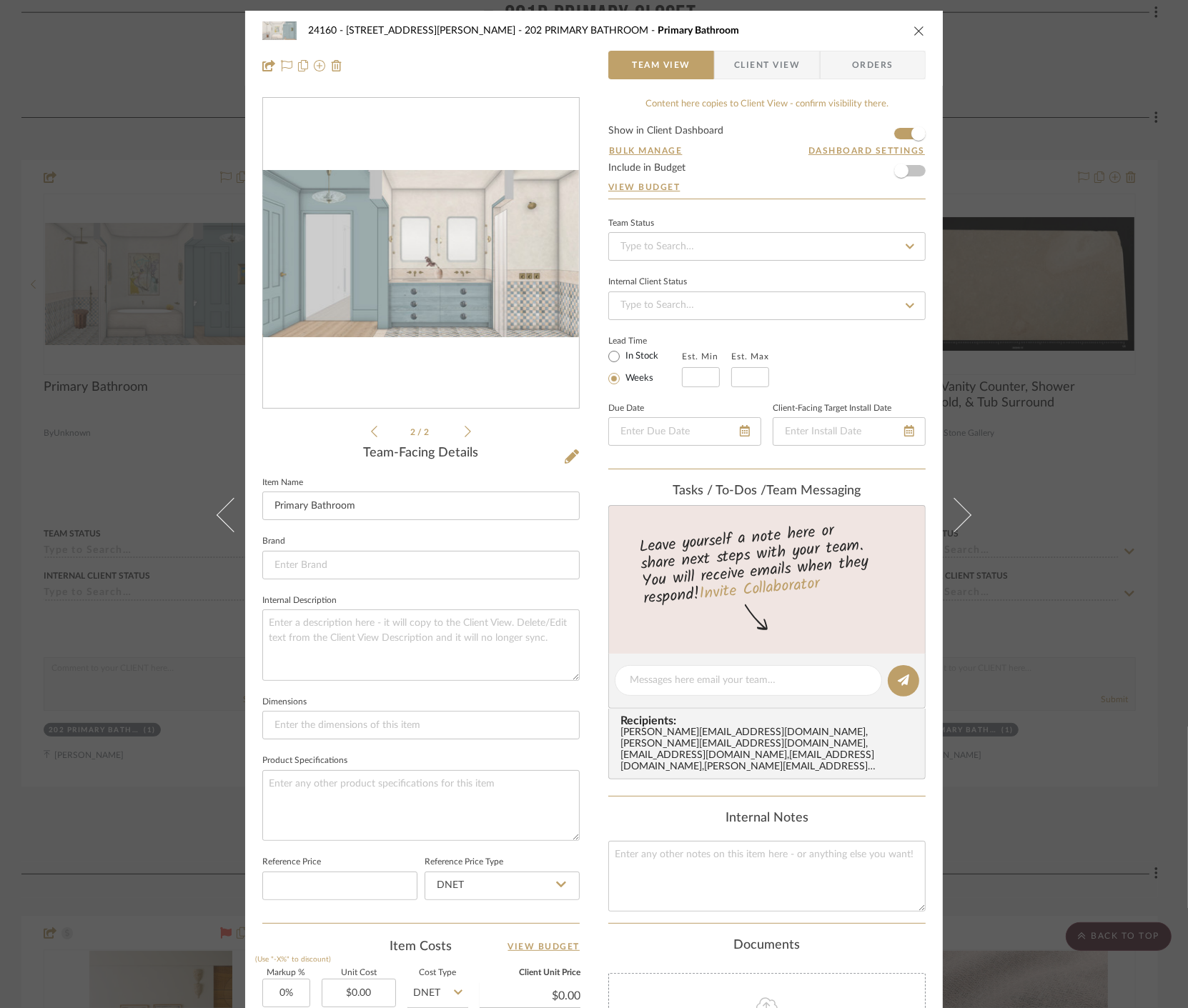
click at [457, 297] on img "1" at bounding box center [421, 254] width 316 height 168
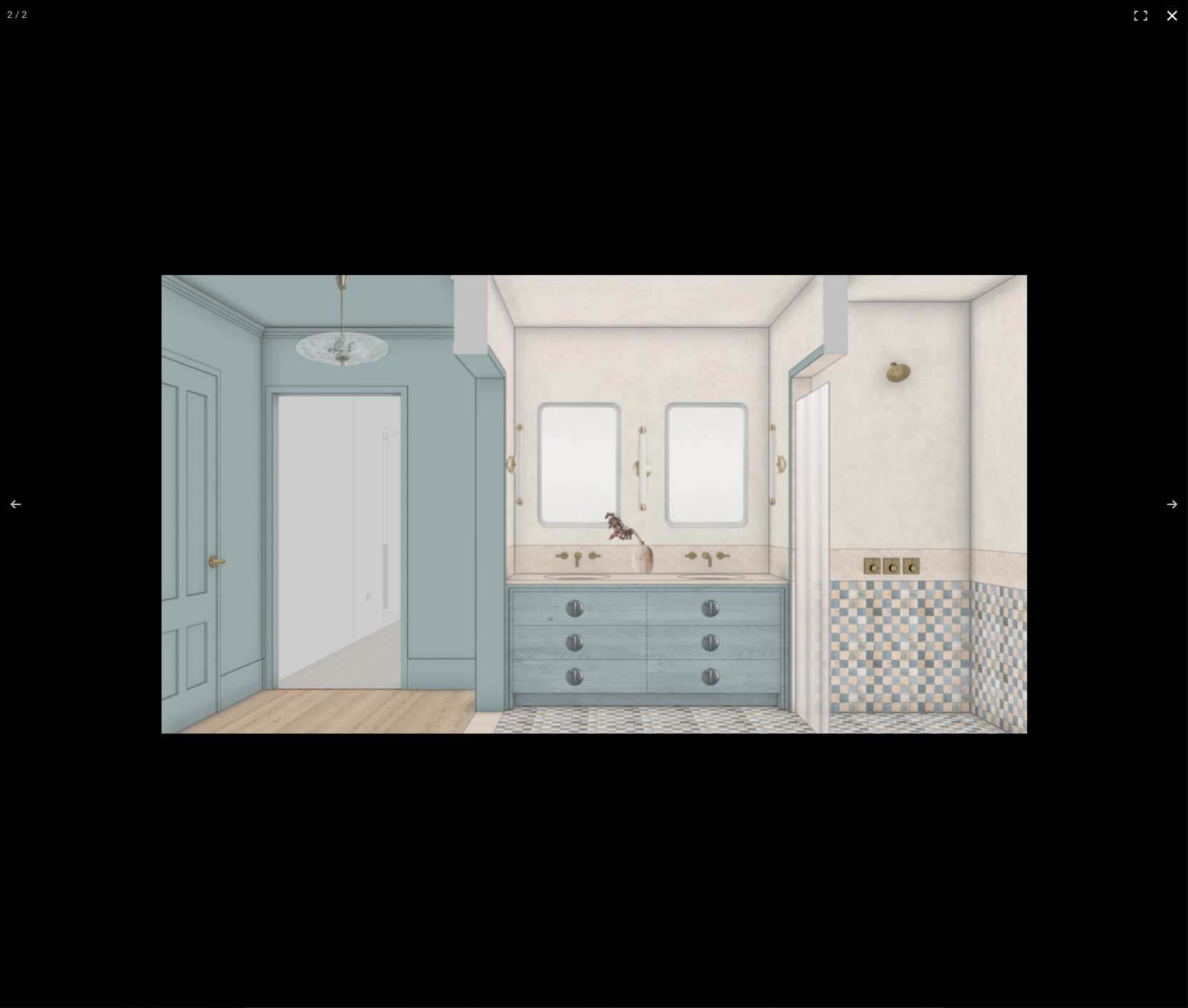
click at [691, 750] on div at bounding box center [594, 642] width 866 height 735
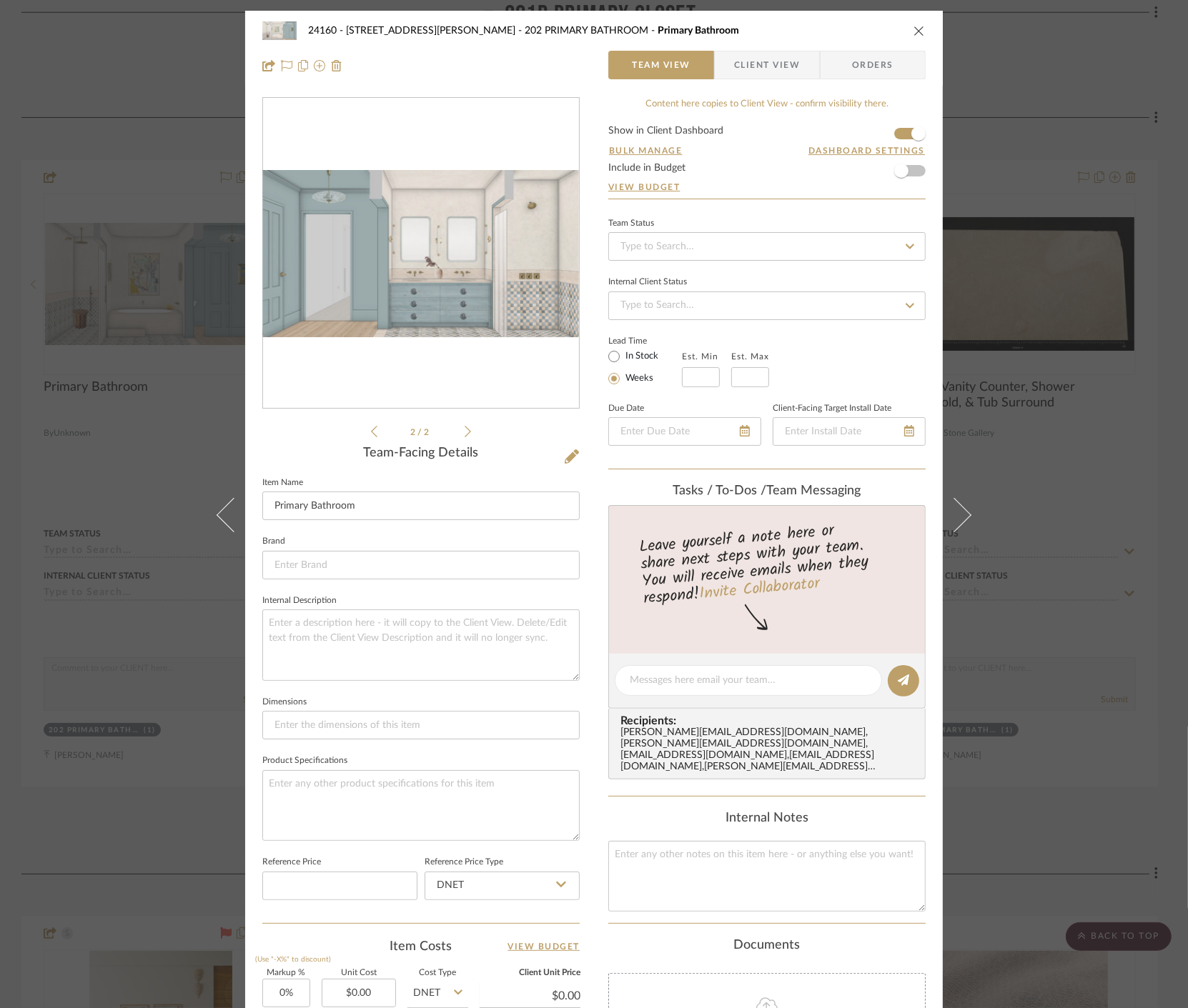
click at [479, 312] on img "1" at bounding box center [421, 254] width 316 height 168
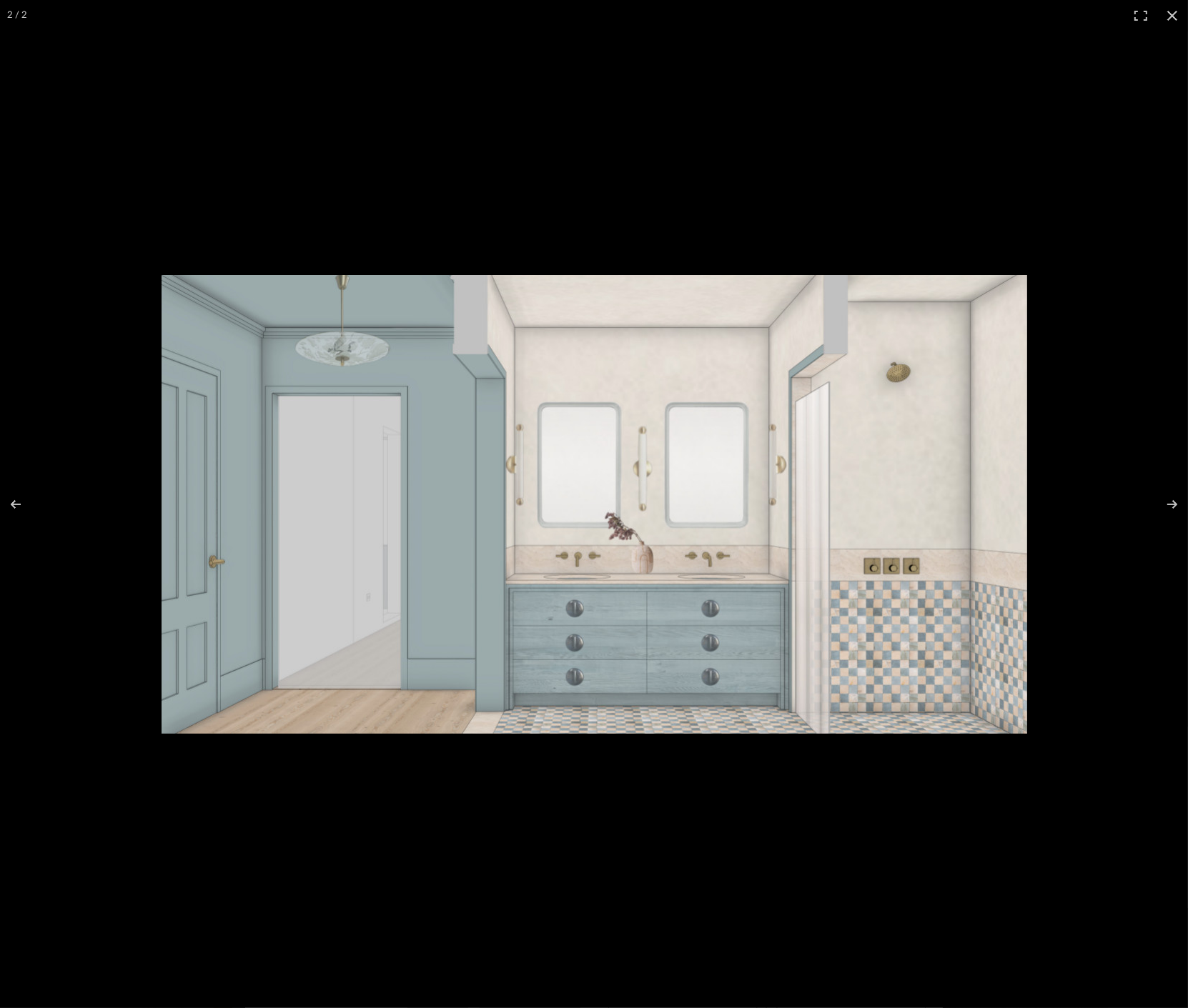
click at [663, 508] on img at bounding box center [594, 504] width 866 height 459
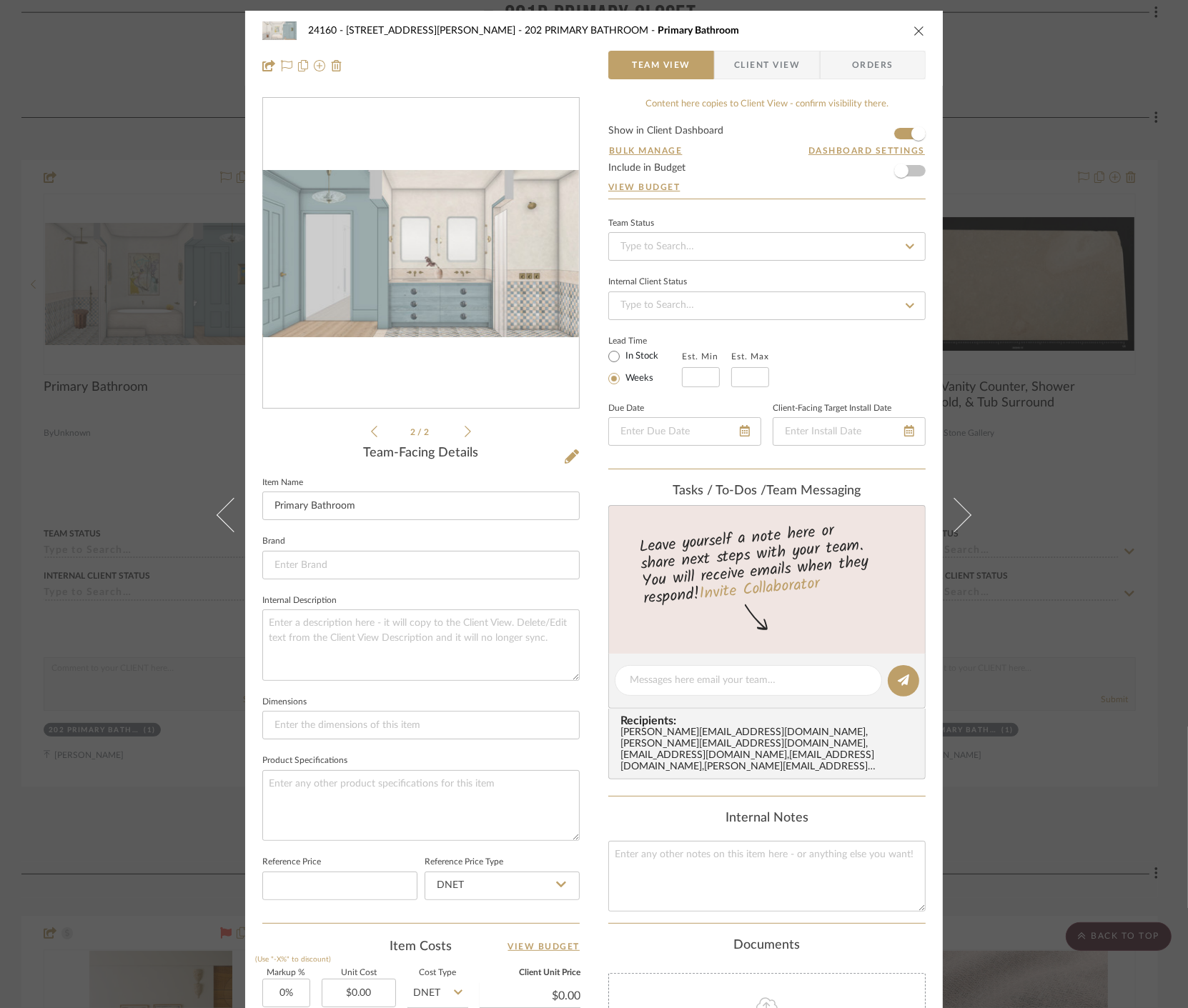
click at [468, 305] on img "1" at bounding box center [421, 254] width 316 height 168
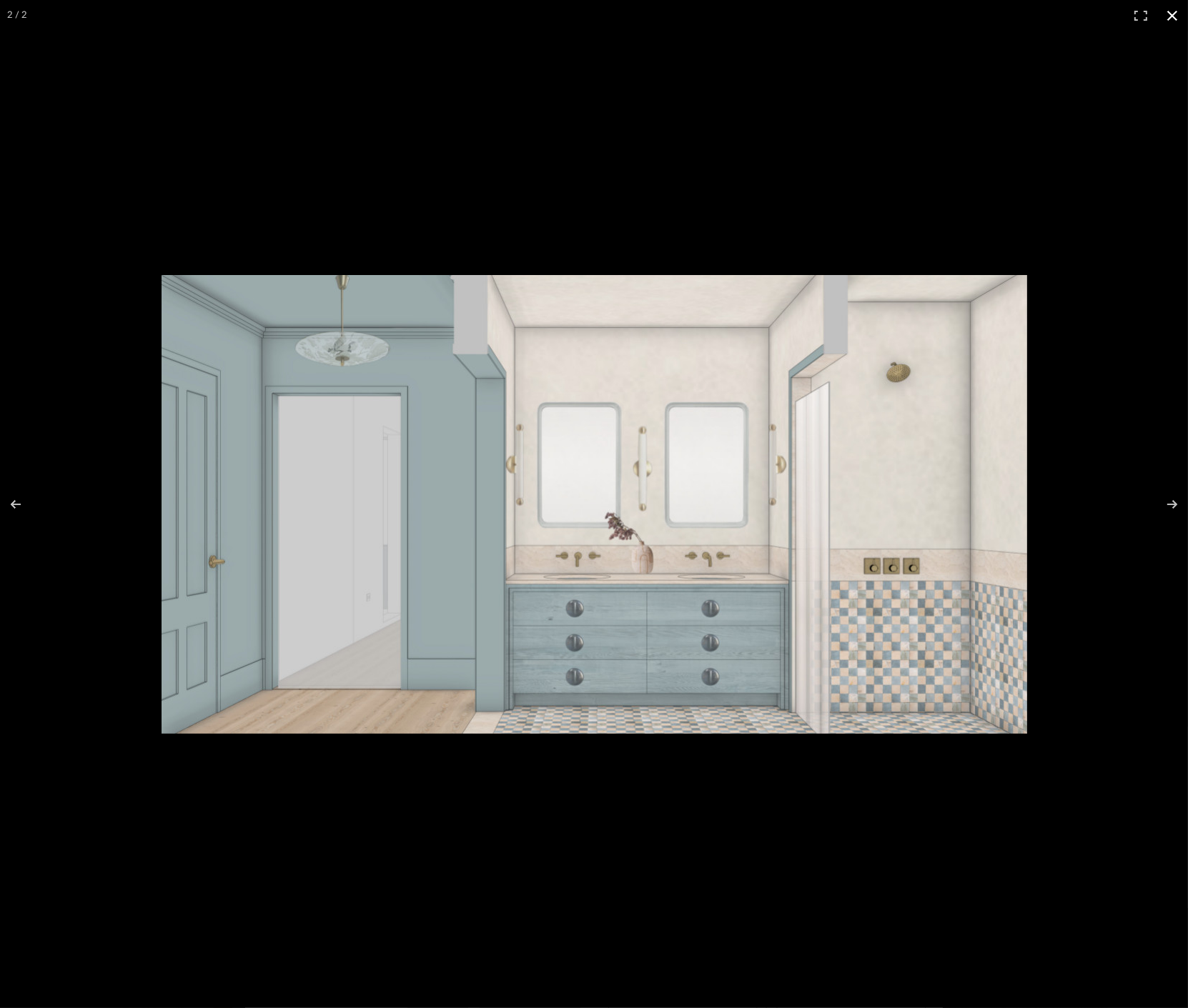
click at [1181, 9] on button at bounding box center [1172, 15] width 32 height 32
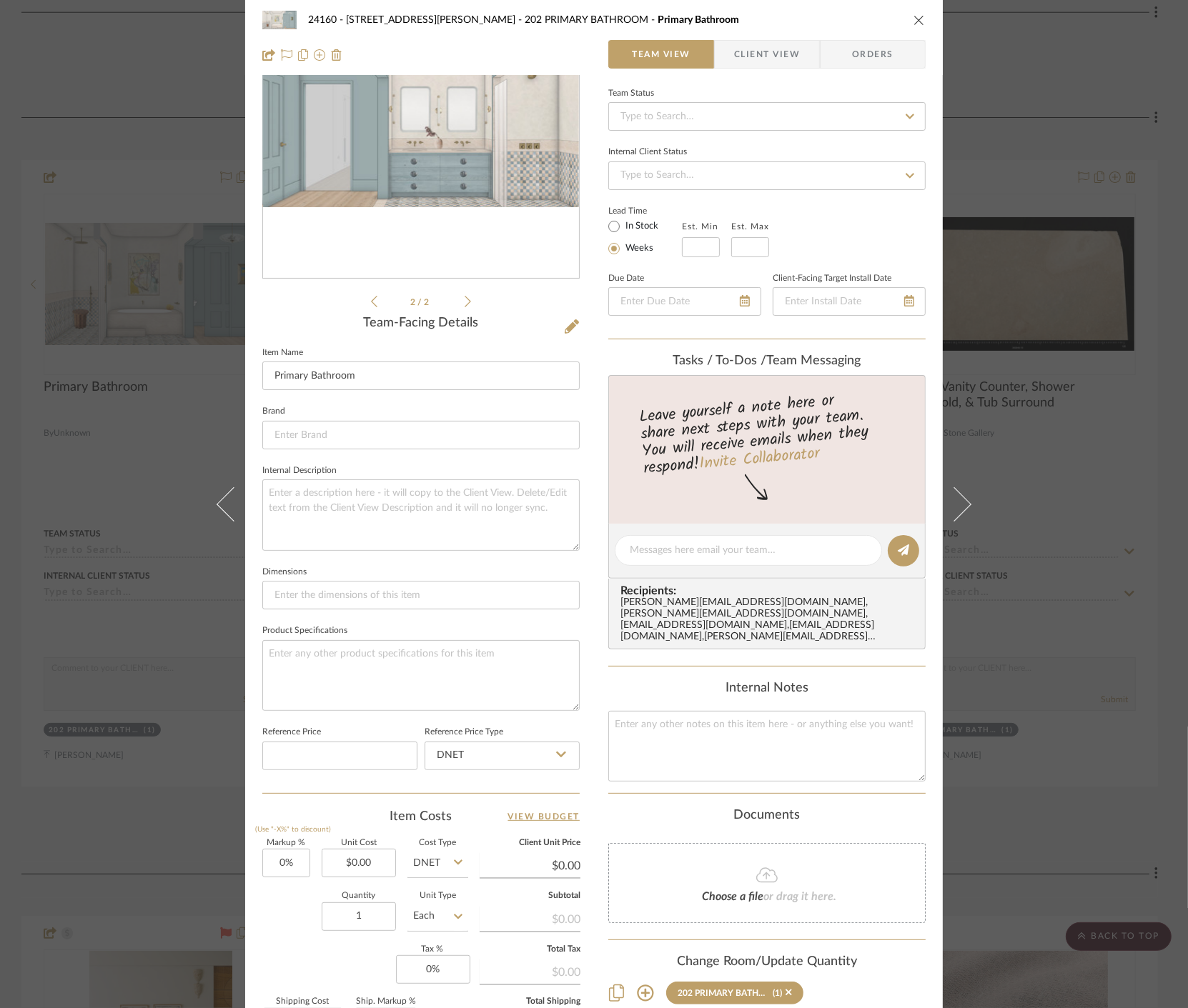
scroll to position [159, 0]
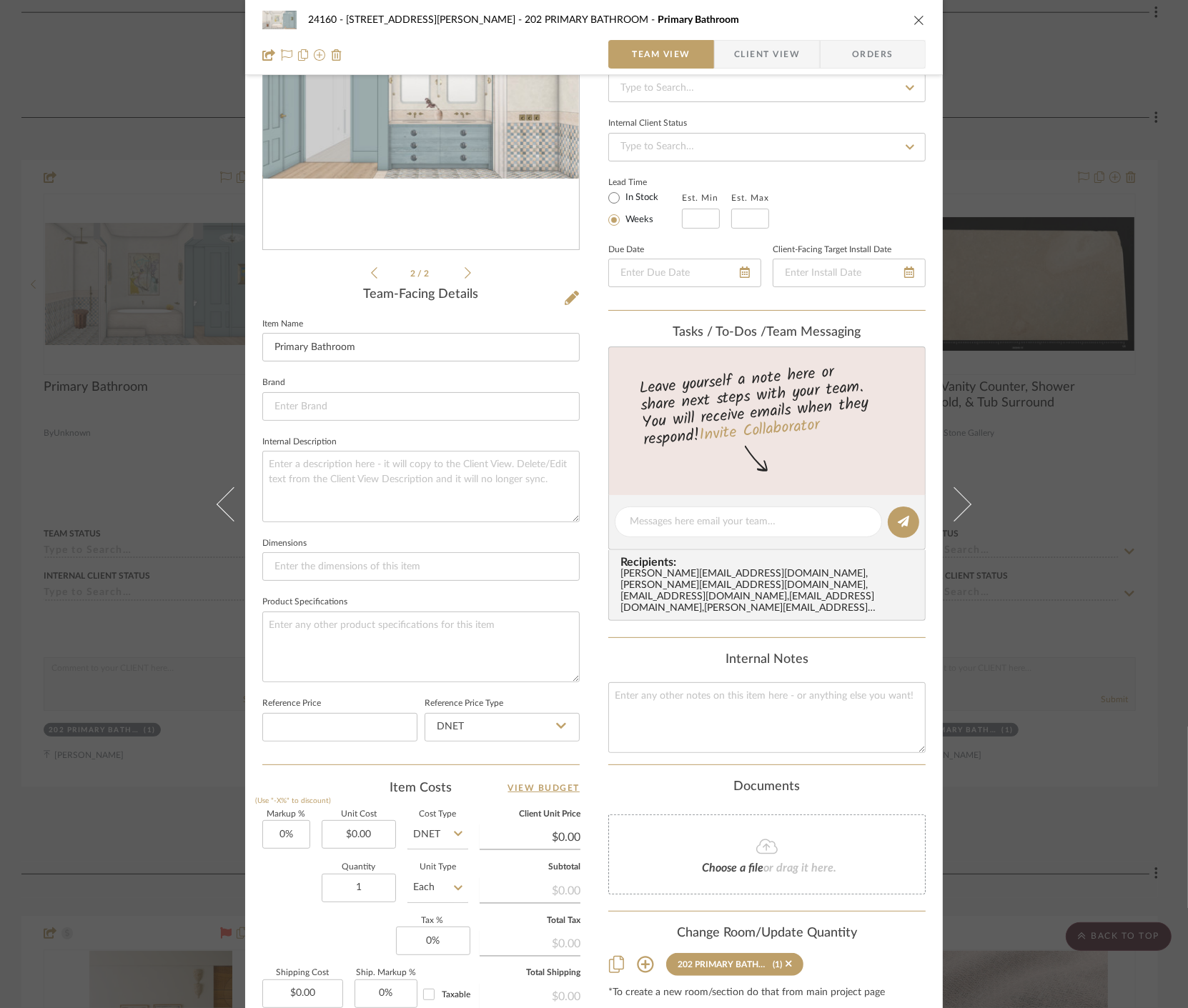
click at [1070, 460] on div "24160 - 214 E 18th Street - Satow Elliot 202 PRIMARY BATHROOM Primary Bathroom …" at bounding box center [594, 504] width 1188 height 1008
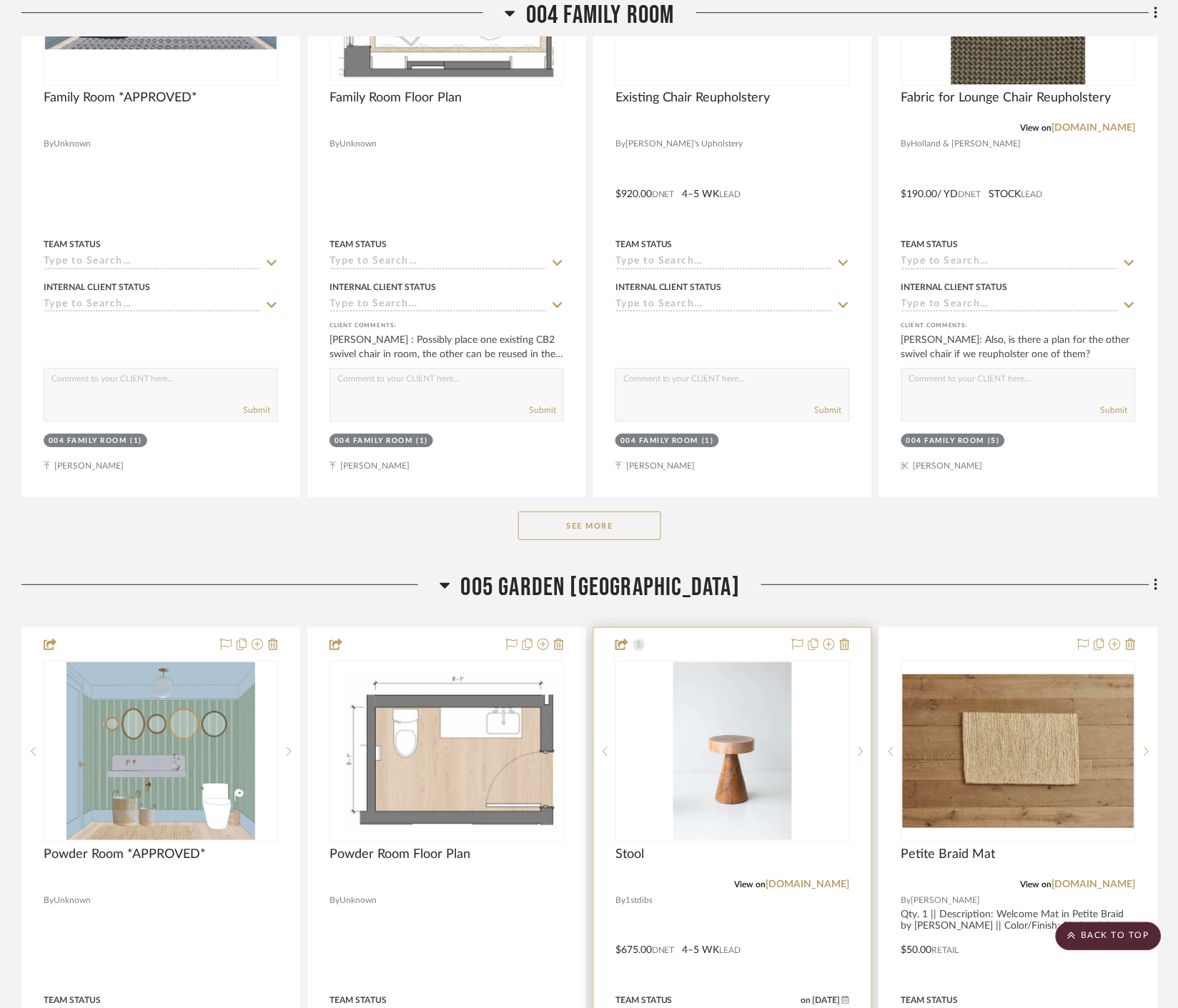
scroll to position [5195, 0]
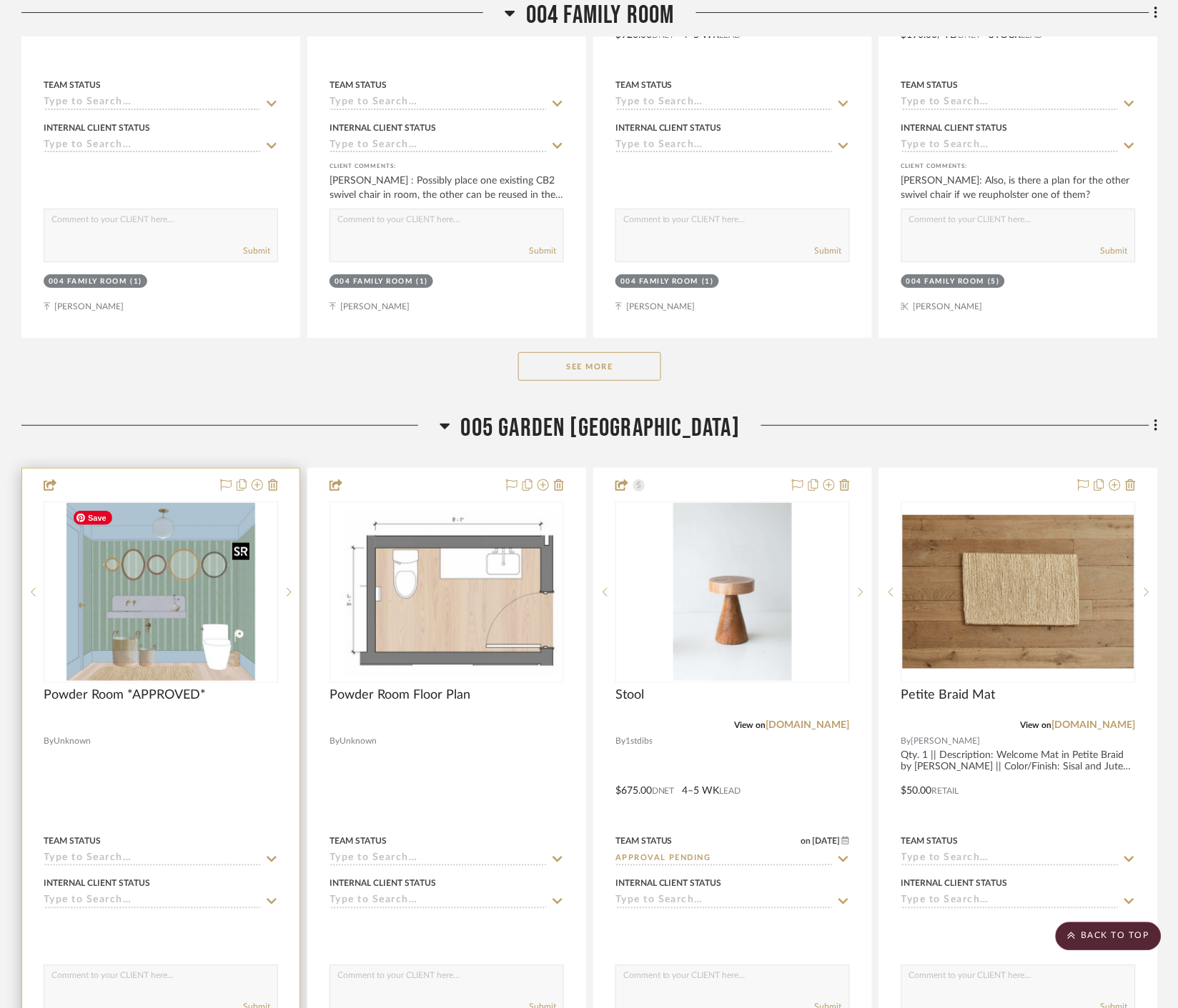
click at [0, 0] on img at bounding box center [0, 0] width 0 height 0
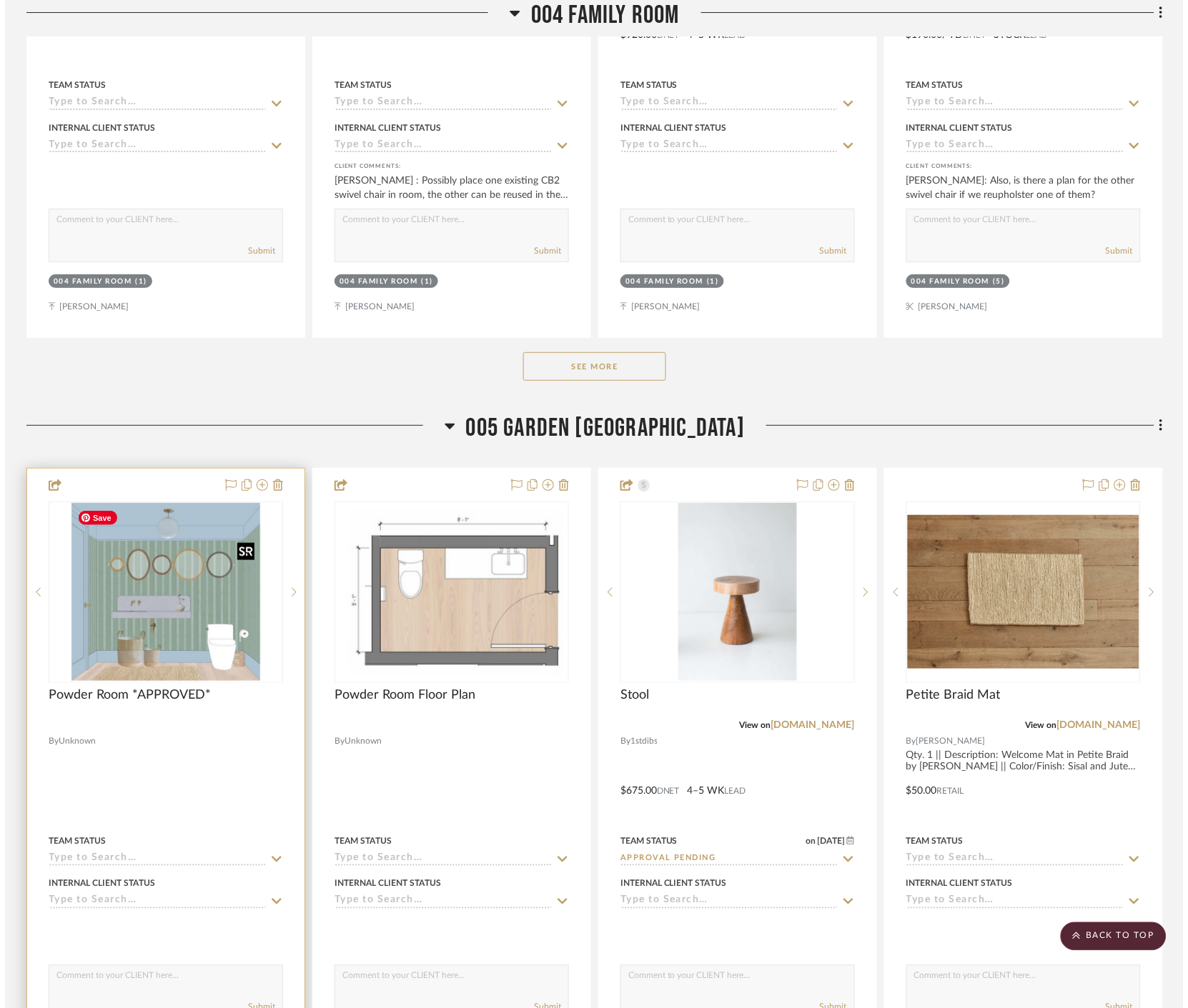
scroll to position [0, 0]
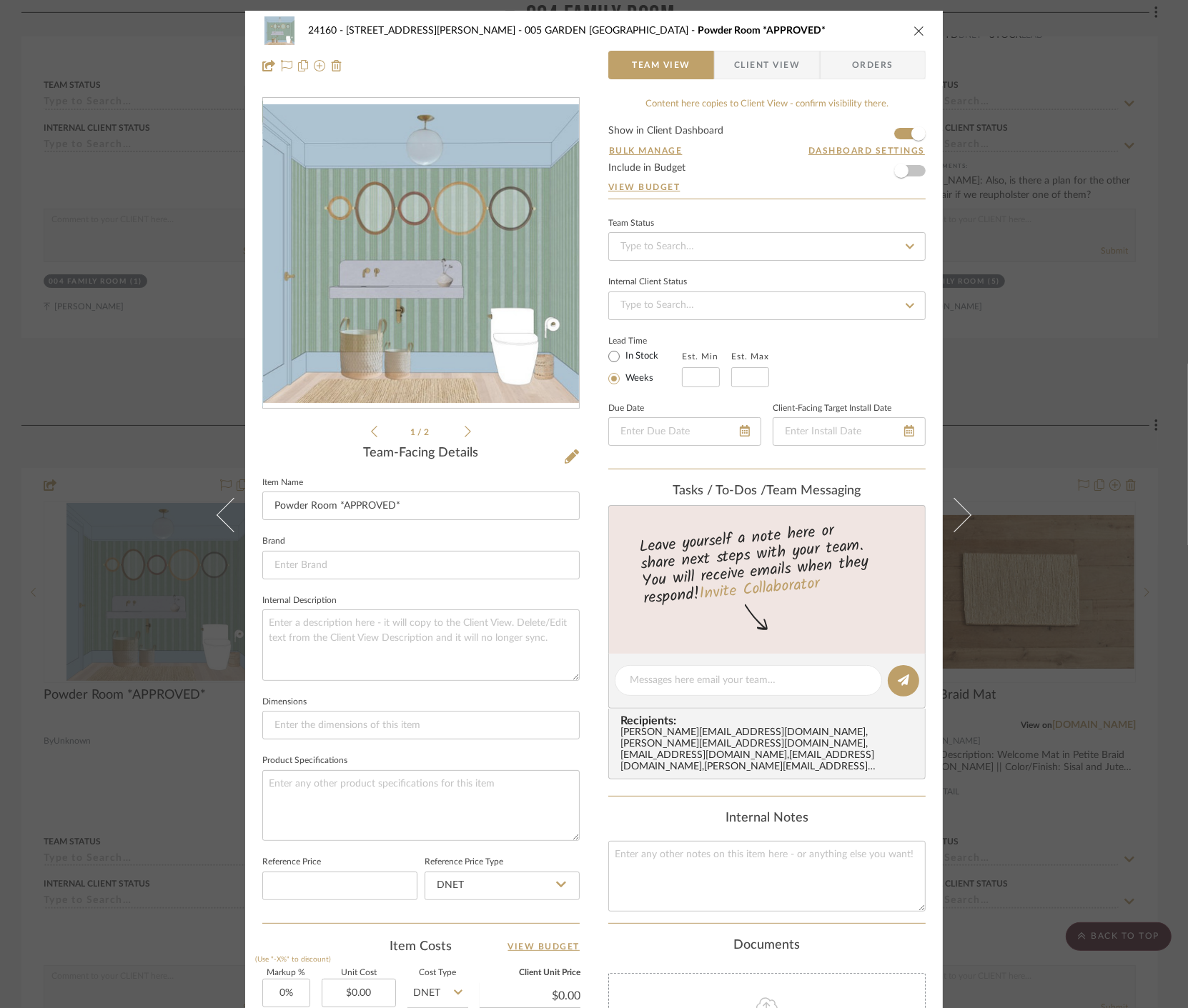
click at [467, 432] on div "1 / 2" at bounding box center [421, 268] width 317 height 343
click at [742, 246] on input at bounding box center [767, 246] width 317 height 29
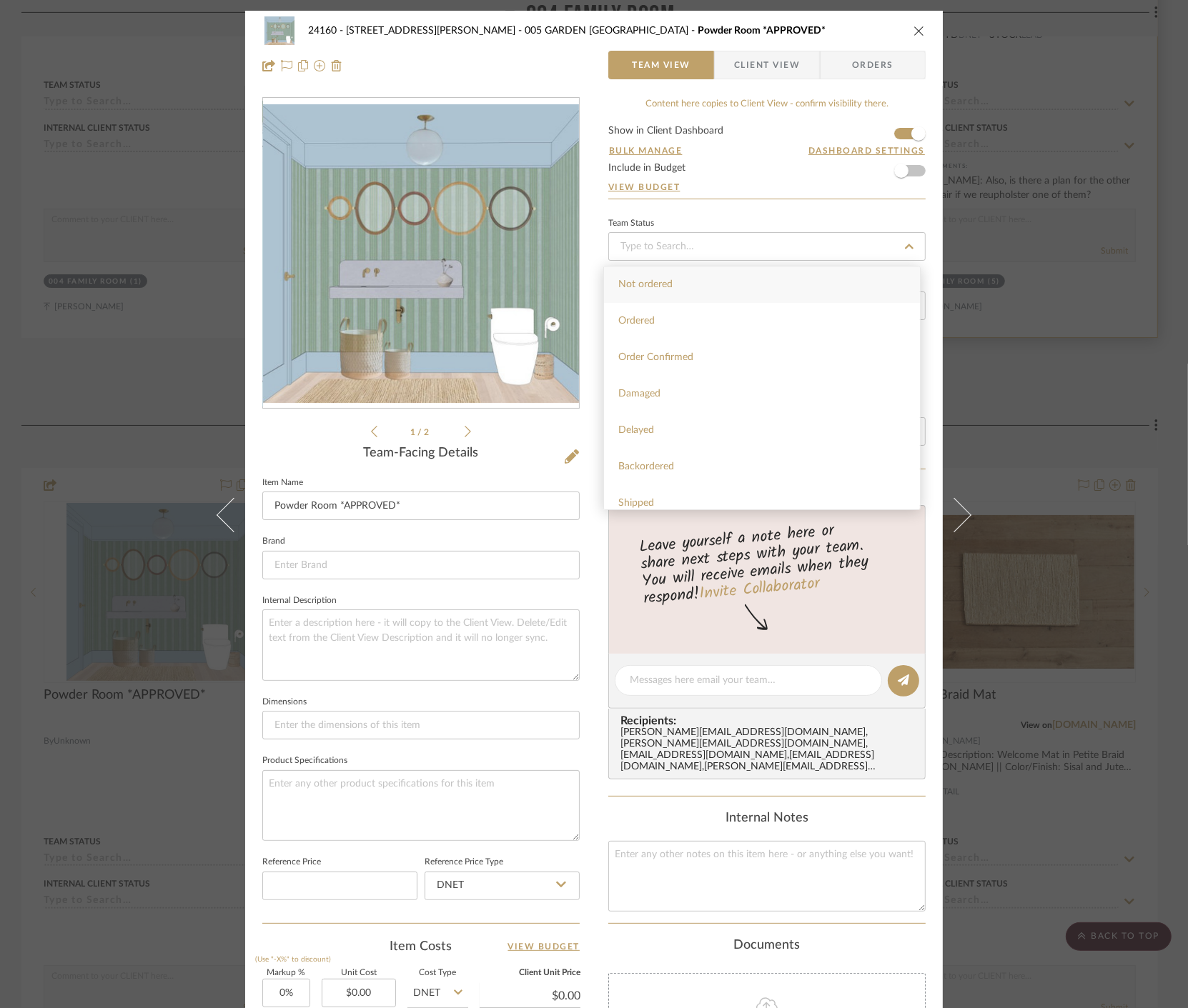
drag, startPoint x: 1080, startPoint y: 153, endPoint x: 1018, endPoint y: 167, distance: 63.6
click at [1080, 153] on div "24160 - 214 E 18th Street - Satow Elliot 005 GARDEN POWDER ROOM Powder Room *AP…" at bounding box center [594, 504] width 1188 height 1008
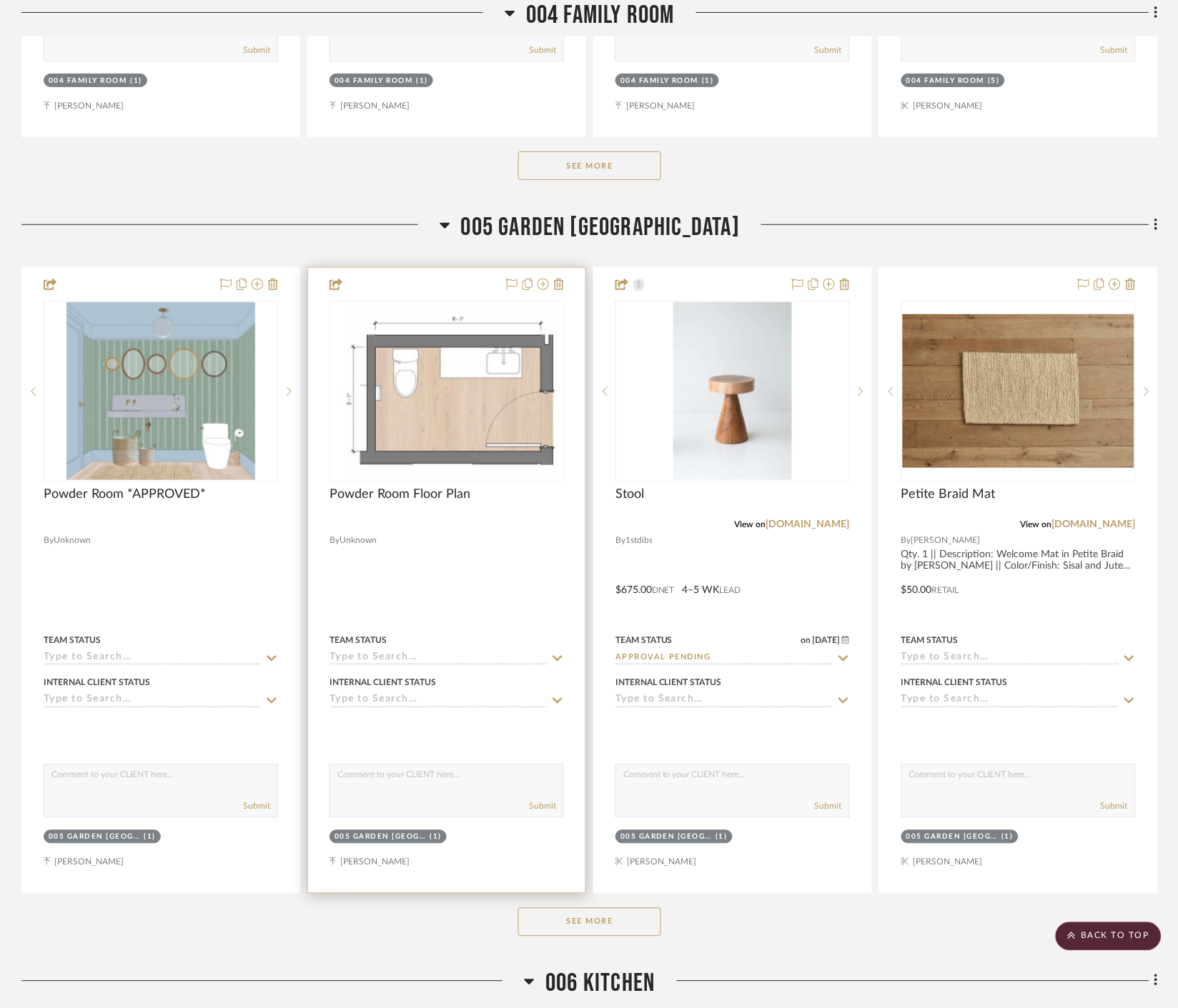
scroll to position [5512, 0]
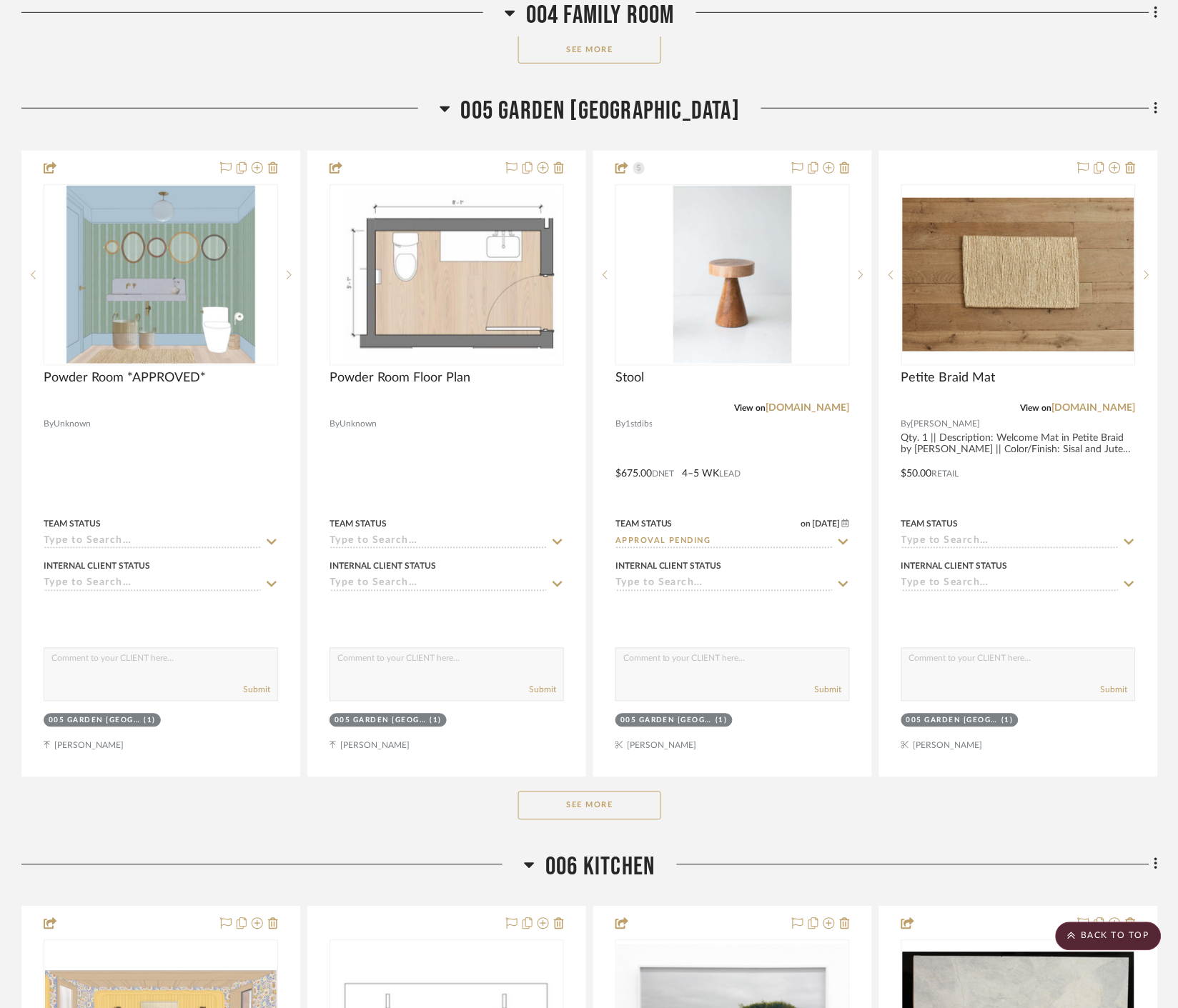
click at [573, 801] on button "See More" at bounding box center [590, 805] width 143 height 29
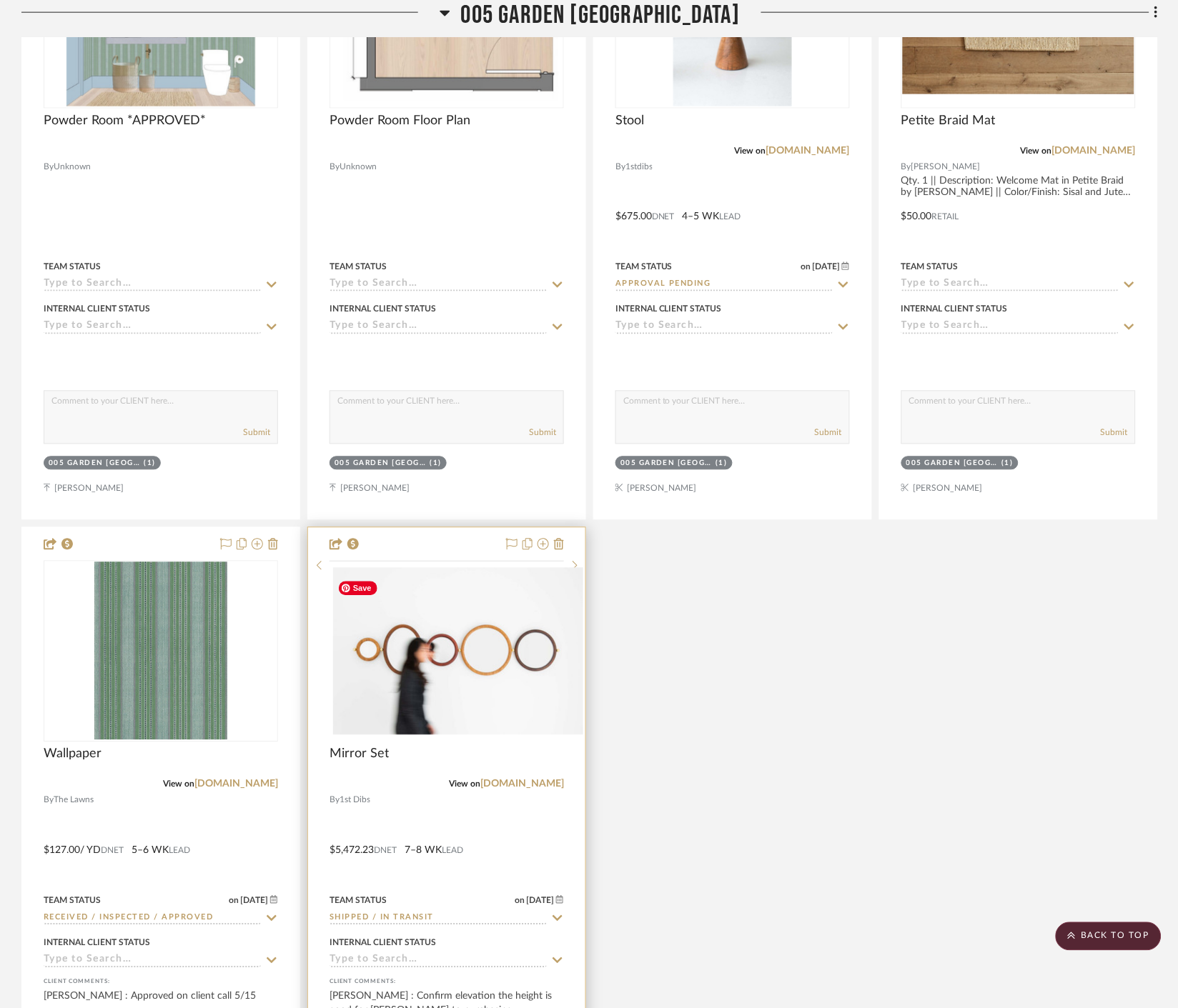
scroll to position [5829, 0]
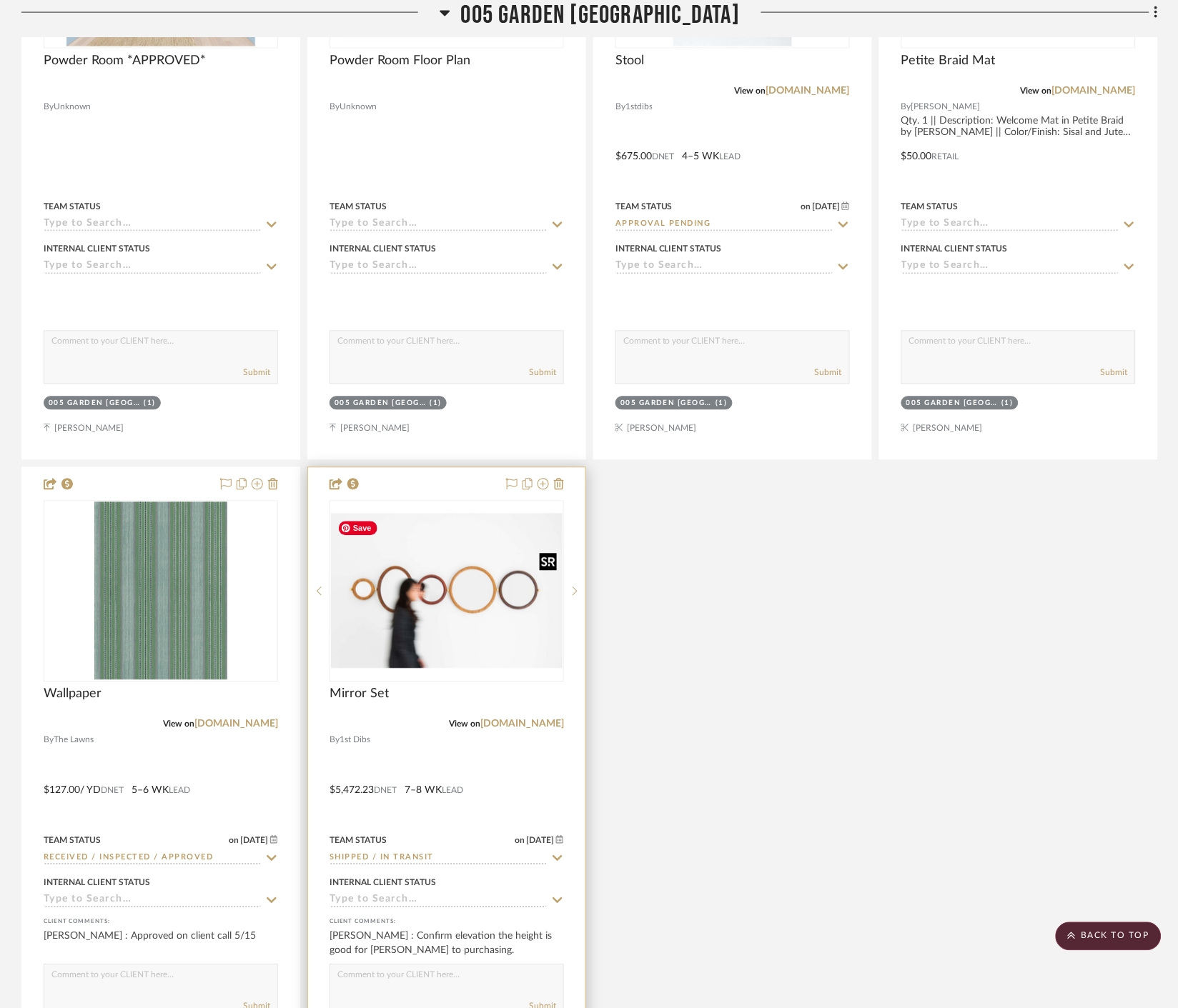
click at [490, 637] on img "0" at bounding box center [447, 591] width 231 height 155
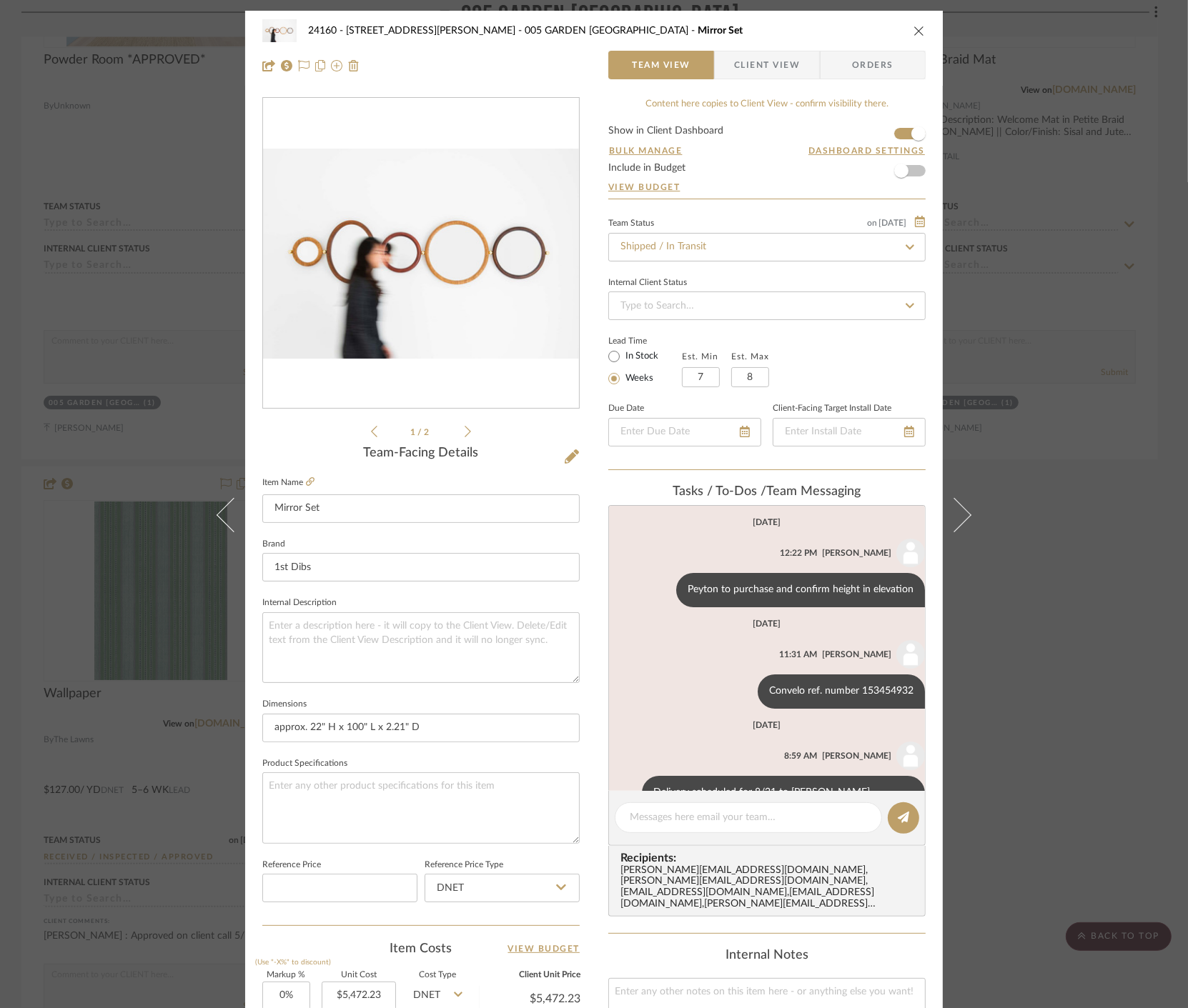
scroll to position [37, 0]
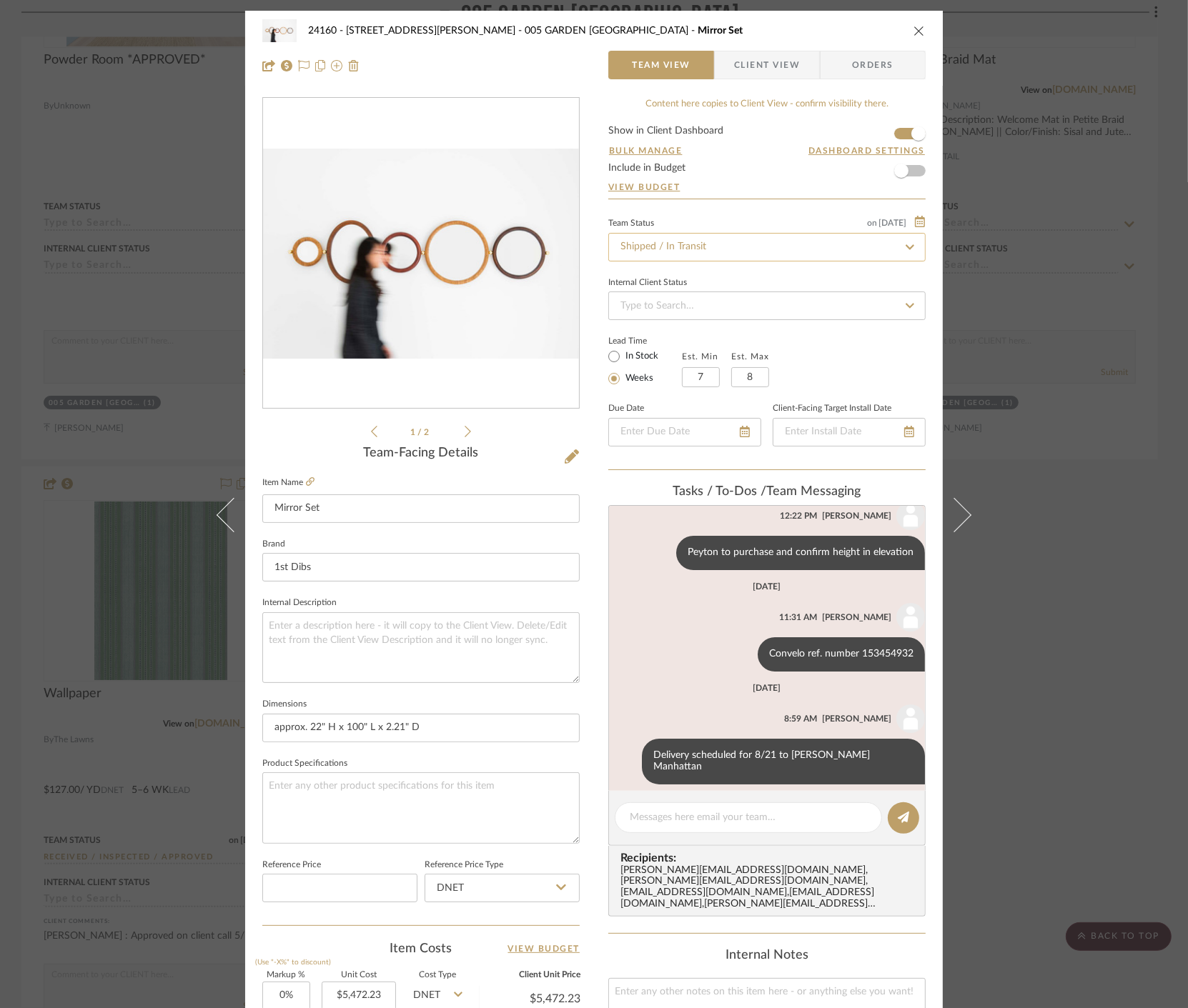
click at [772, 246] on input "Shipped / In Transit" at bounding box center [767, 247] width 317 height 29
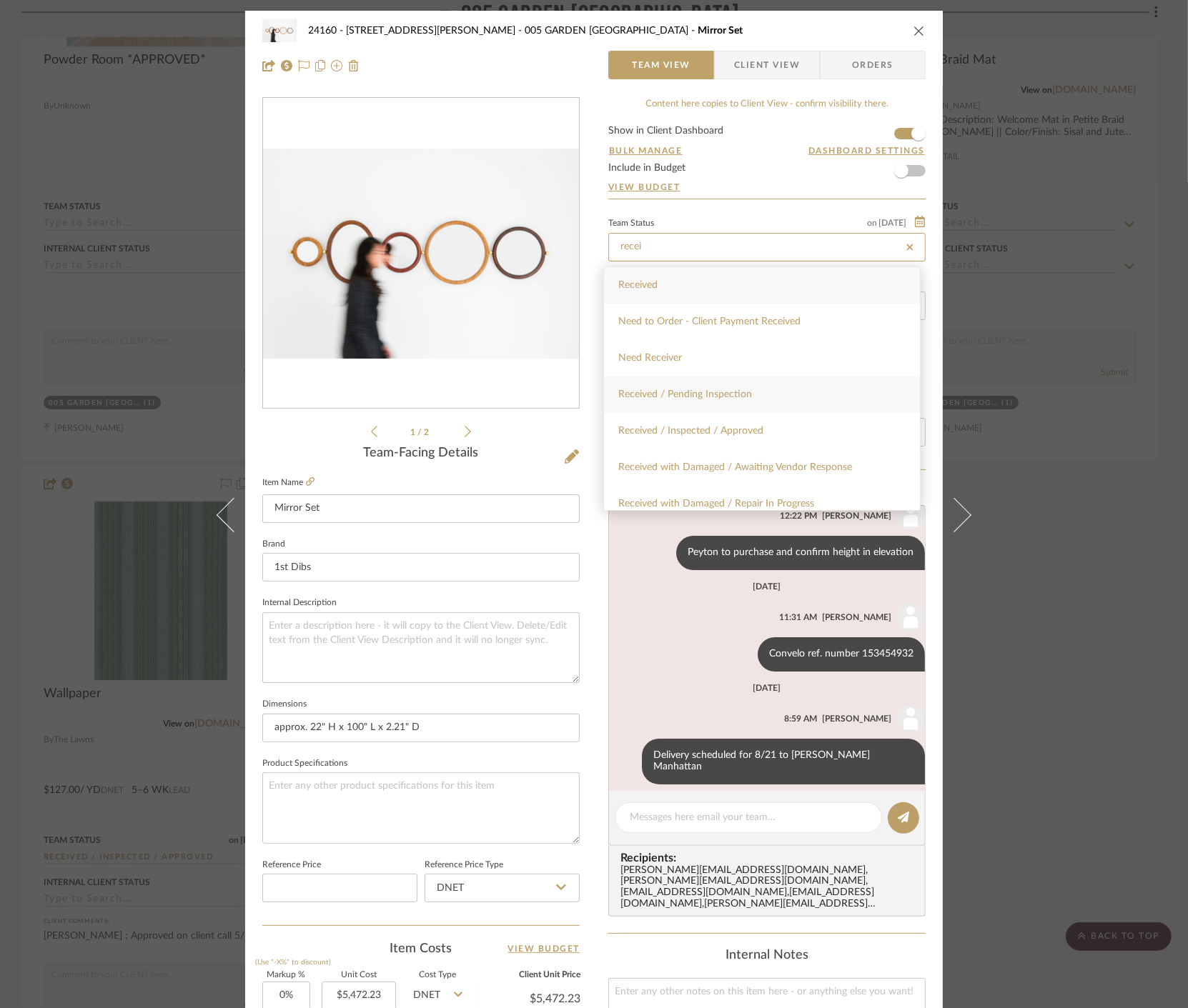
type input "recei"
click at [780, 388] on div "Received / Pending Inspection" at bounding box center [761, 395] width 316 height 37
type input "8/22/2025"
type input "Received / Pending Inspection"
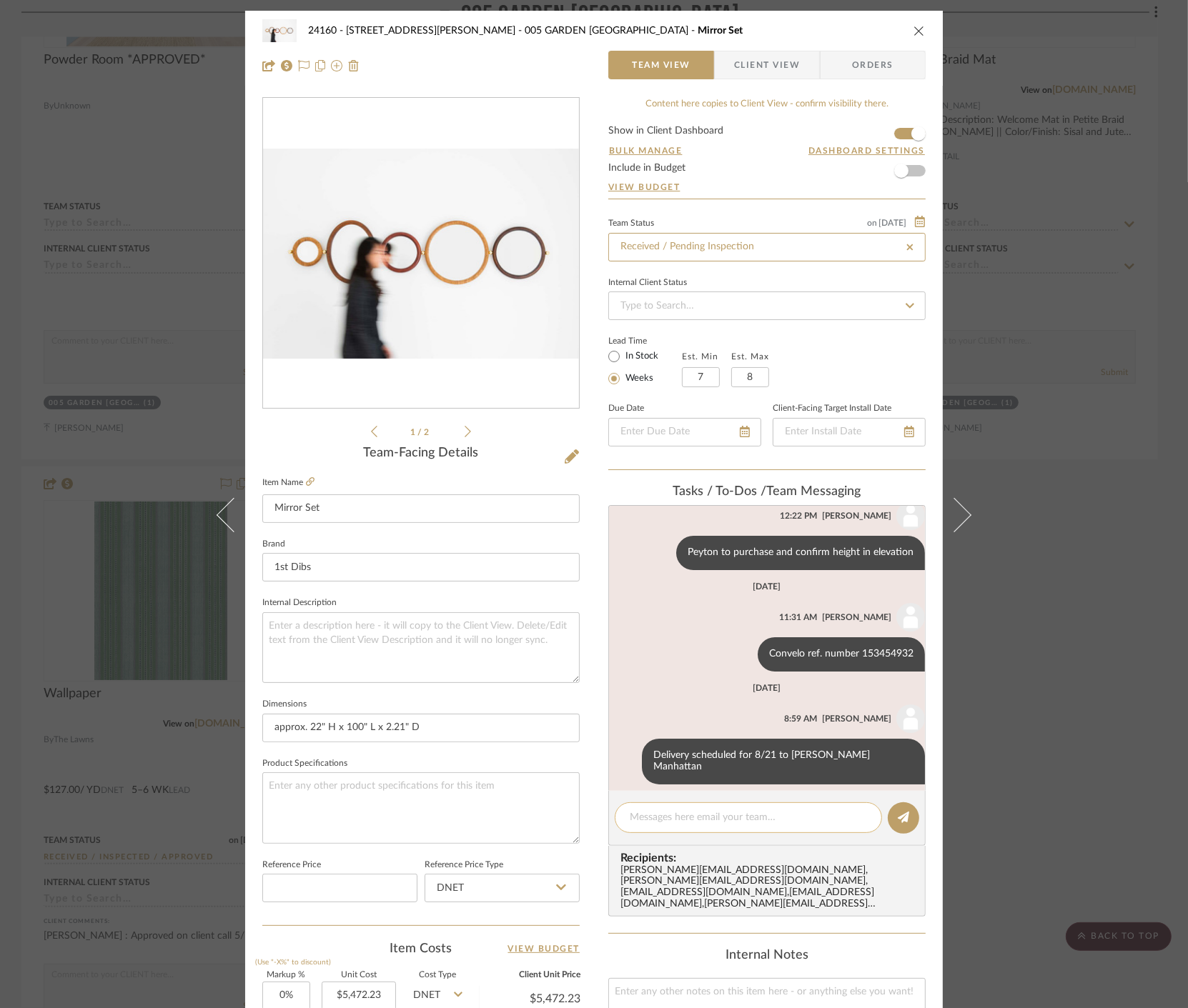
type input "8/22/2025"
type input "Received / Pending Inspection"
click at [736, 810] on div at bounding box center [748, 818] width 267 height 31
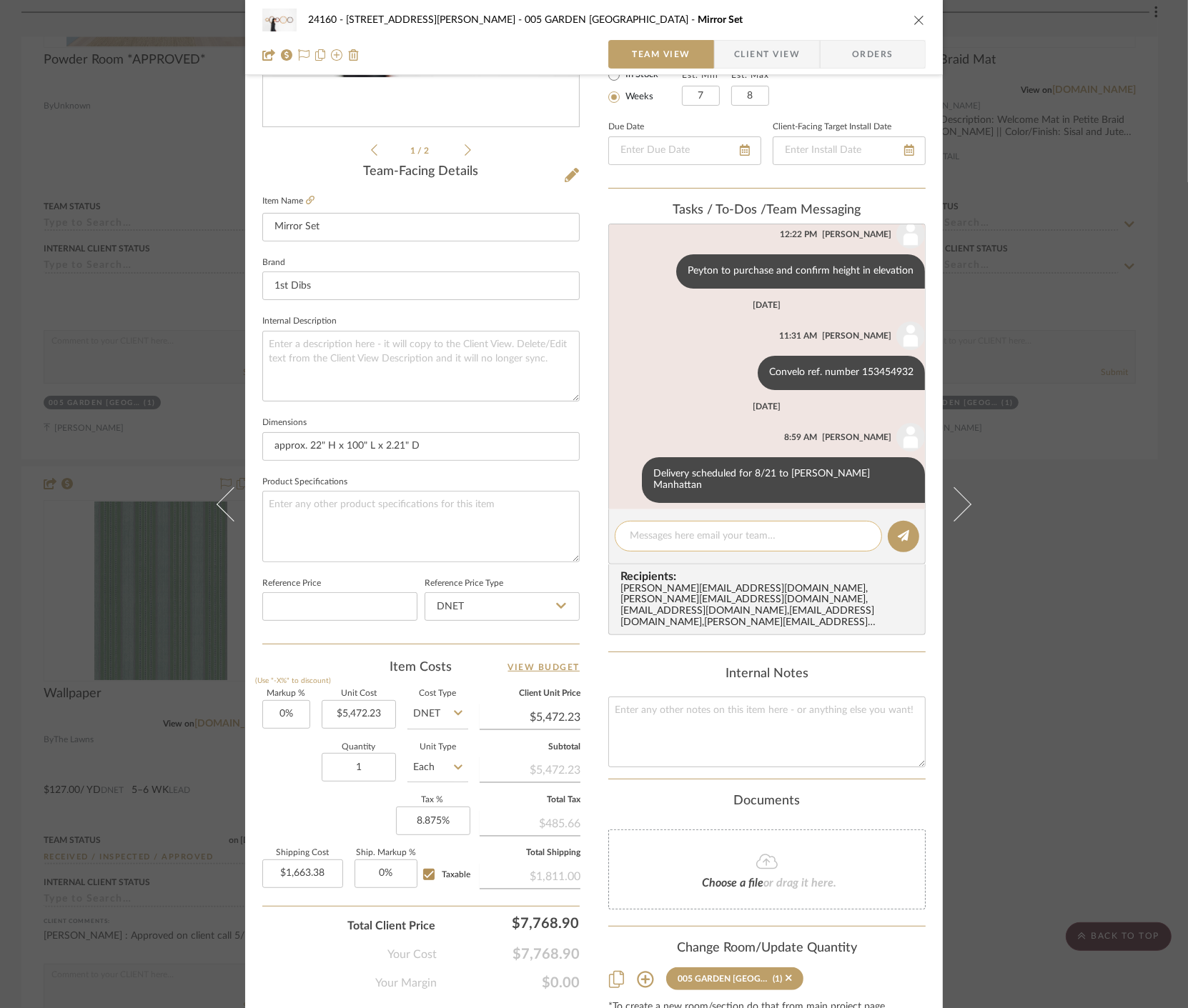
scroll to position [333, 0]
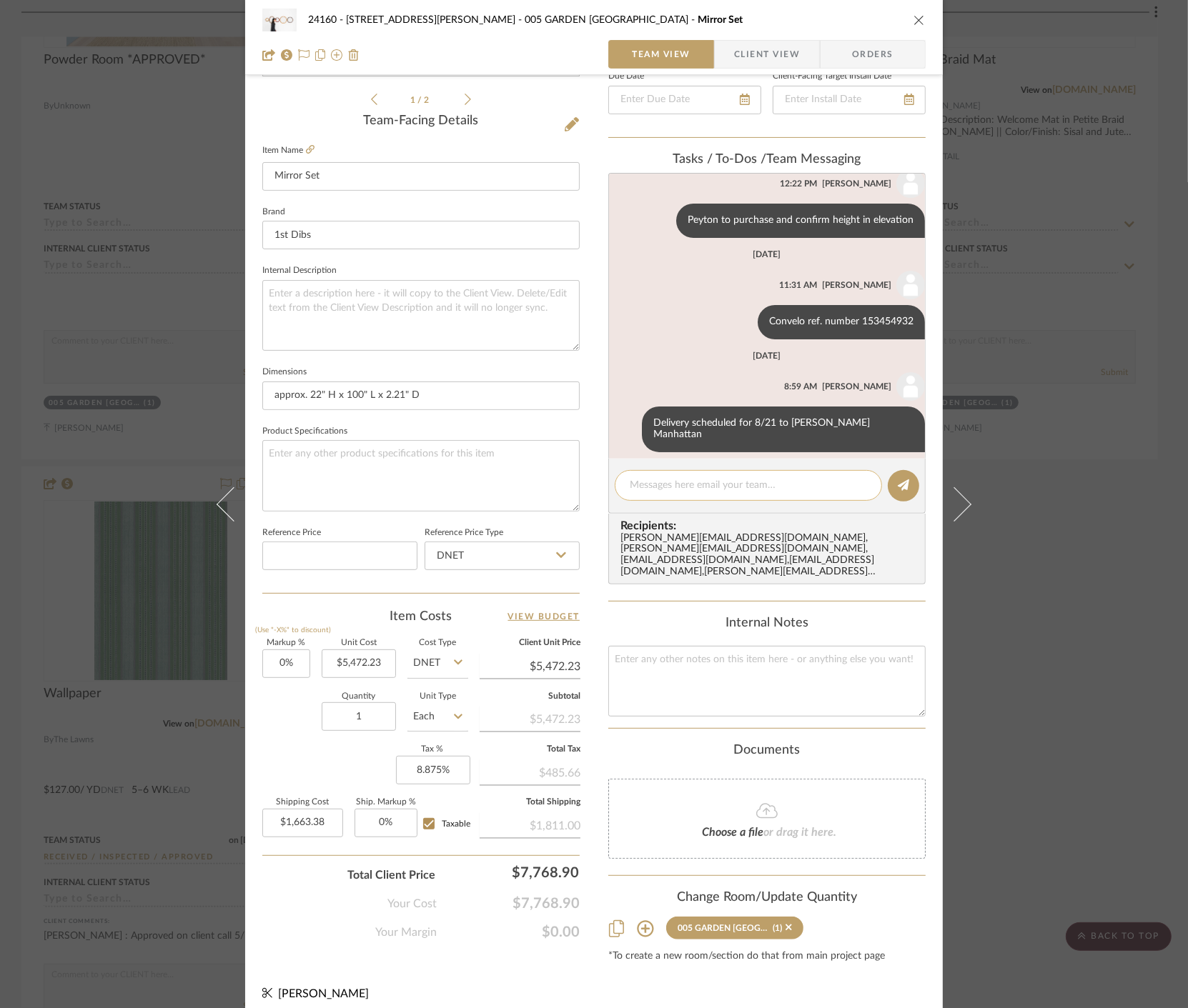
click at [733, 496] on div at bounding box center [748, 485] width 267 height 31
click at [734, 479] on textarea at bounding box center [747, 485] width 237 height 15
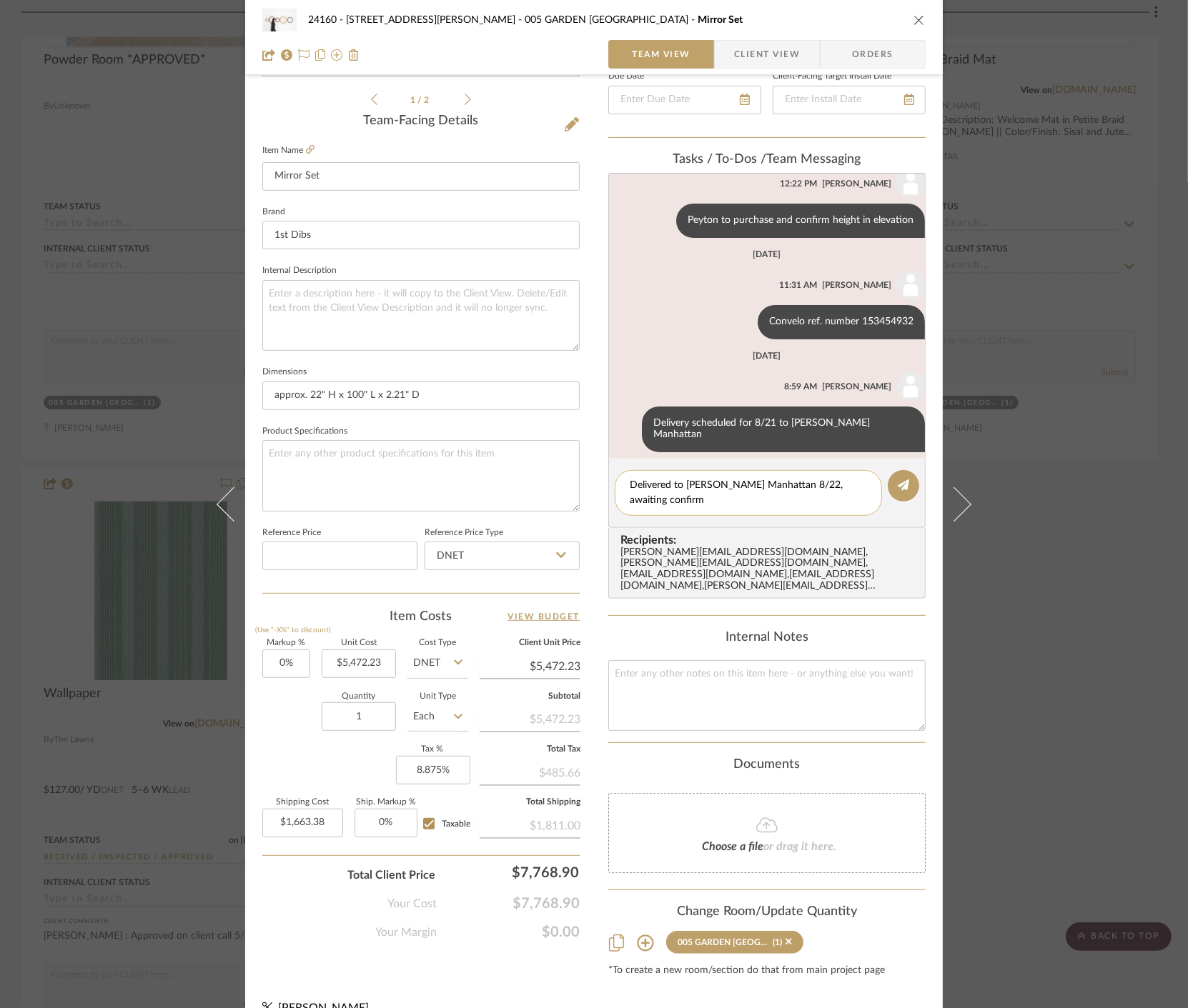
scroll to position [0, 0]
click at [682, 505] on textarea "Delivered to Morgan Manhattan 8/22, awaiting confirmationand inventory log" at bounding box center [747, 493] width 237 height 30
type textarea "Delivered to Morgan Manhattan 8/22, awaiting confirmation and inventory log"
click at [897, 485] on icon at bounding box center [903, 485] width 12 height 12
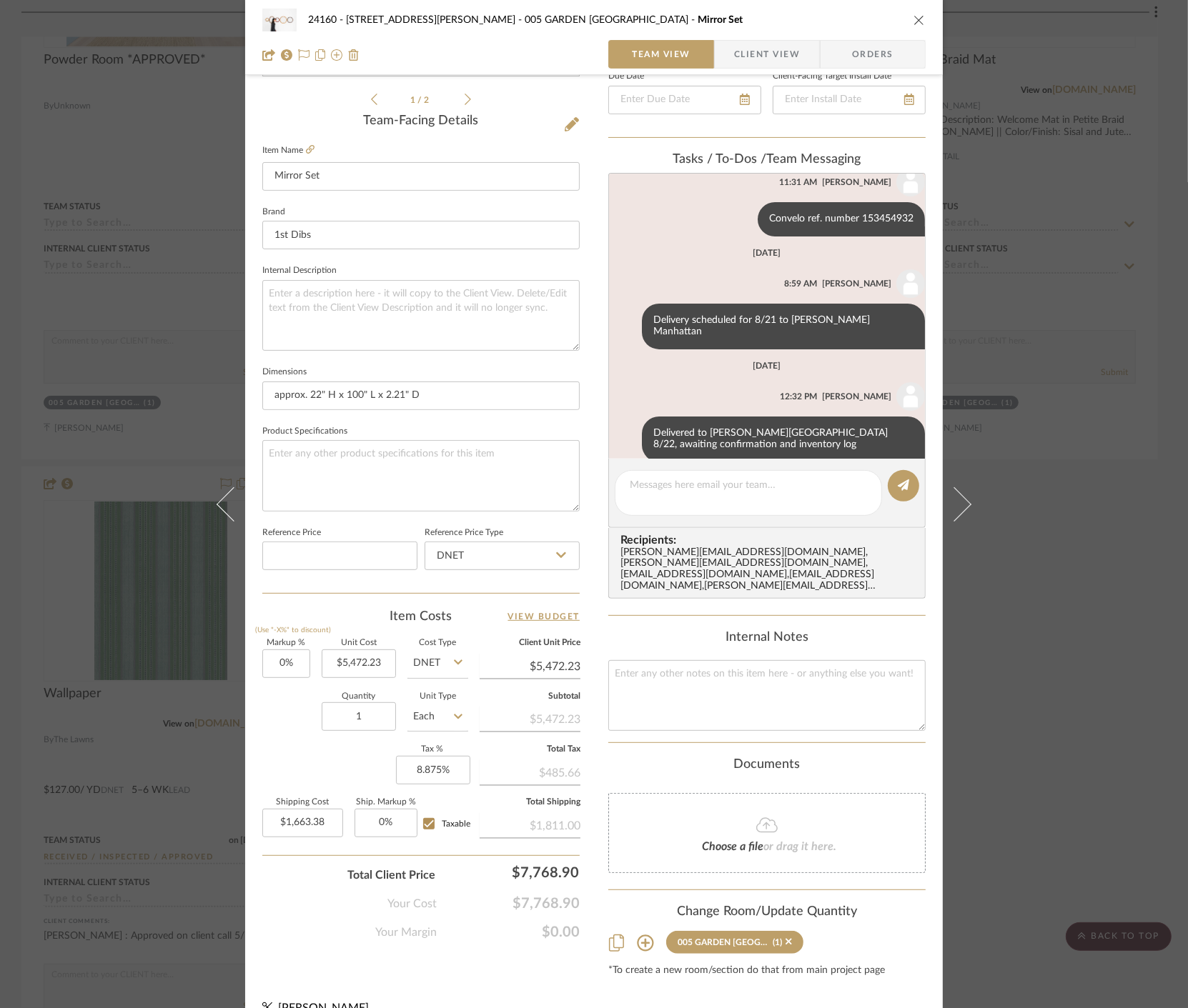
scroll to position [150, 0]
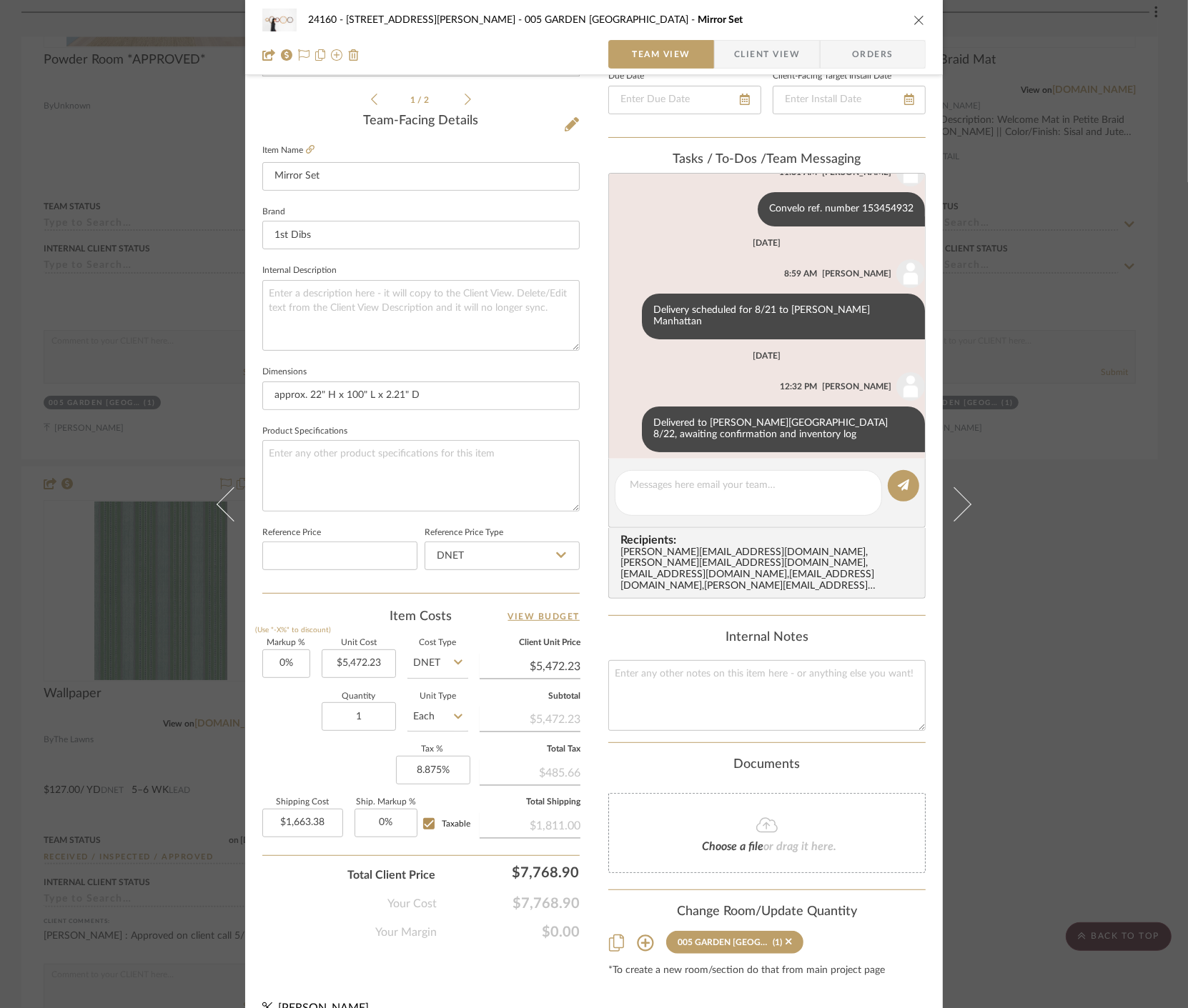
click at [1046, 476] on div "24160 - 214 E 18th Street - Satow Elliot 005 GARDEN POWDER ROOM Mirror Set Team…" at bounding box center [594, 504] width 1188 height 1008
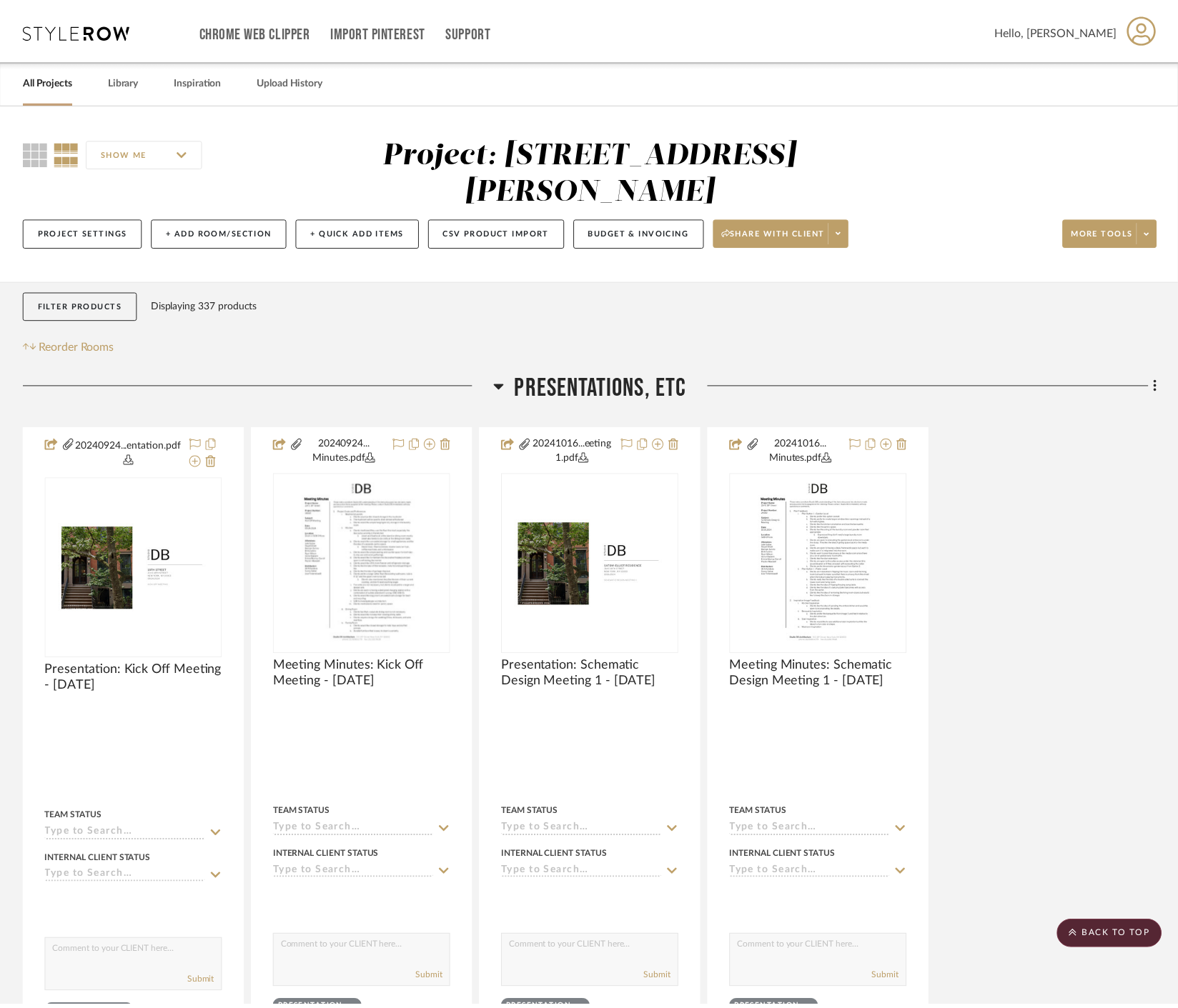
scroll to position [5829, 0]
